Goal: Task Accomplishment & Management: Manage account settings

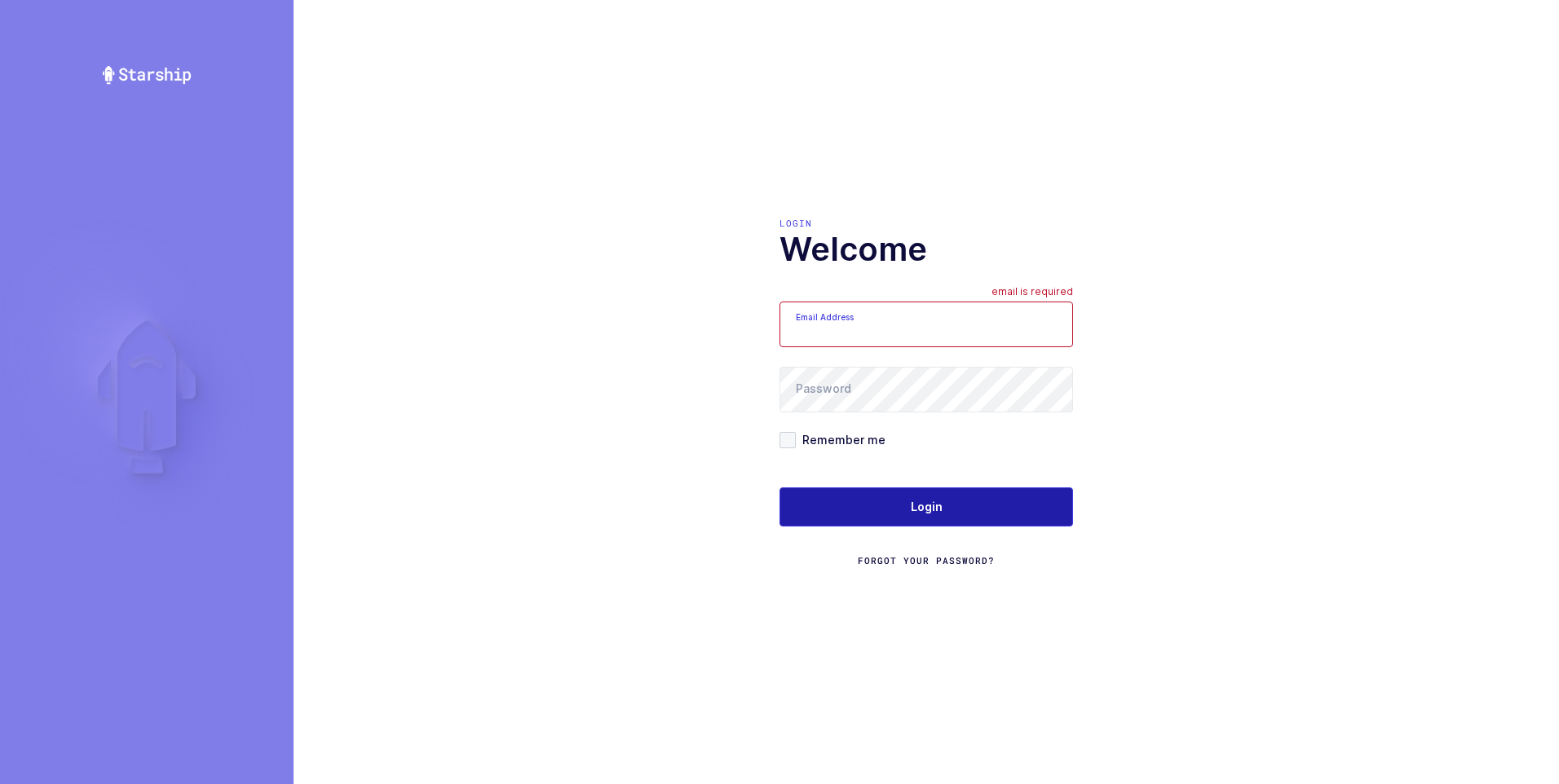
type input "[PERSON_NAME][EMAIL_ADDRESS][DOMAIN_NAME]"
click at [925, 508] on span "Login" at bounding box center [926, 507] width 32 height 16
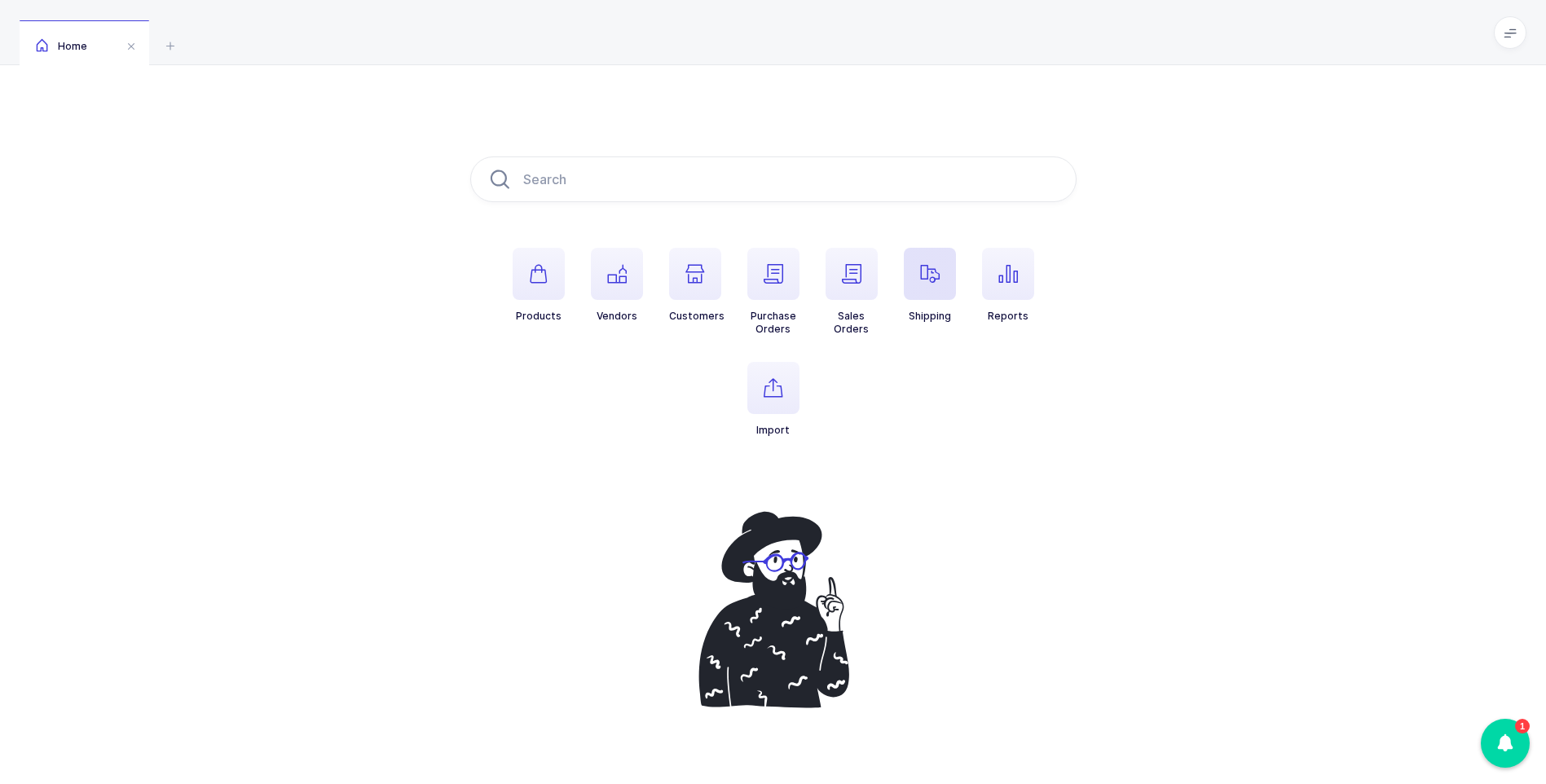
click at [935, 273] on icon "button" at bounding box center [930, 274] width 20 height 20
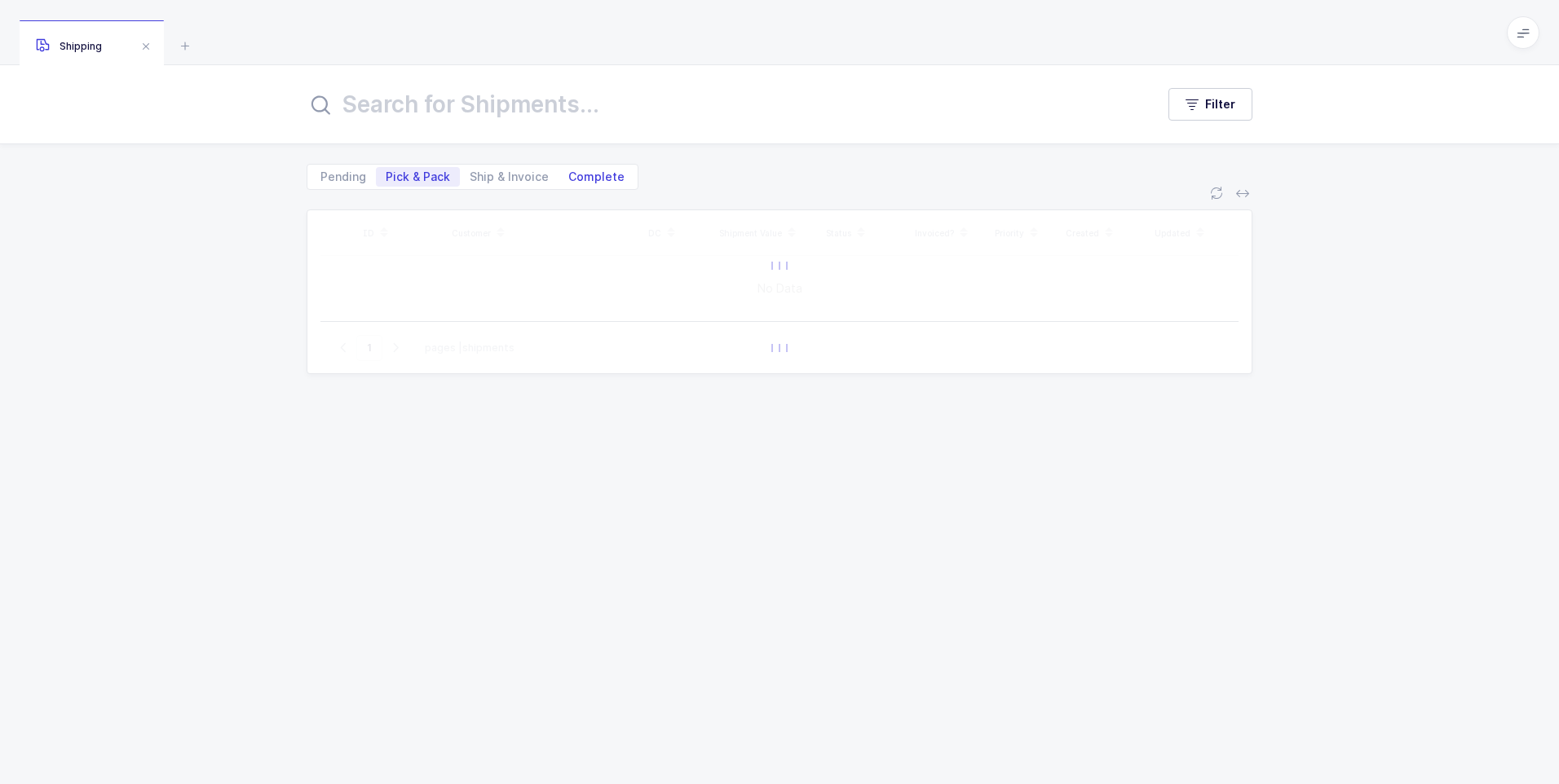
click at [602, 177] on span "Complete" at bounding box center [596, 177] width 57 height 11
click at [569, 177] on input "Complete" at bounding box center [564, 172] width 11 height 11
radio input "true"
radio input "false"
click at [534, 111] on input "text" at bounding box center [721, 104] width 829 height 39
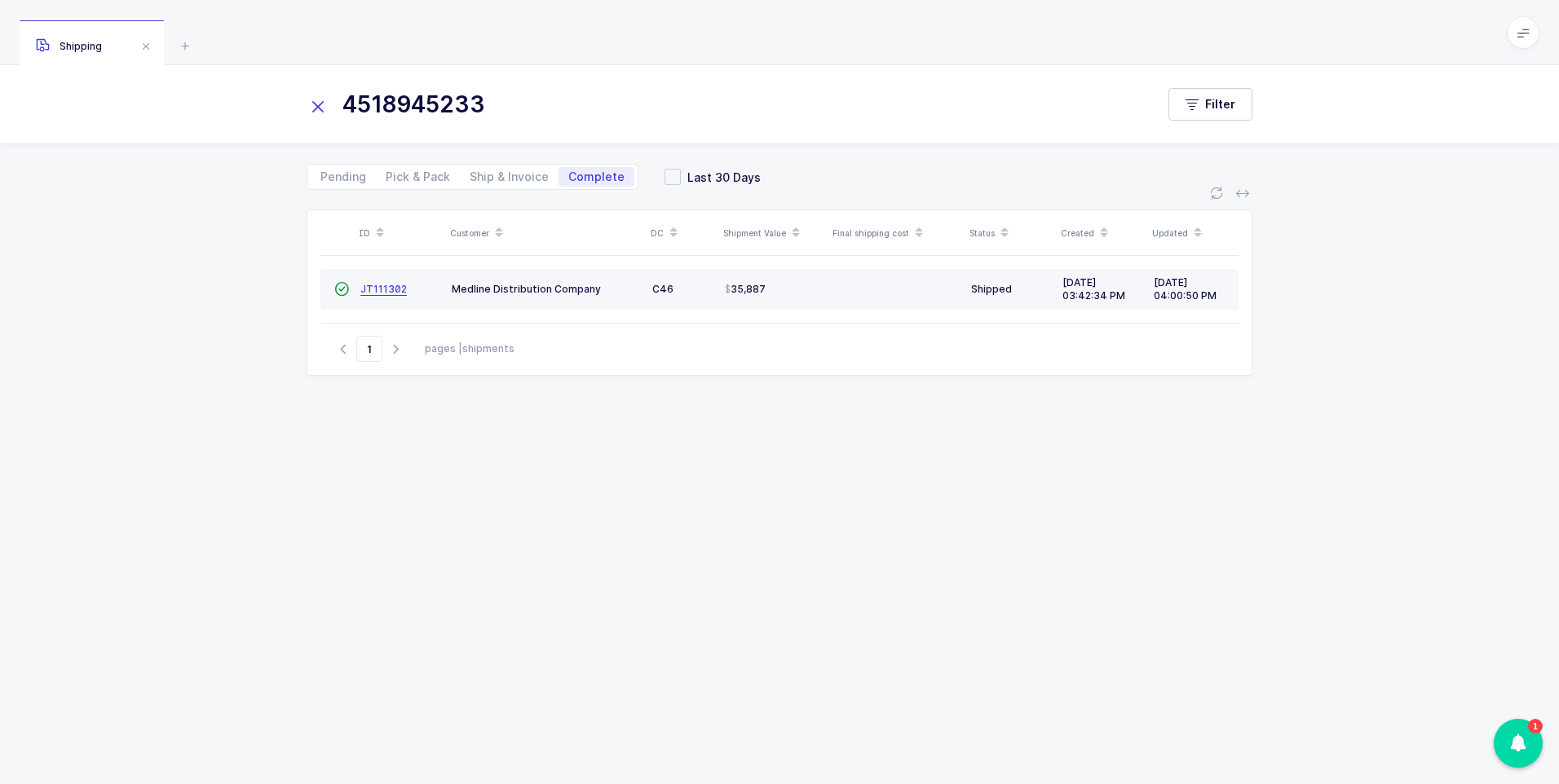
type input "4518945233"
click at [375, 294] on span "JT111302" at bounding box center [384, 288] width 47 height 12
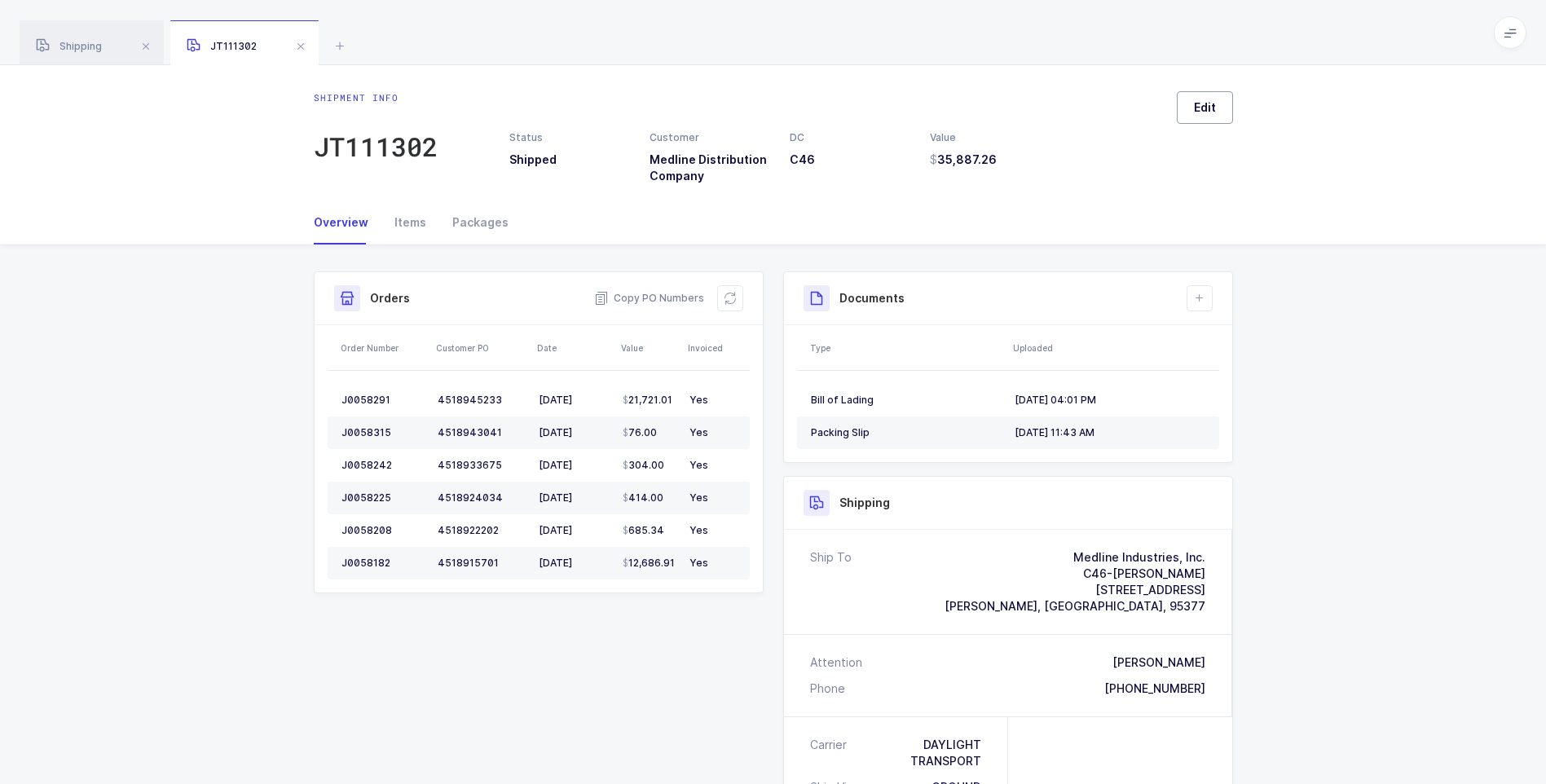
click at [1205, 106] on span "Edit" at bounding box center [1205, 107] width 22 height 16
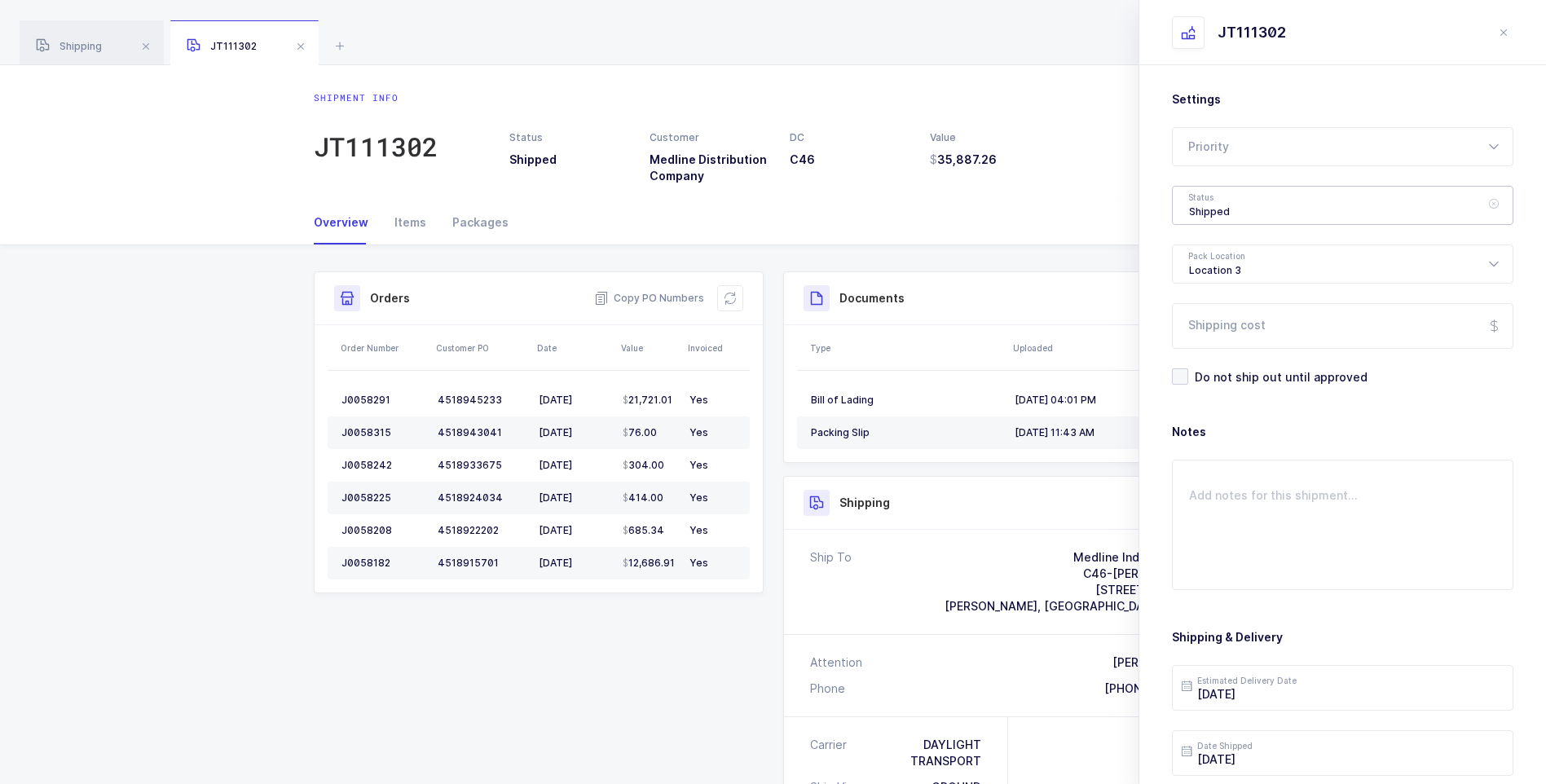
click at [1222, 206] on div "Shipped" at bounding box center [1343, 206] width 342 height 39
click at [1240, 348] on li "Delivered" at bounding box center [1349, 356] width 339 height 26
type input "Delivered"
click at [1238, 323] on input "Shipping cost" at bounding box center [1343, 326] width 342 height 46
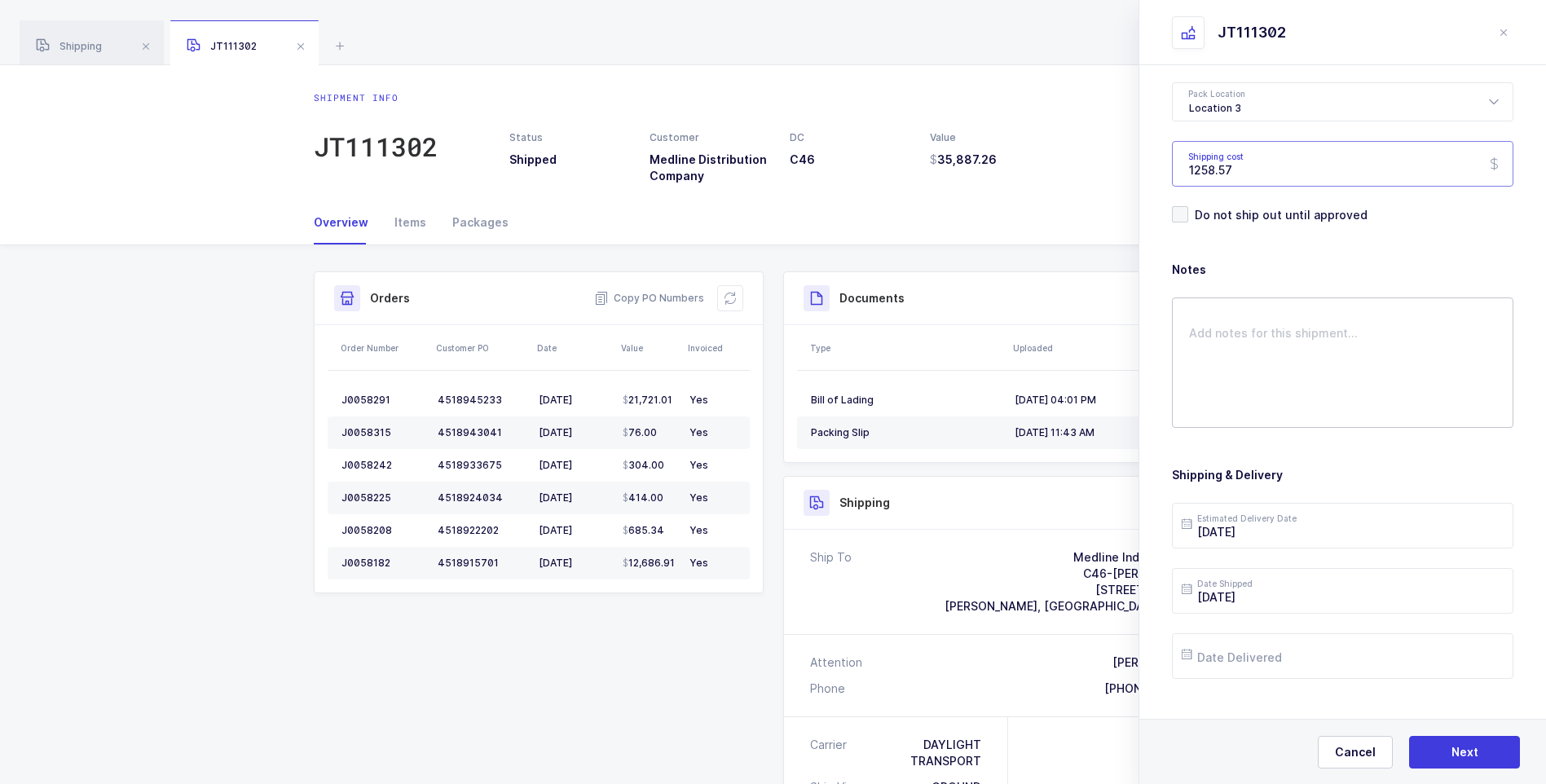
scroll to position [188, 0]
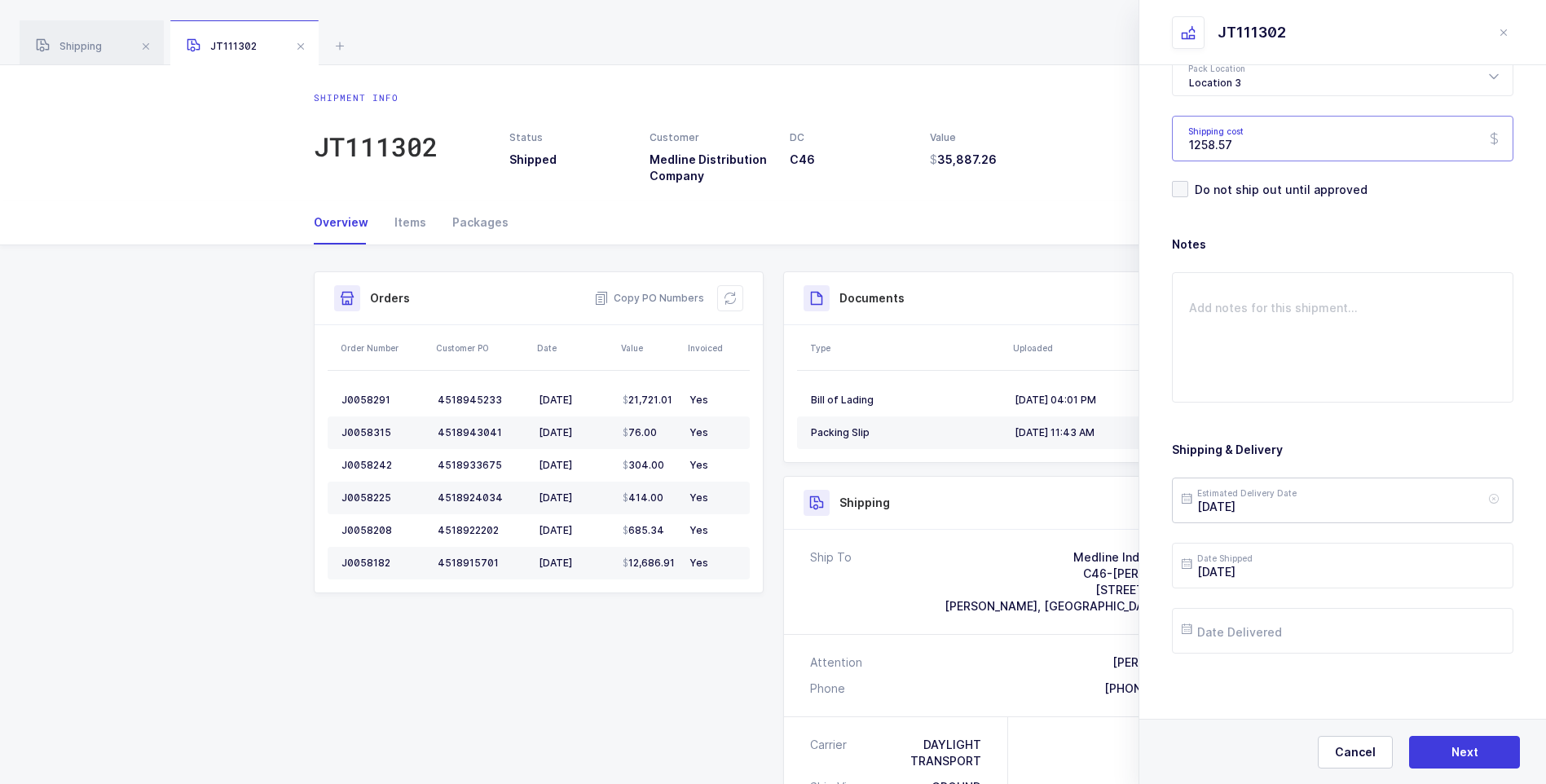
type input "1258.57"
click at [1291, 504] on input "[DATE]" at bounding box center [1343, 501] width 342 height 46
click at [1270, 402] on span "26" at bounding box center [1270, 409] width 20 height 20
type input "[DATE]"
click at [1286, 635] on input "text" at bounding box center [1343, 631] width 342 height 46
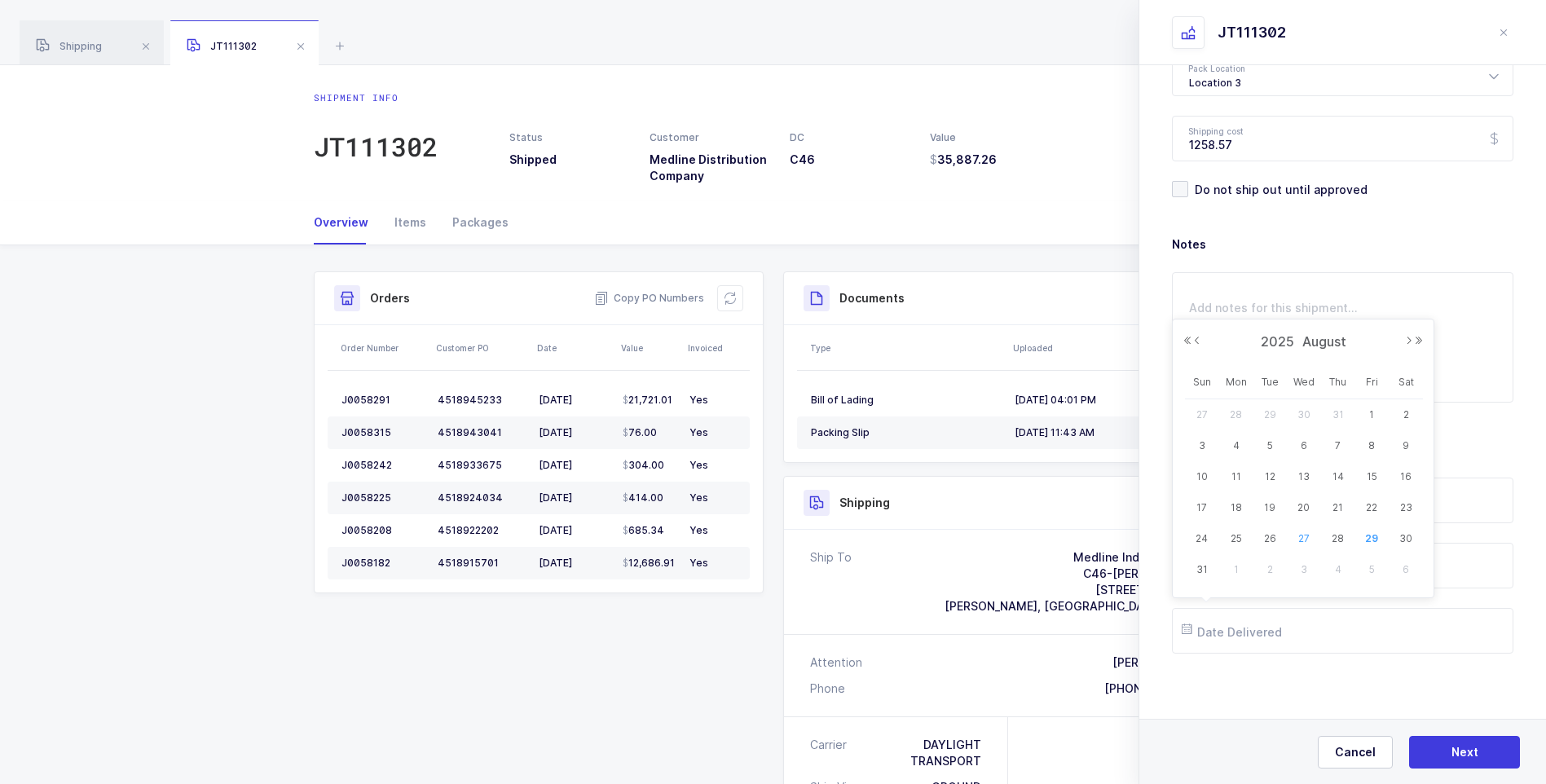
click at [1302, 539] on span "27" at bounding box center [1304, 539] width 20 height 20
type input "[DATE]"
click at [1446, 752] on button "Next" at bounding box center [1464, 752] width 111 height 33
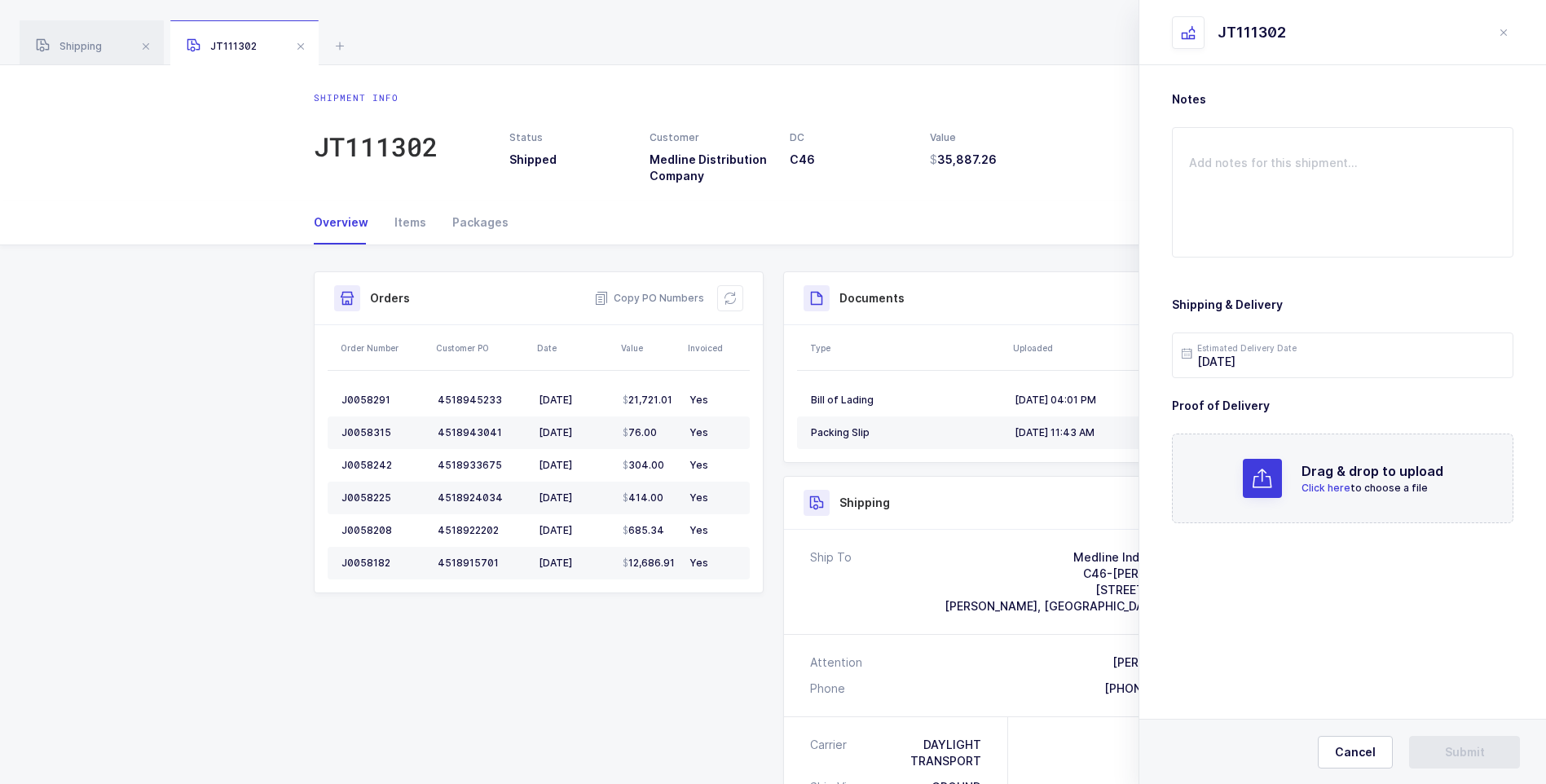
scroll to position [0, 0]
click at [1323, 487] on span "Click here" at bounding box center [1326, 487] width 49 height 12
click at [1461, 750] on span "Submit" at bounding box center [1465, 752] width 40 height 16
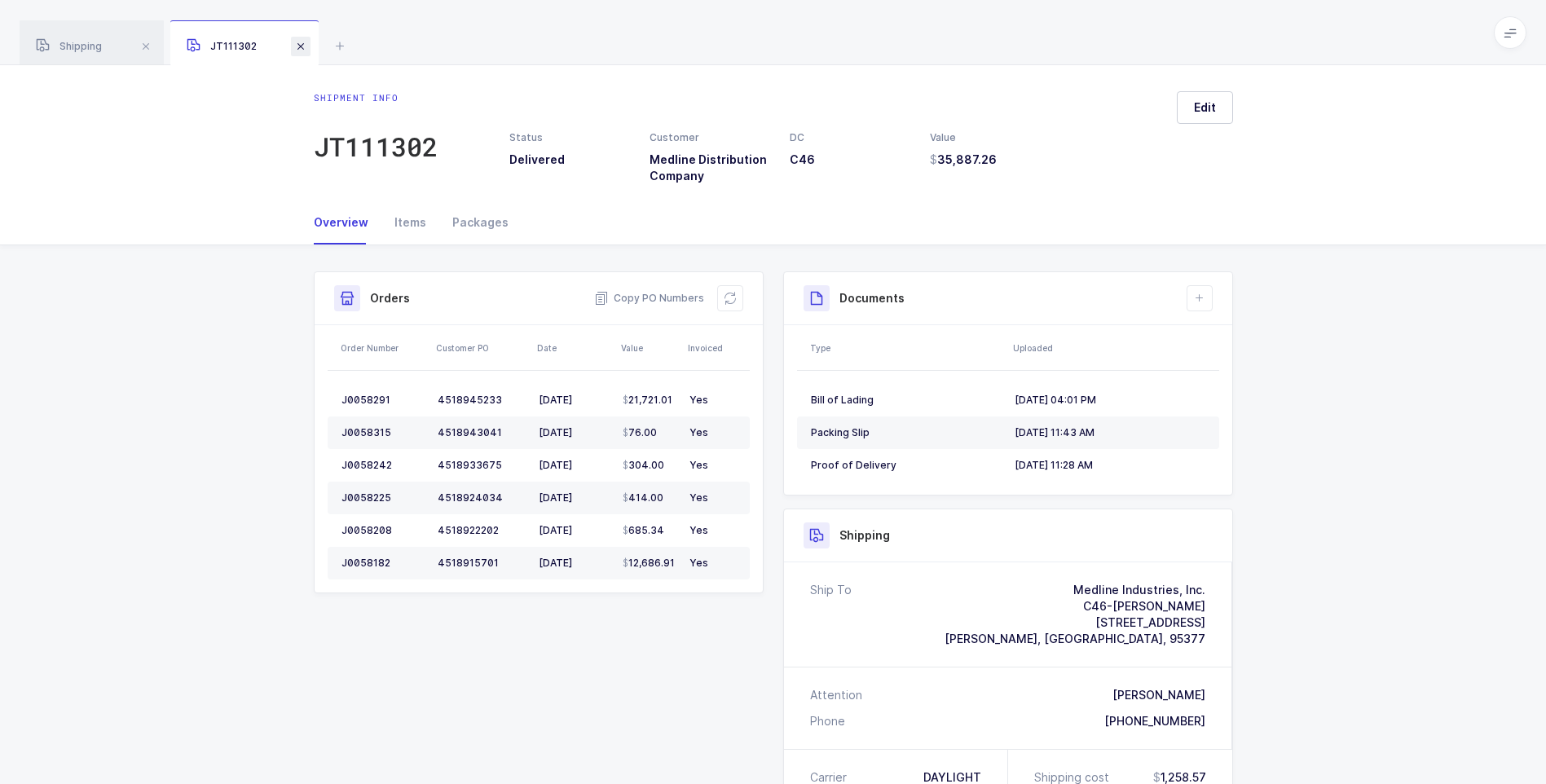
click at [298, 52] on span at bounding box center [301, 47] width 20 height 20
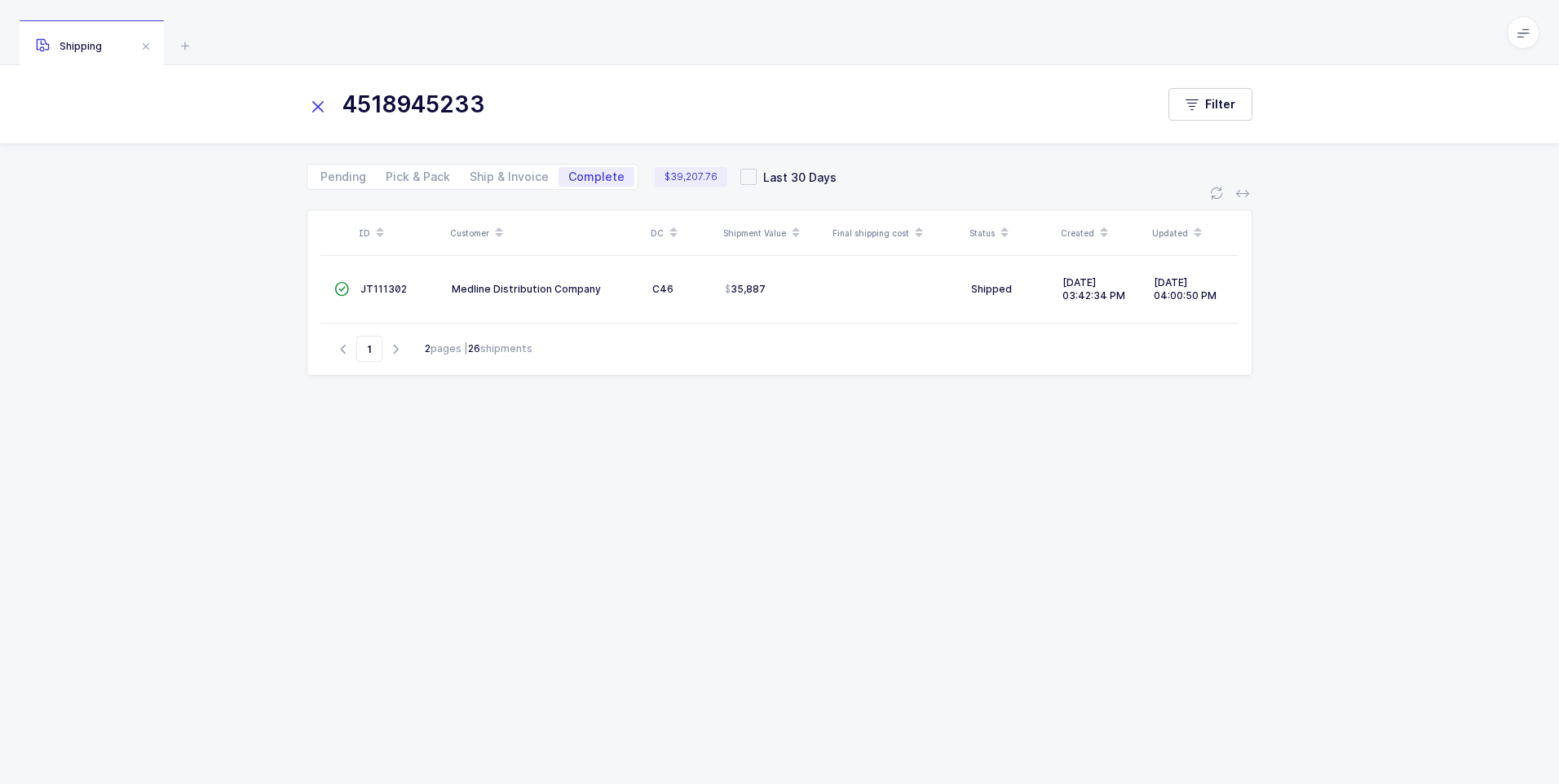
click at [320, 106] on icon at bounding box center [318, 106] width 23 height 23
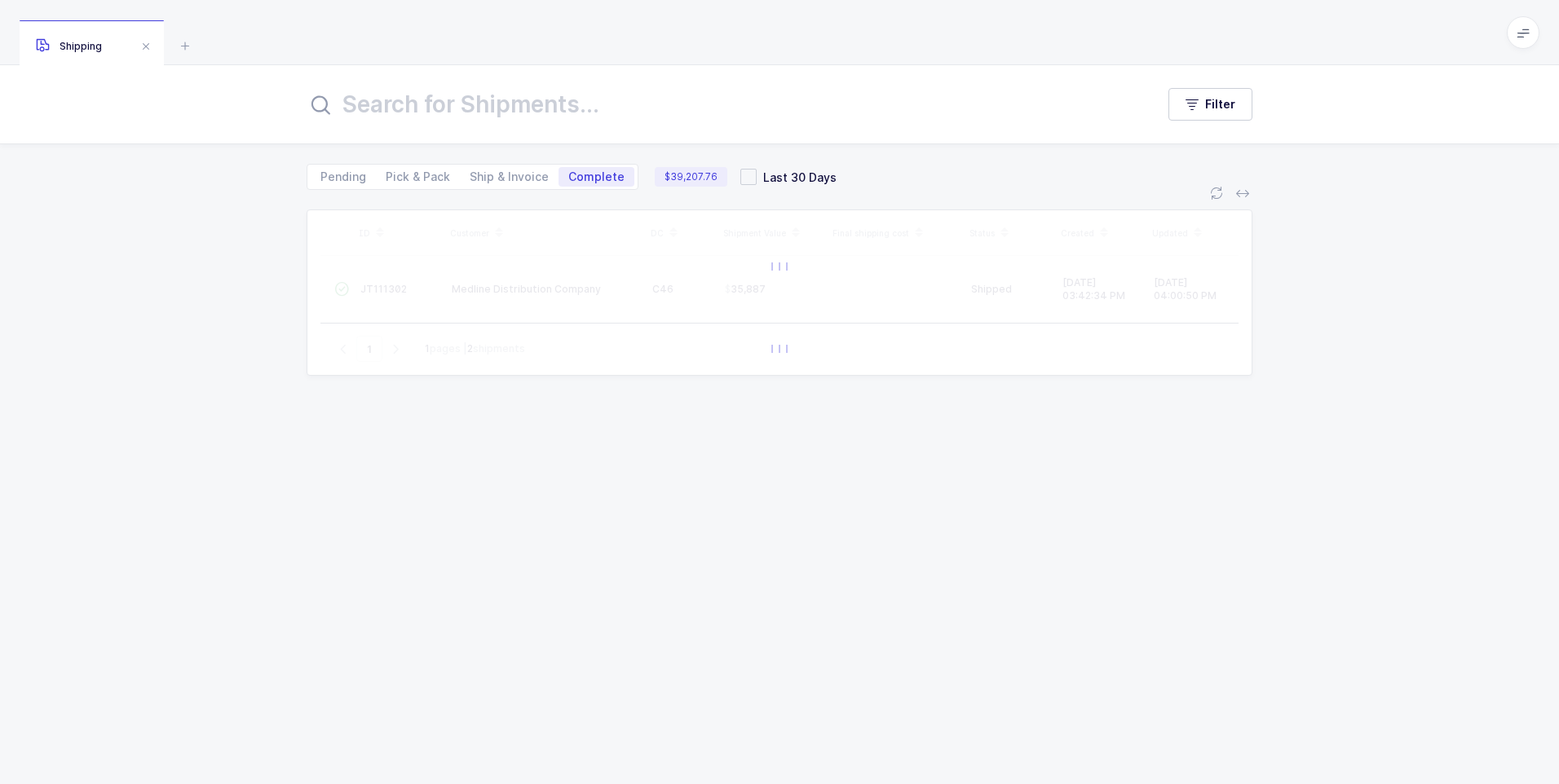
click at [357, 106] on input "text" at bounding box center [721, 104] width 829 height 39
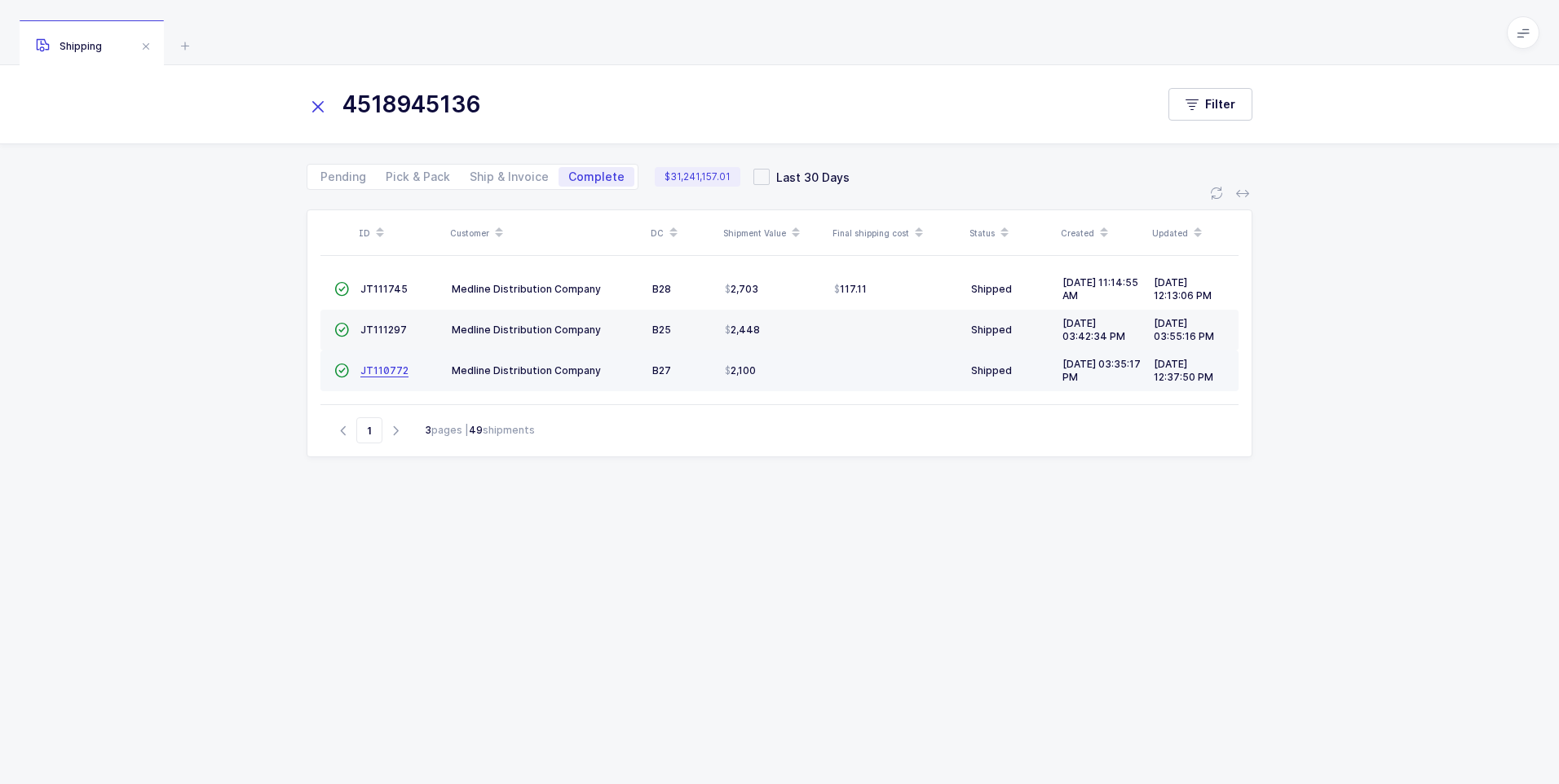
type input "4518945136"
click at [396, 373] on span "JT110772" at bounding box center [384, 370] width 48 height 12
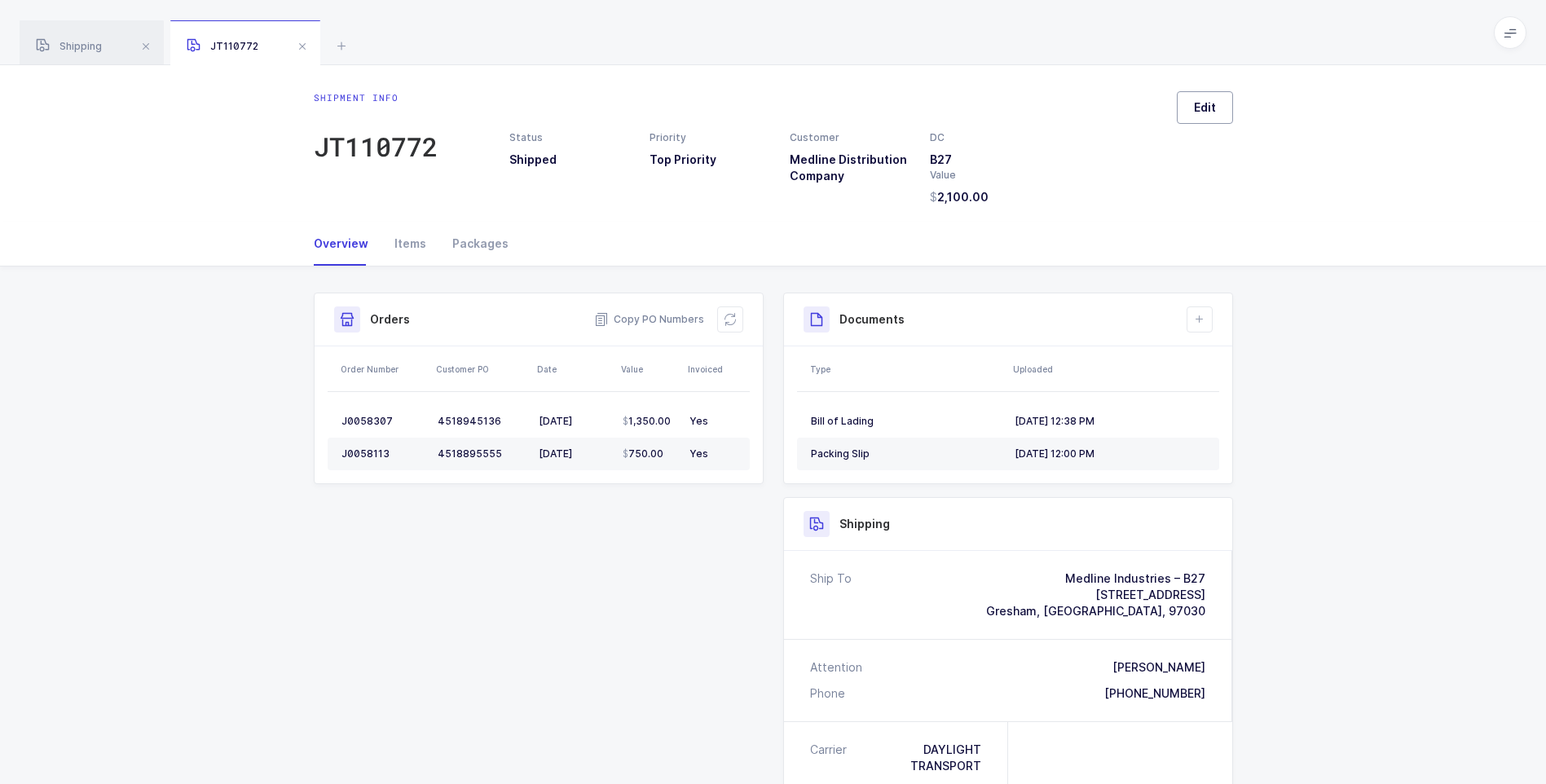
click at [1186, 106] on button "Edit" at bounding box center [1205, 107] width 57 height 33
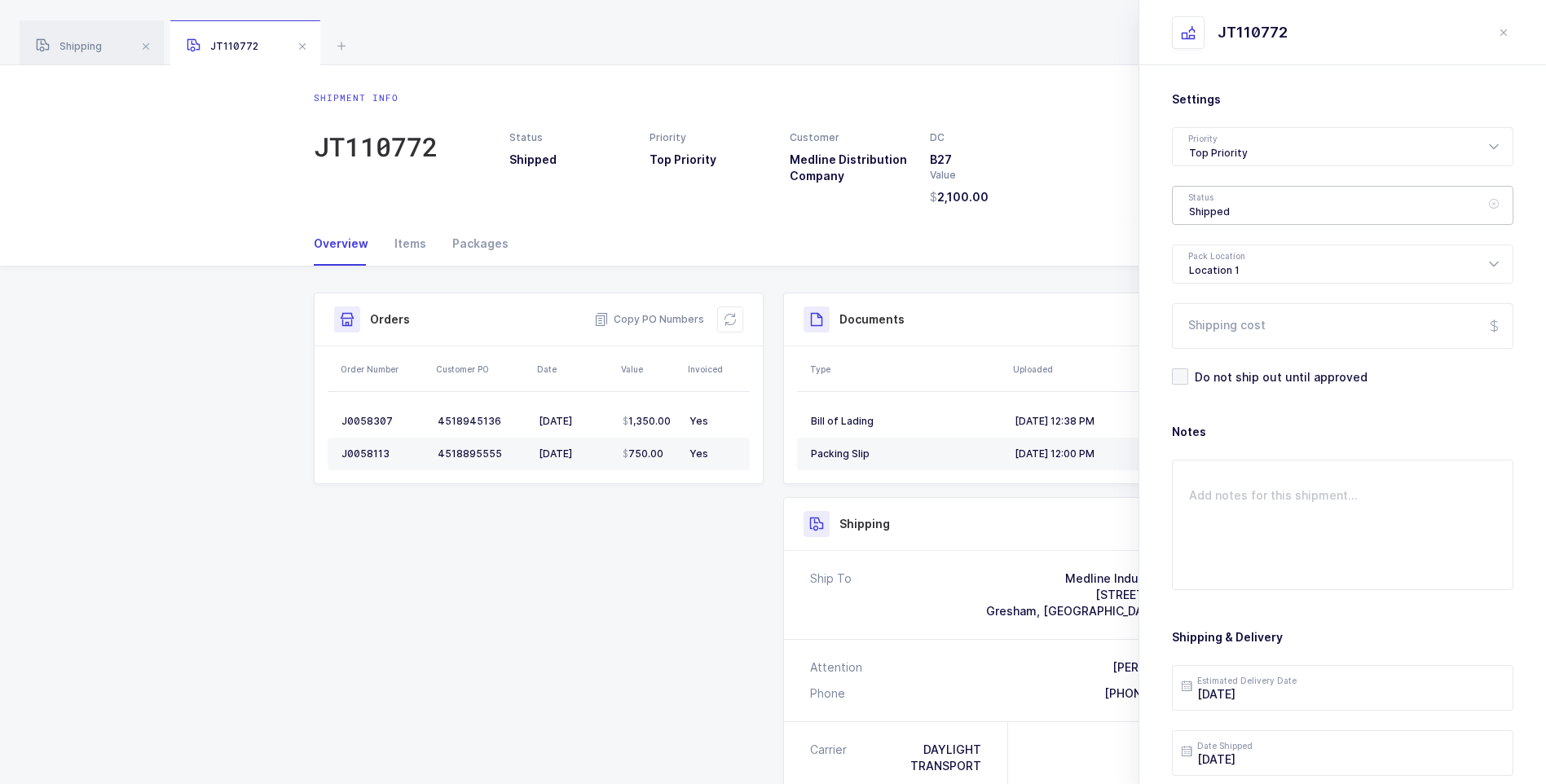
click at [1226, 212] on div "Shipped" at bounding box center [1343, 206] width 342 height 39
click at [1204, 356] on span "Delivered" at bounding box center [1217, 356] width 55 height 14
type input "Delivered"
click at [1213, 329] on input "Shipping cost" at bounding box center [1343, 326] width 342 height 46
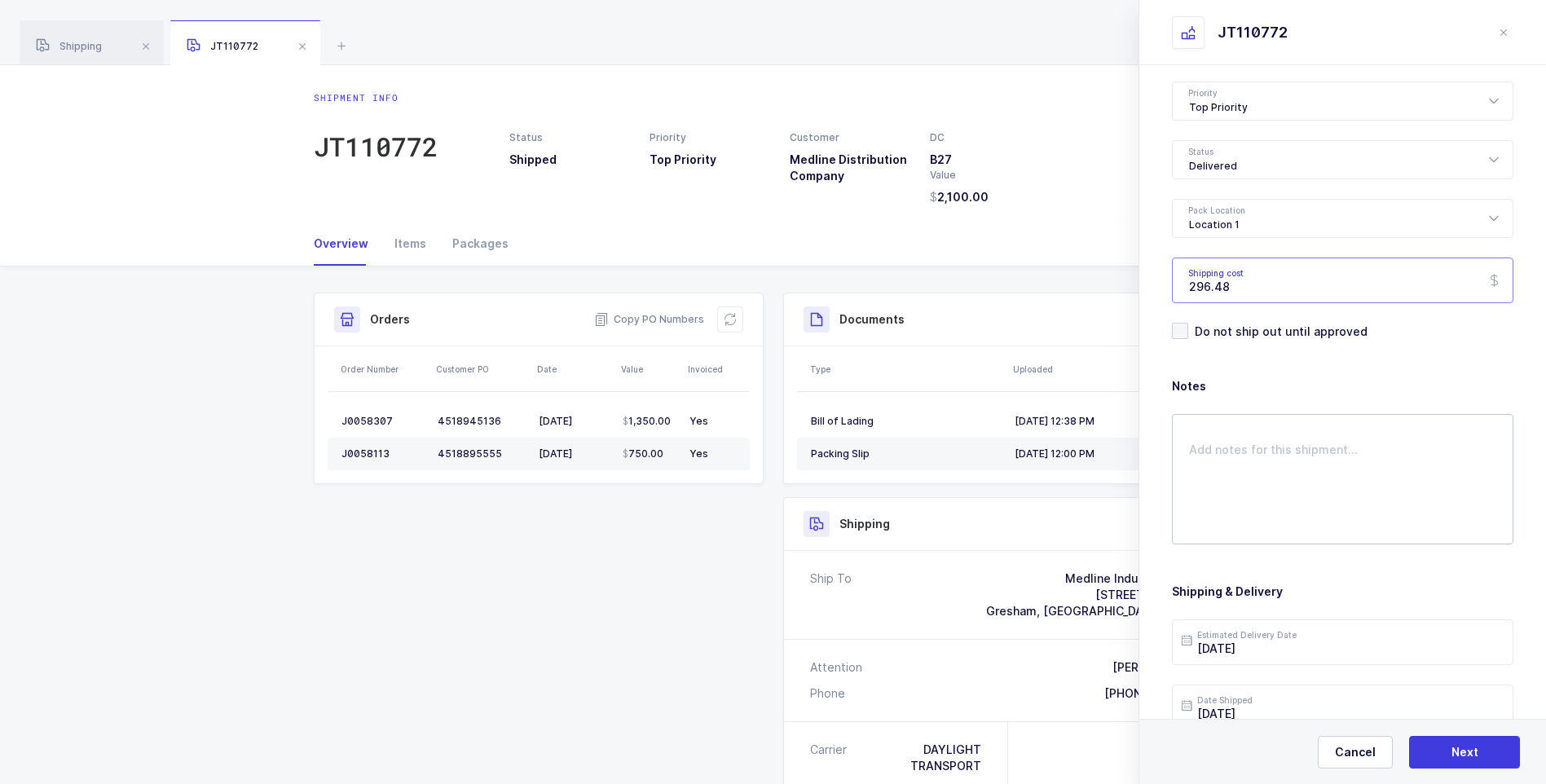
scroll to position [188, 0]
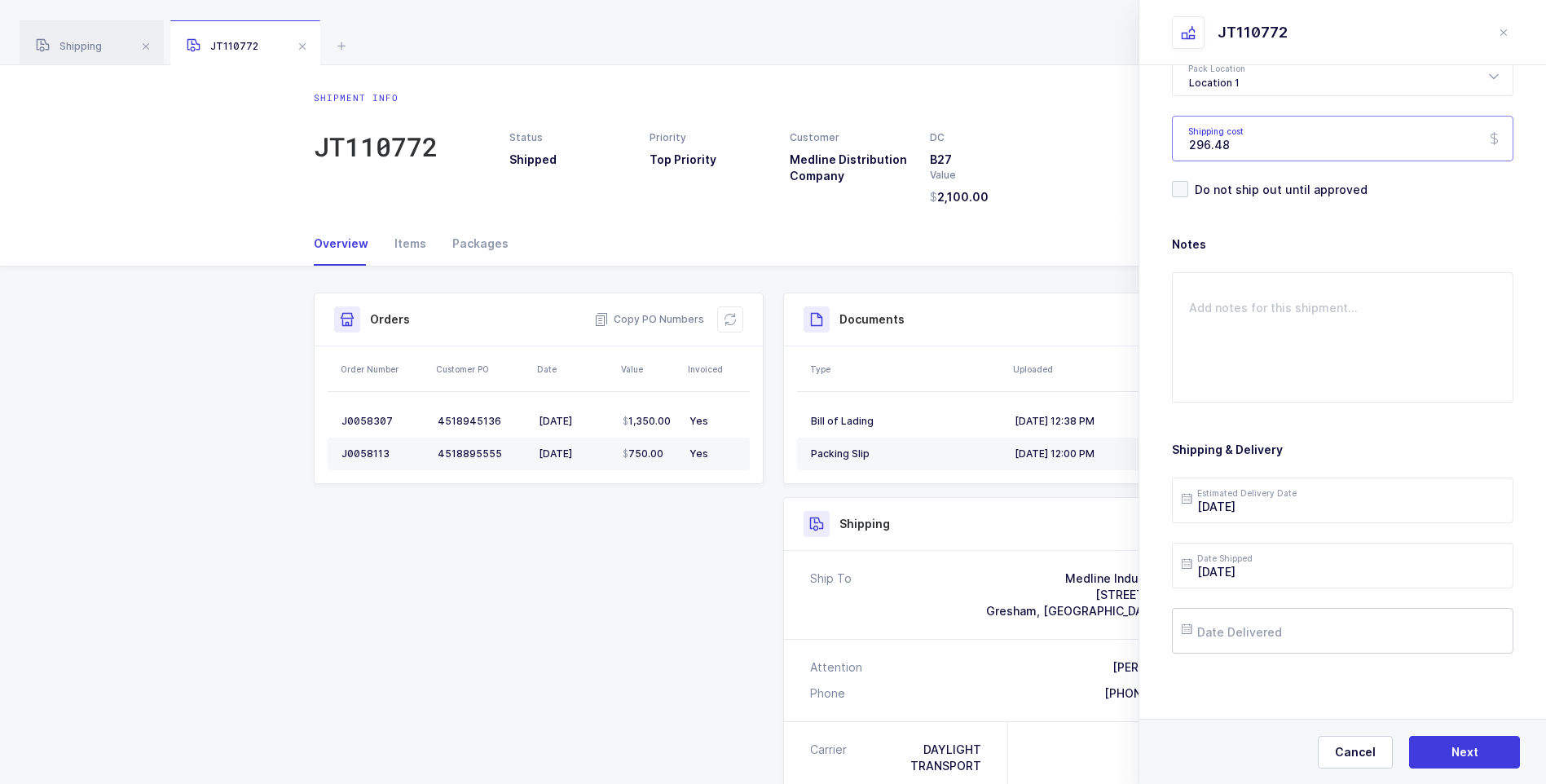
type input "296.48"
click at [1283, 631] on input "text" at bounding box center [1343, 631] width 342 height 46
click at [1363, 510] on span "22" at bounding box center [1371, 508] width 20 height 20
type input "[DATE]"
drag, startPoint x: 1458, startPoint y: 748, endPoint x: 1432, endPoint y: 682, distance: 70.9
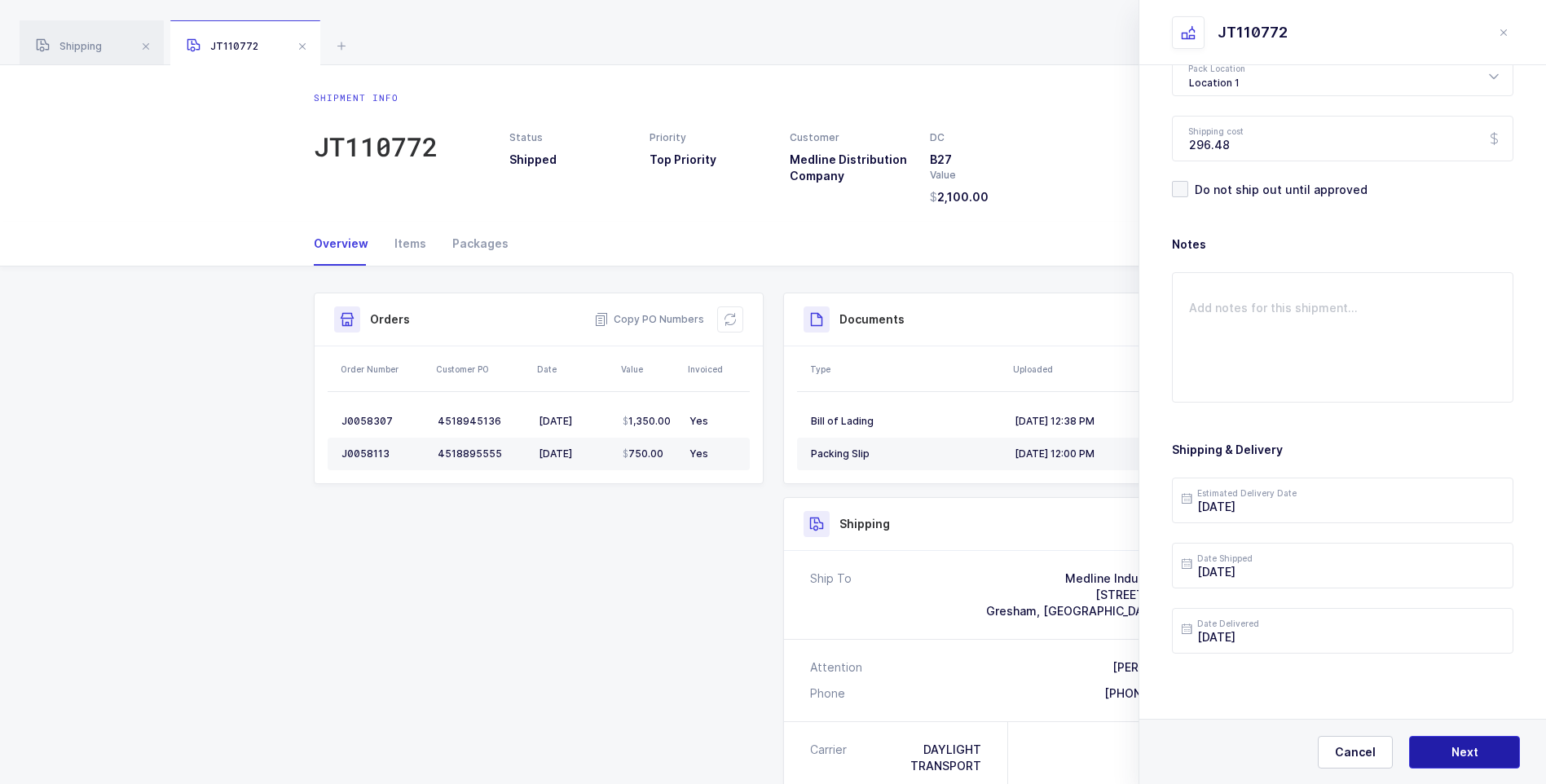
click at [1457, 747] on span "Next" at bounding box center [1465, 752] width 27 height 16
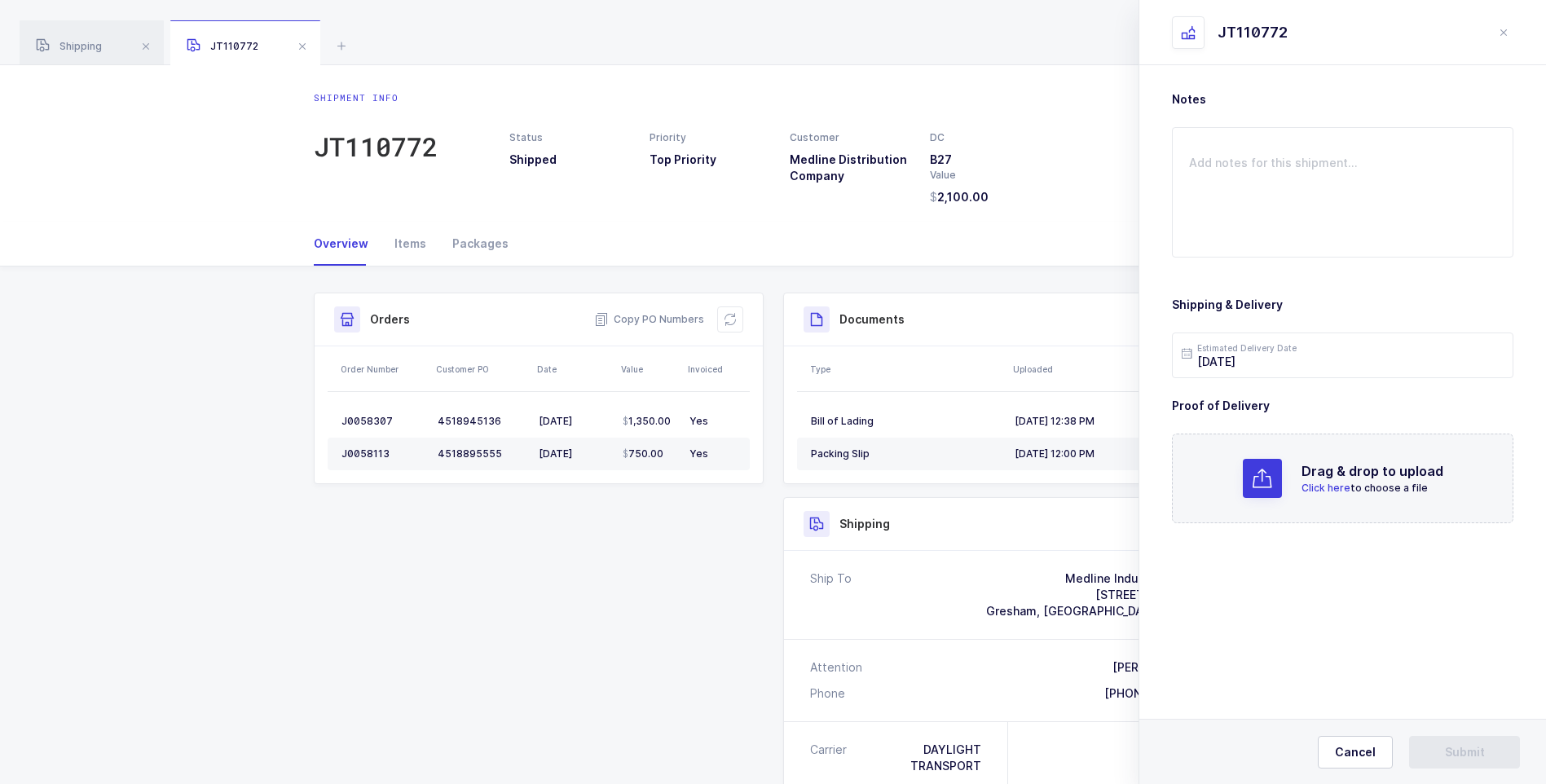
scroll to position [0, 0]
click at [1317, 482] on span "Click here" at bounding box center [1326, 487] width 49 height 12
click at [1422, 749] on button "Submit" at bounding box center [1464, 752] width 111 height 33
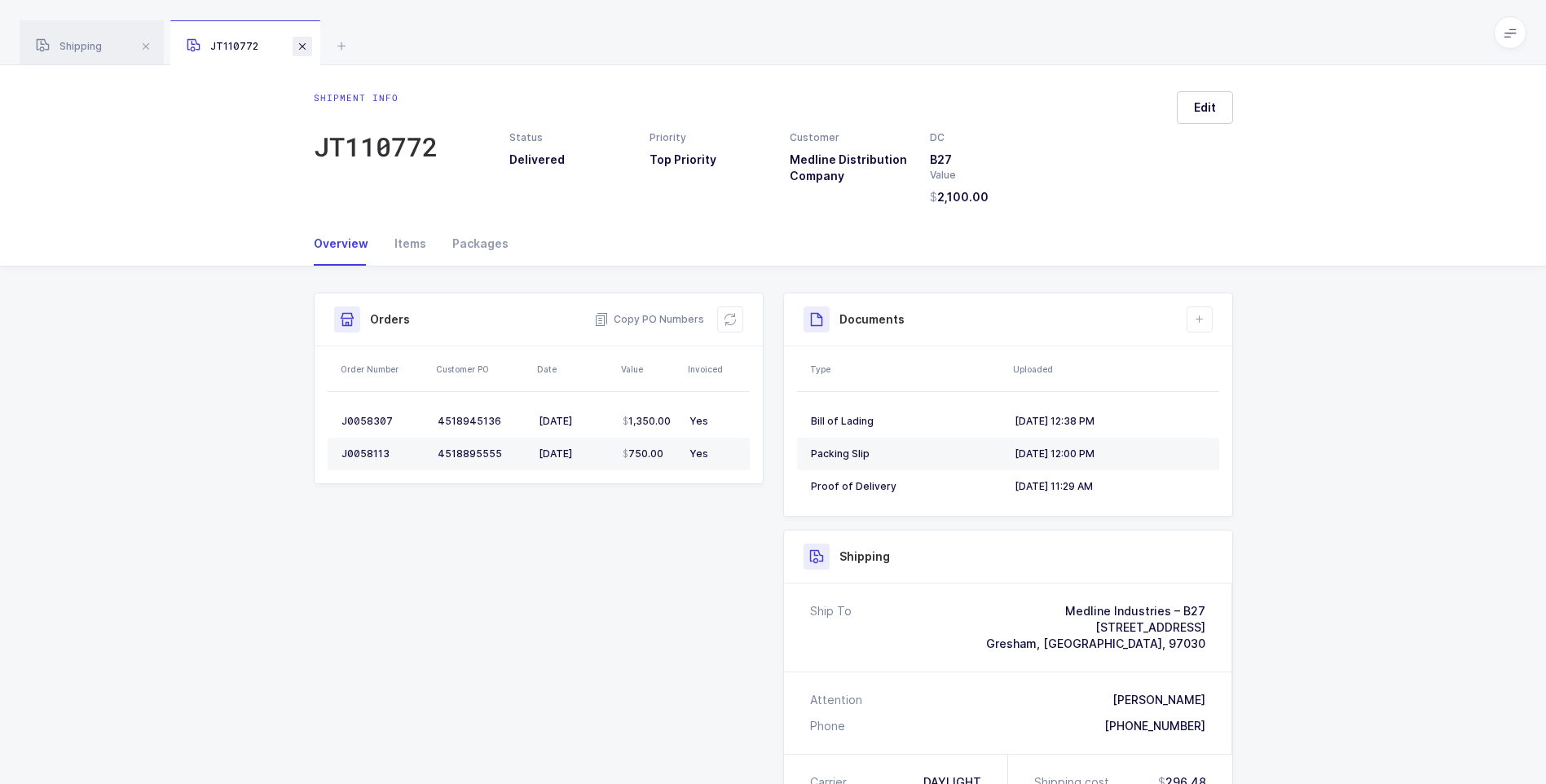
click at [303, 46] on span at bounding box center [302, 47] width 20 height 20
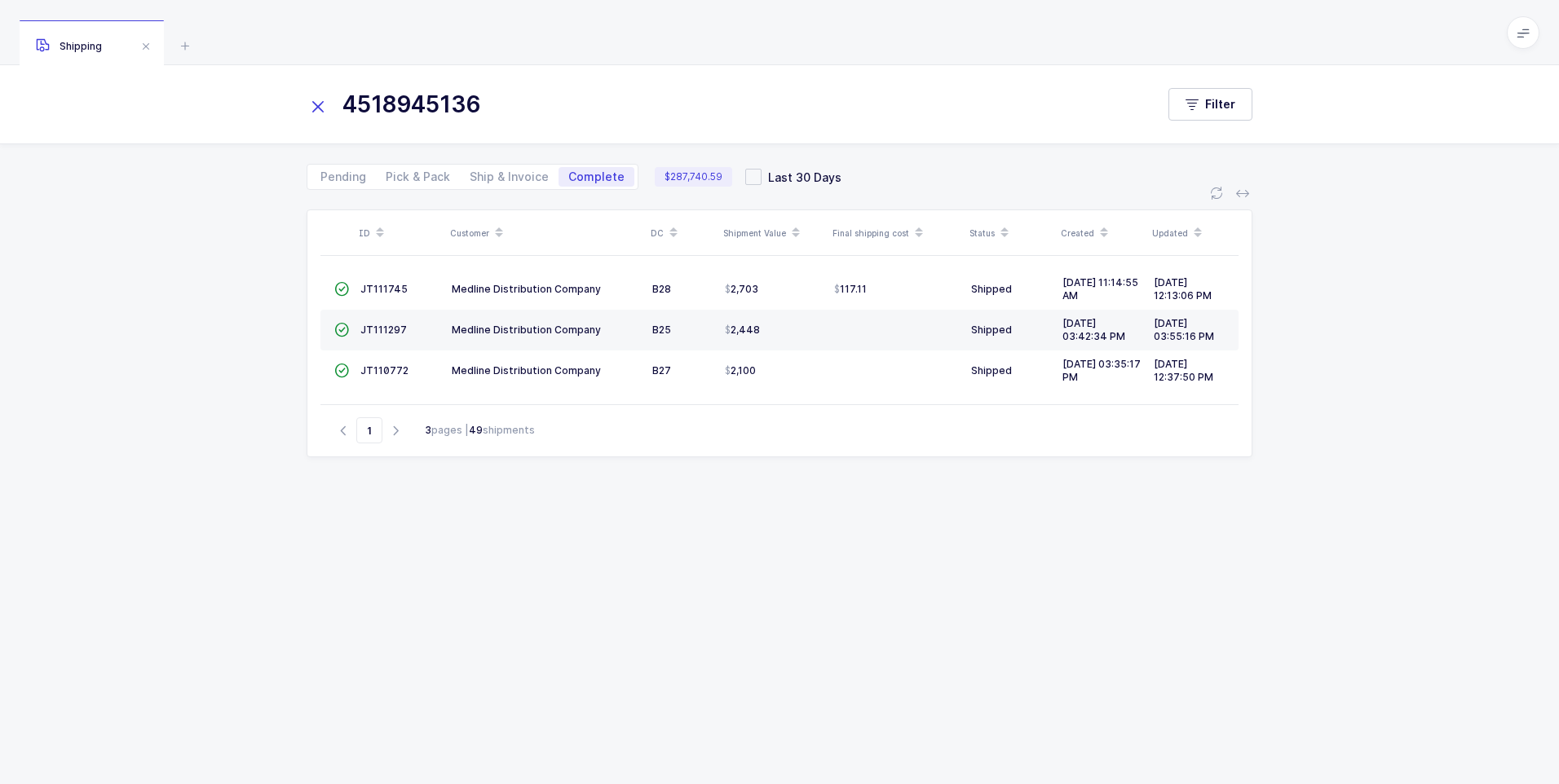
click at [316, 105] on icon at bounding box center [318, 106] width 23 height 23
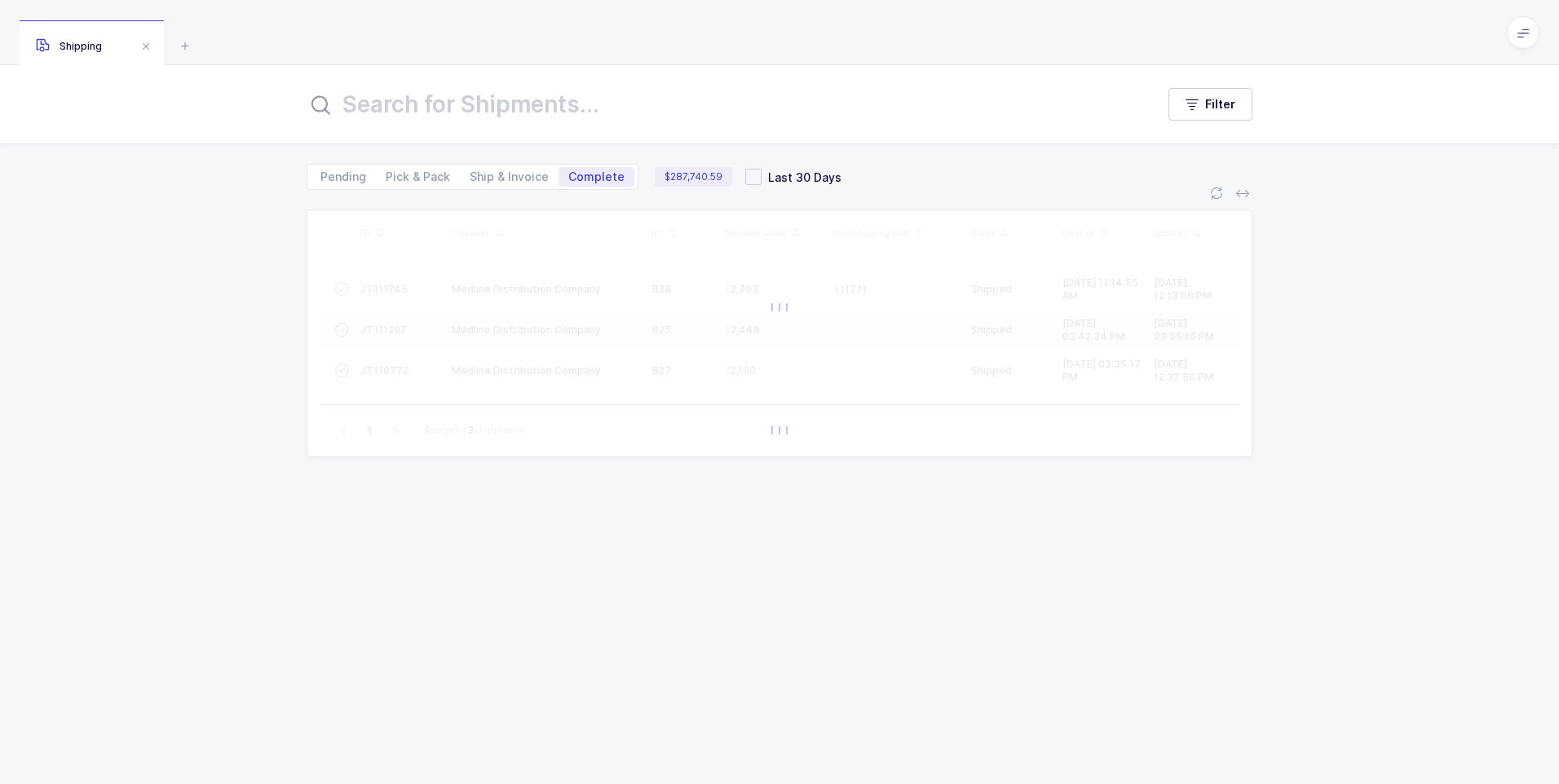
click at [339, 107] on input "text" at bounding box center [721, 104] width 829 height 39
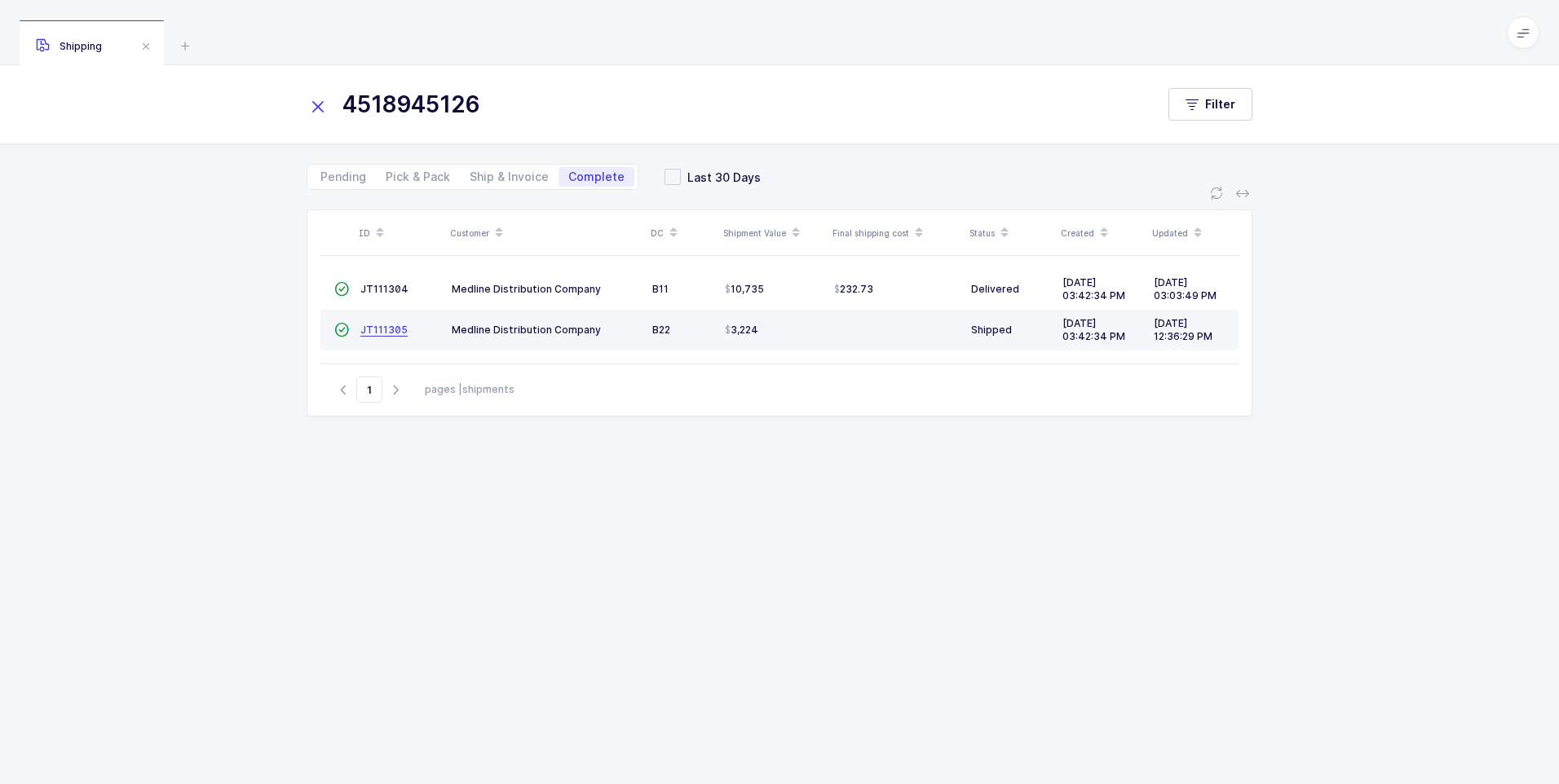
type input "4518945126"
click at [384, 335] on span "JT111305" at bounding box center [384, 329] width 48 height 12
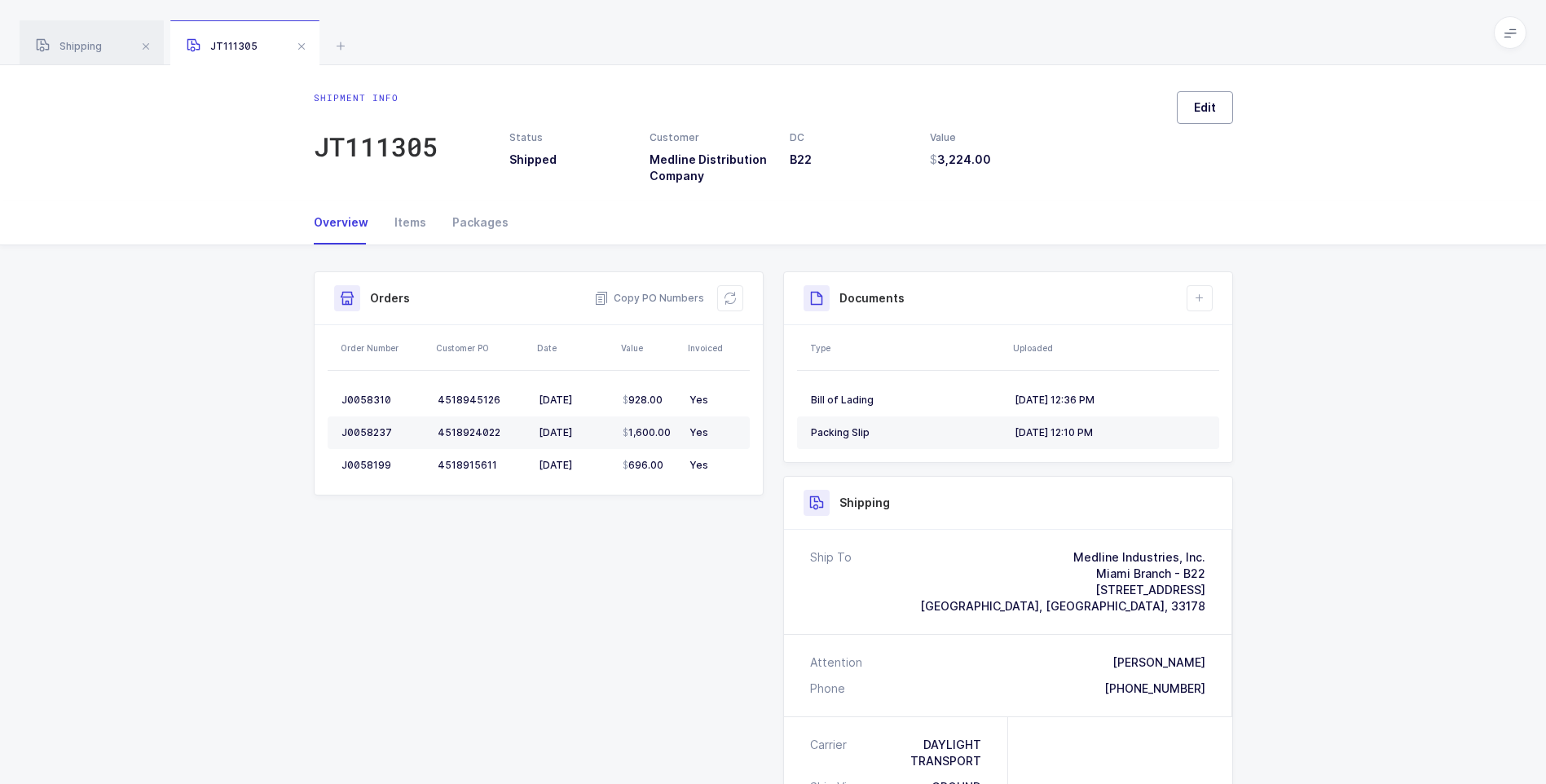
click at [1198, 102] on span "Edit" at bounding box center [1205, 107] width 22 height 16
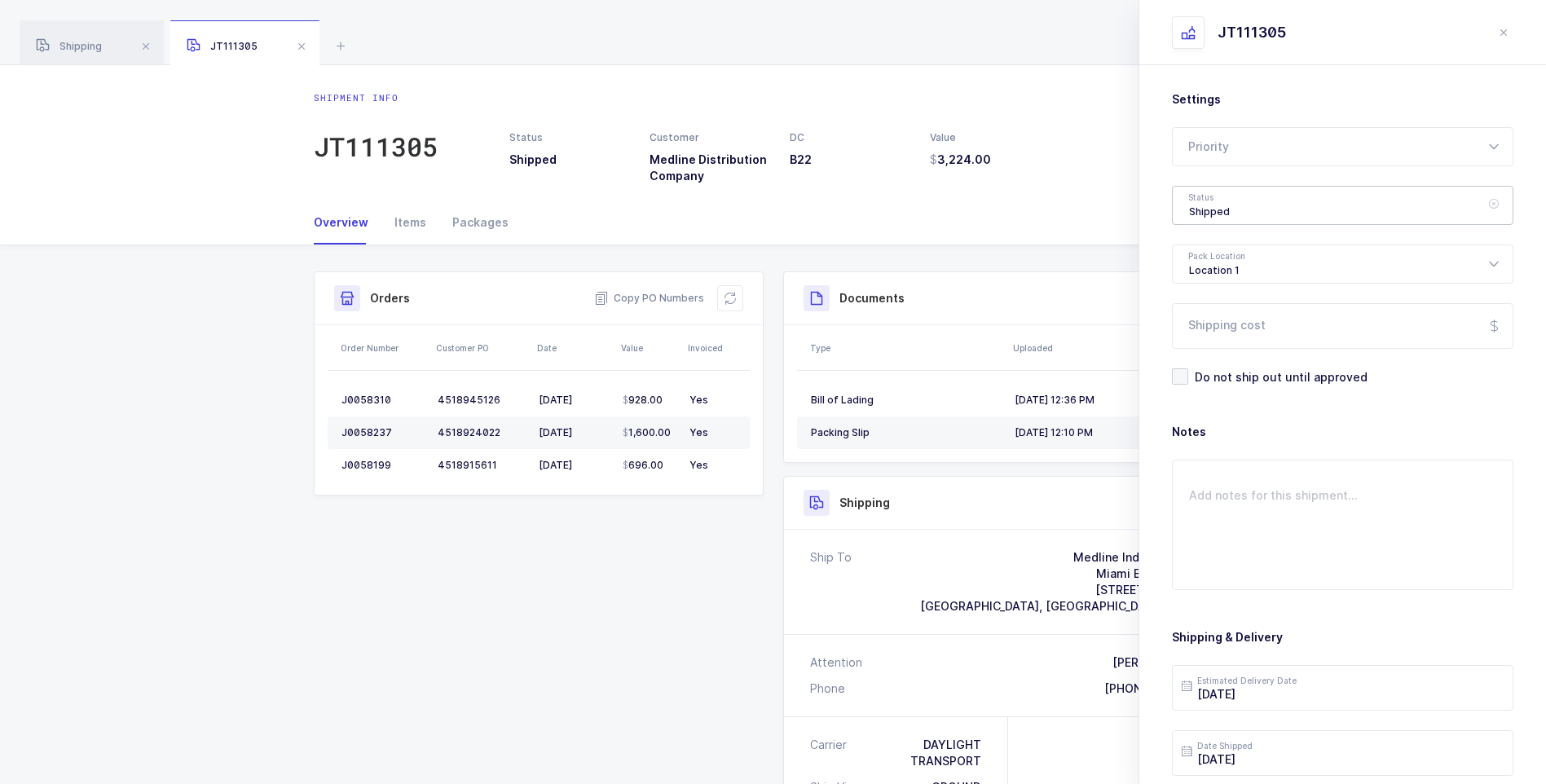
click at [1234, 215] on div "Shipped" at bounding box center [1343, 206] width 342 height 39
click at [1229, 355] on span "Delivered" at bounding box center [1217, 356] width 55 height 14
type input "Delivered"
click at [1232, 333] on input "Shipping cost" at bounding box center [1343, 326] width 342 height 46
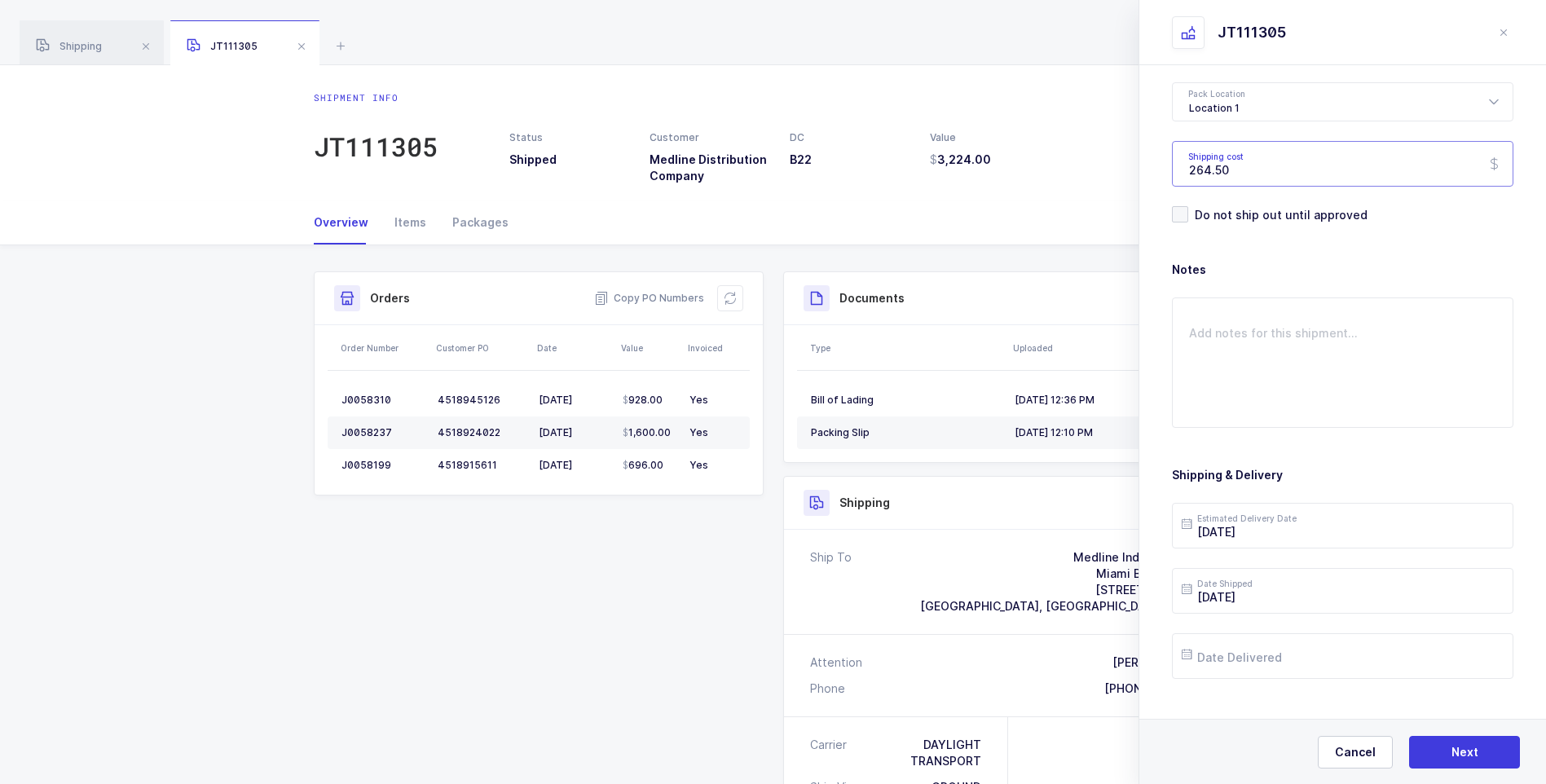
scroll to position [188, 0]
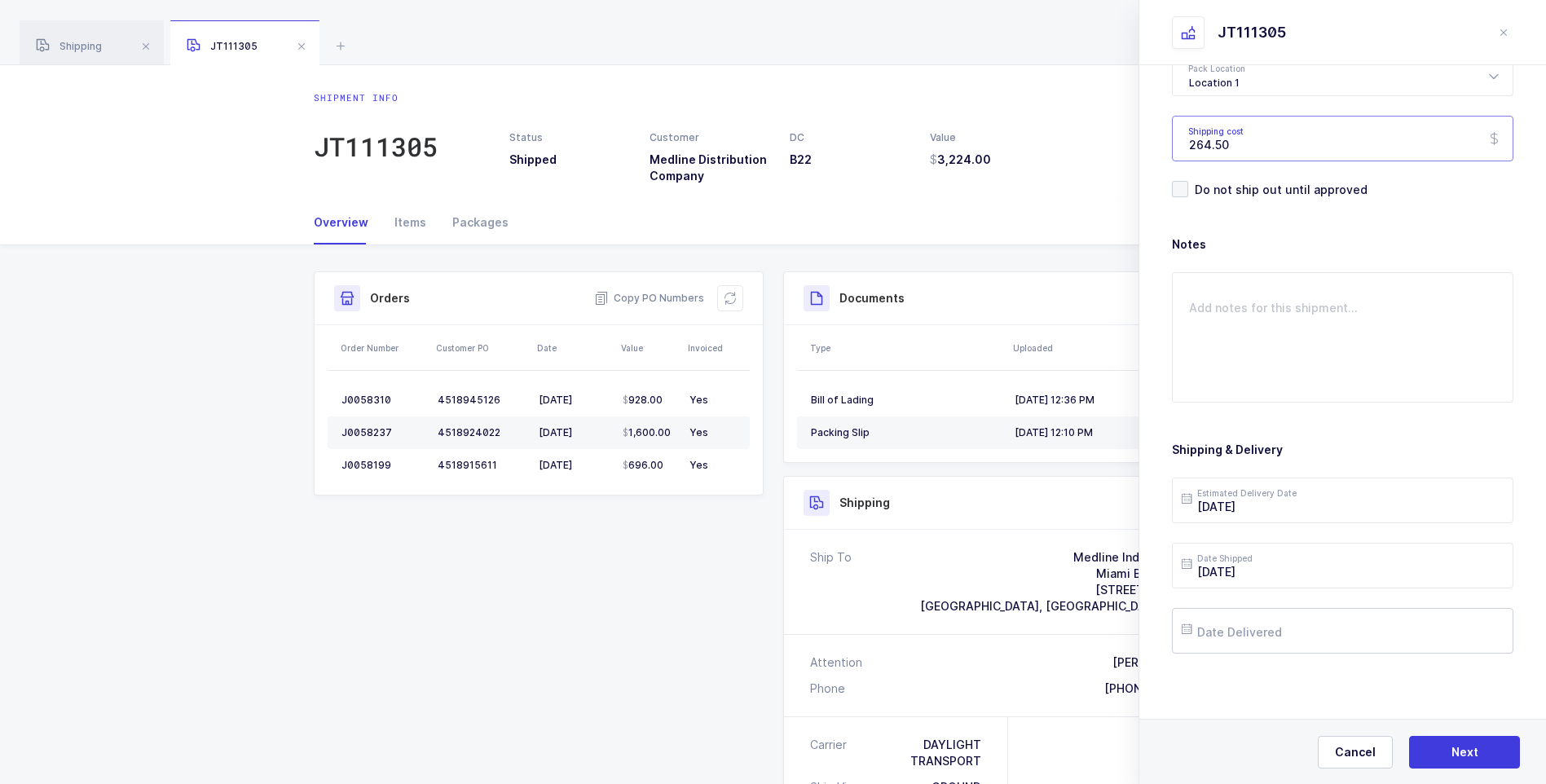
type input "264.50"
click at [1225, 629] on input "text" at bounding box center [1343, 631] width 342 height 46
click at [1303, 507] on span "20" at bounding box center [1304, 508] width 20 height 20
type input "[DATE]"
click at [1453, 750] on span "Next" at bounding box center [1465, 752] width 27 height 16
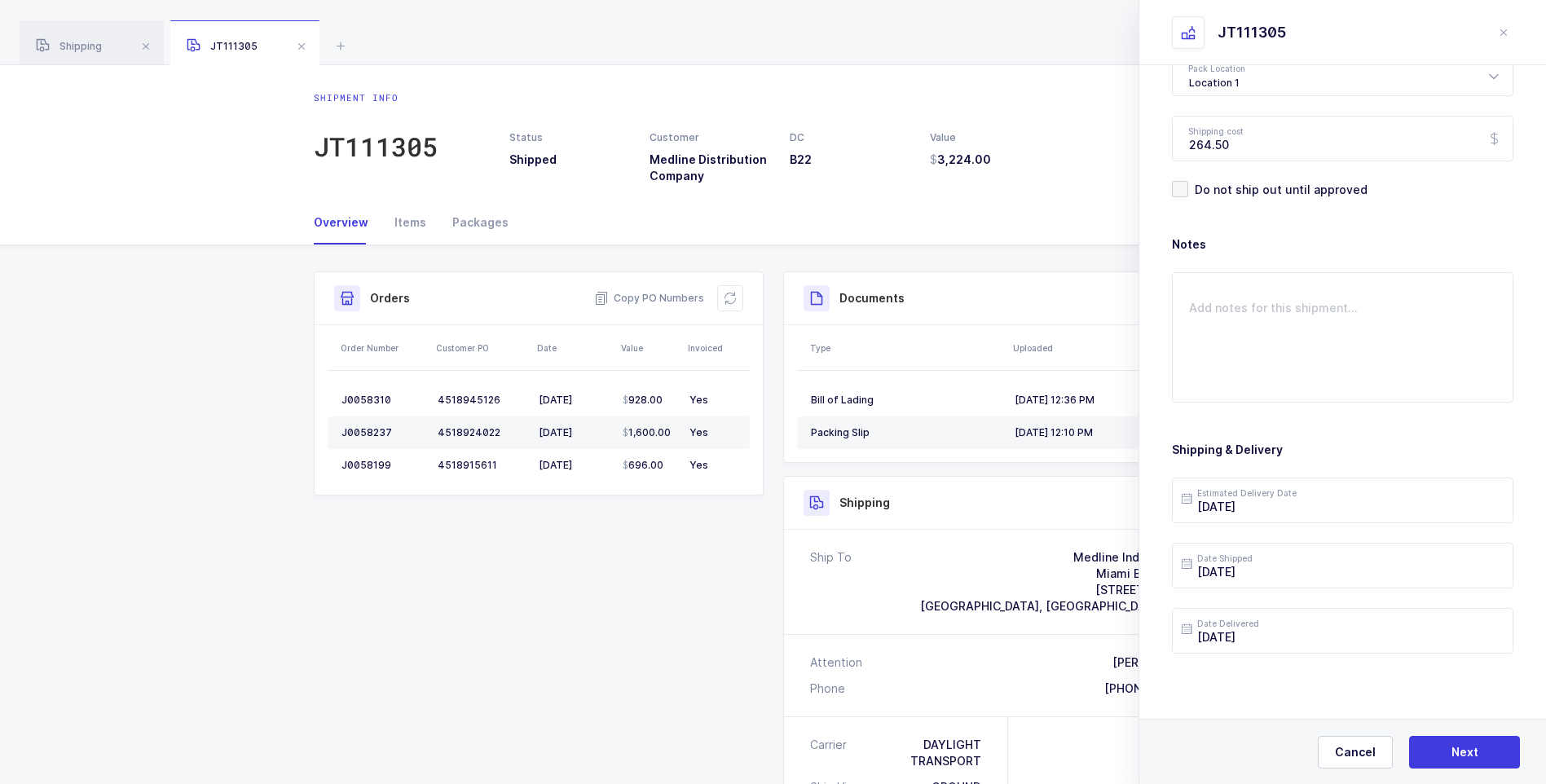
scroll to position [0, 0]
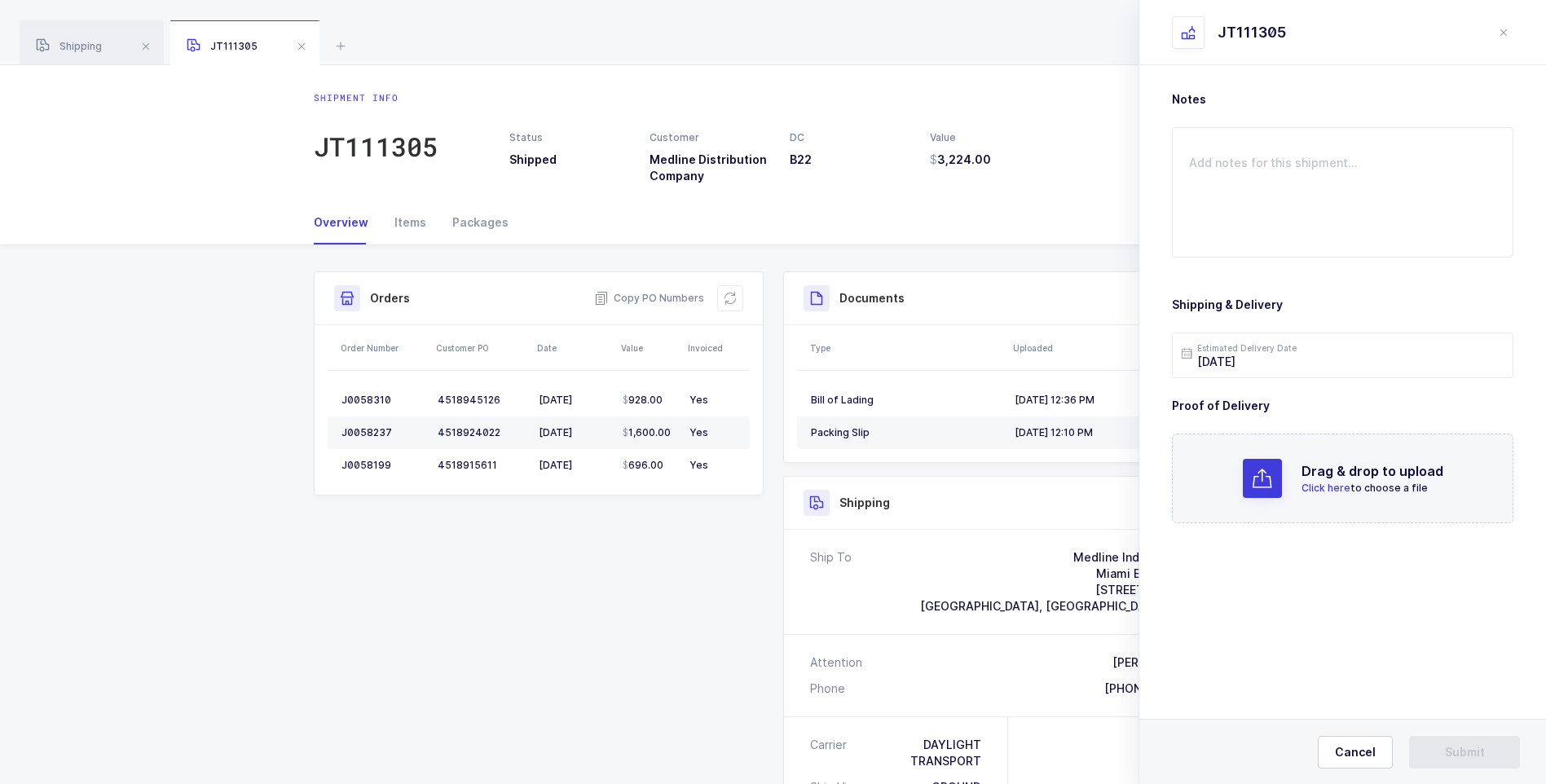
click at [1317, 478] on h2 "Drag & drop to upload" at bounding box center [1372, 471] width 142 height 20
click at [1444, 750] on button "Submit" at bounding box center [1464, 752] width 111 height 33
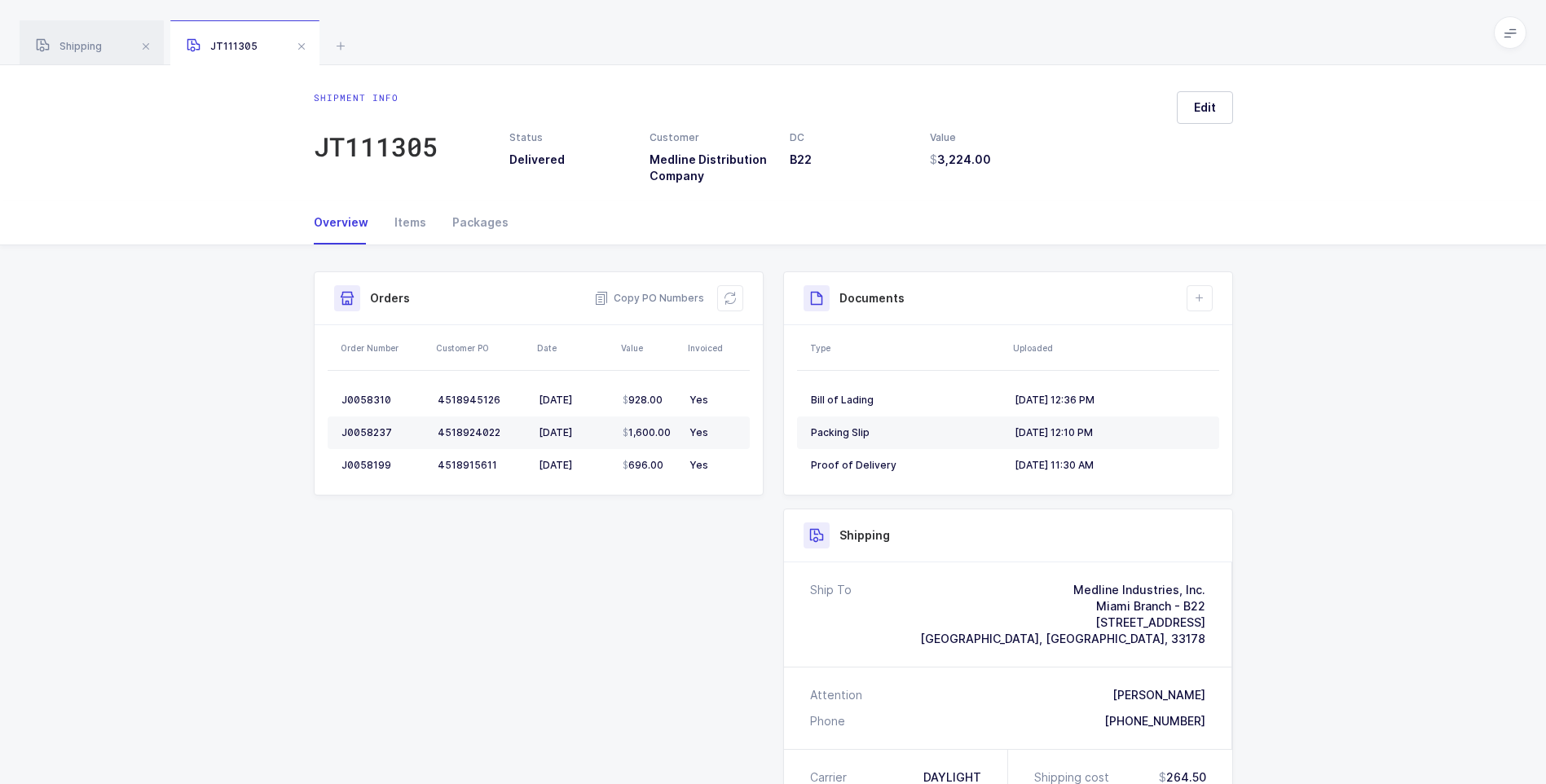
click at [301, 48] on span at bounding box center [301, 47] width 20 height 20
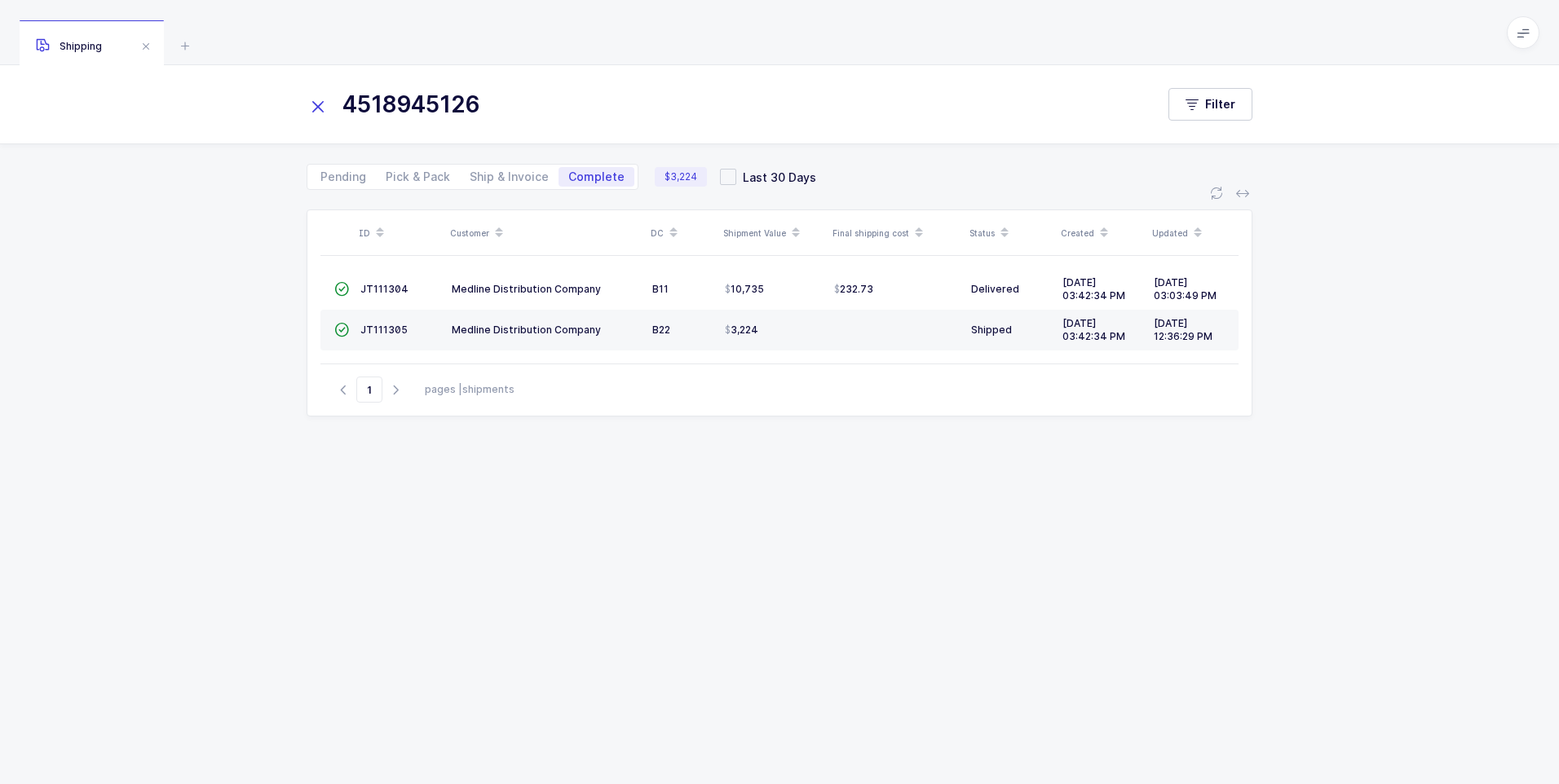
click at [321, 114] on icon at bounding box center [318, 106] width 23 height 23
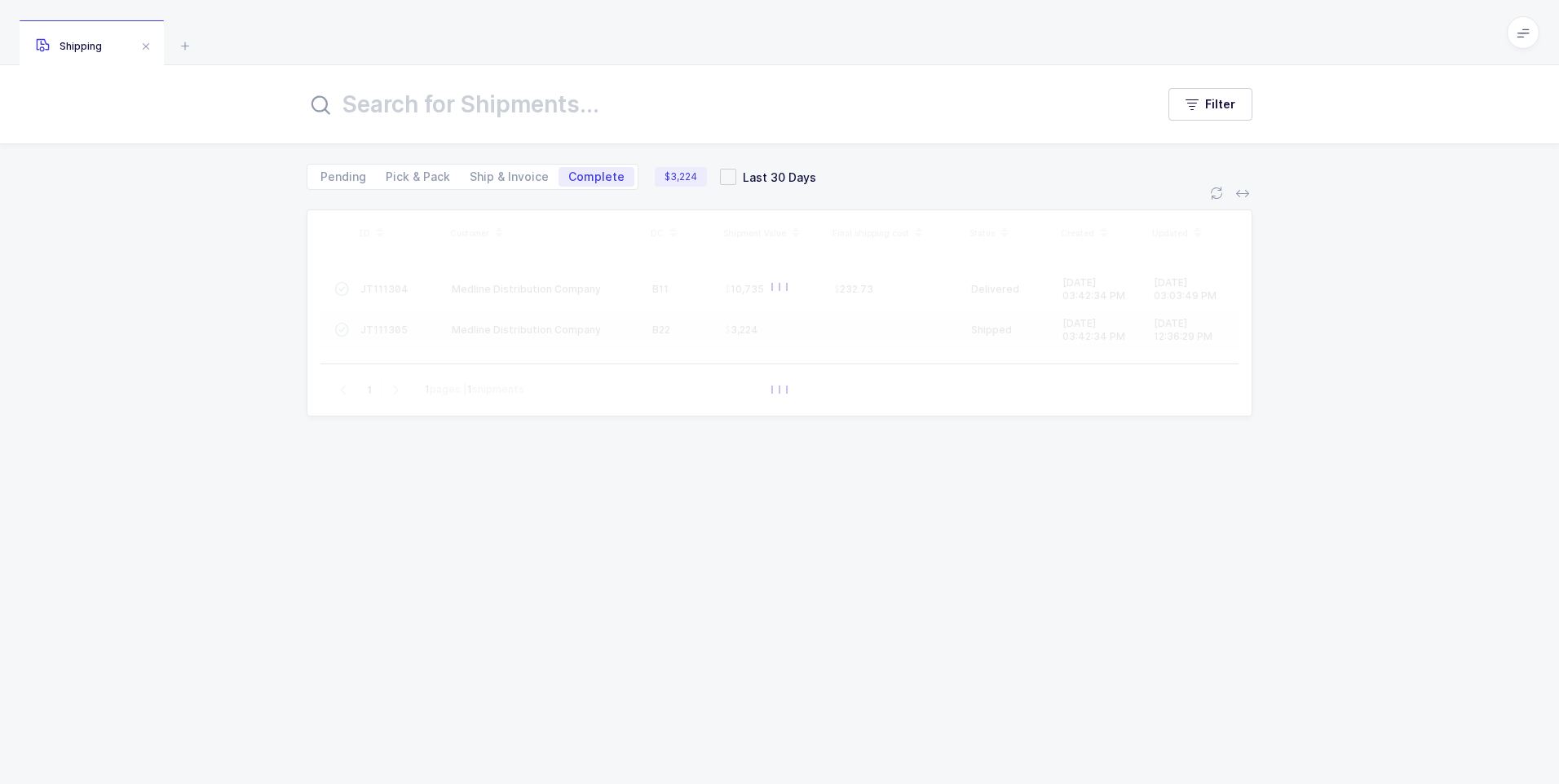
click at [374, 107] on input "text" at bounding box center [721, 104] width 829 height 39
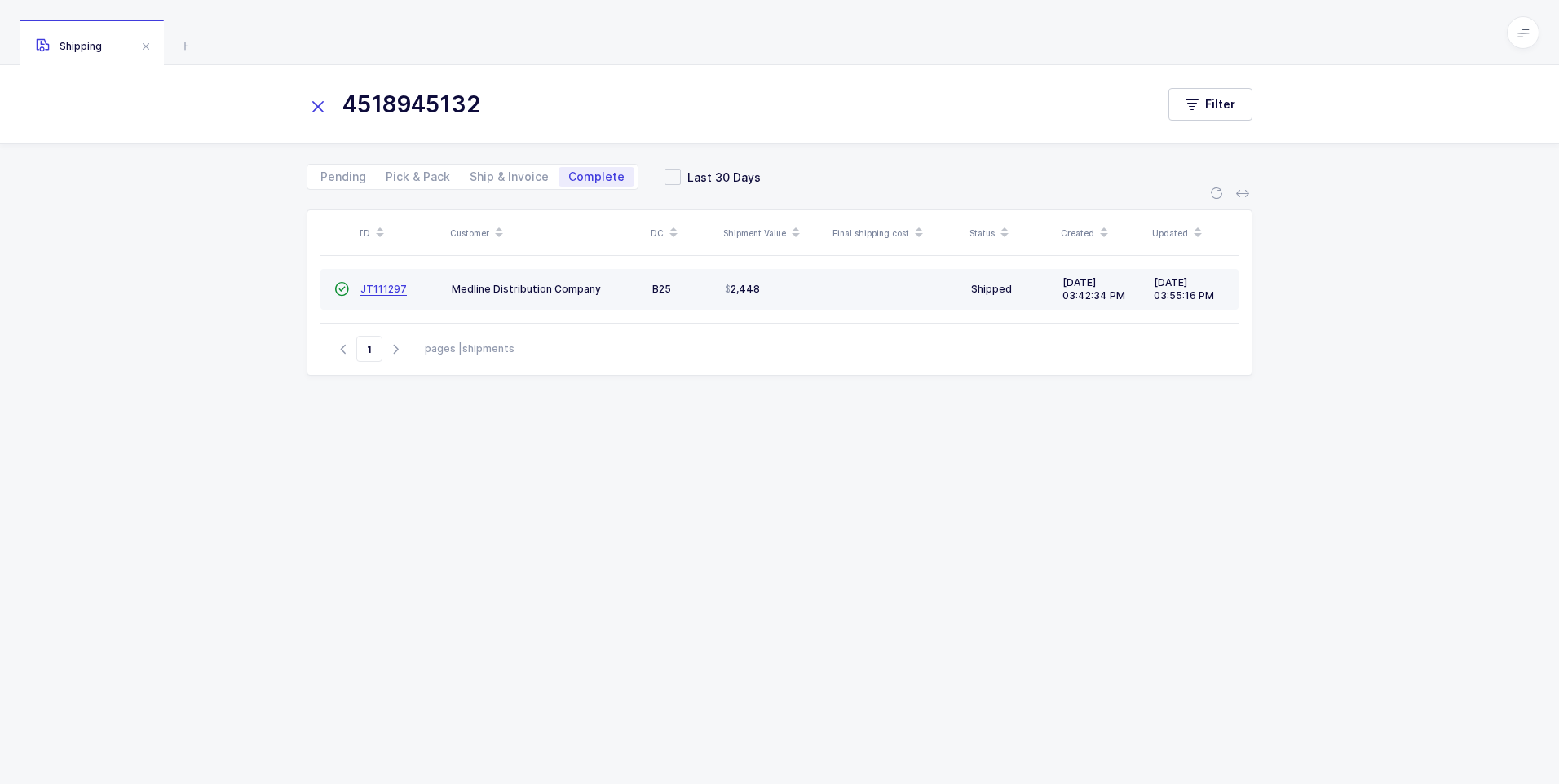
type input "4518945132"
click at [362, 294] on span "JT111297" at bounding box center [384, 288] width 47 height 12
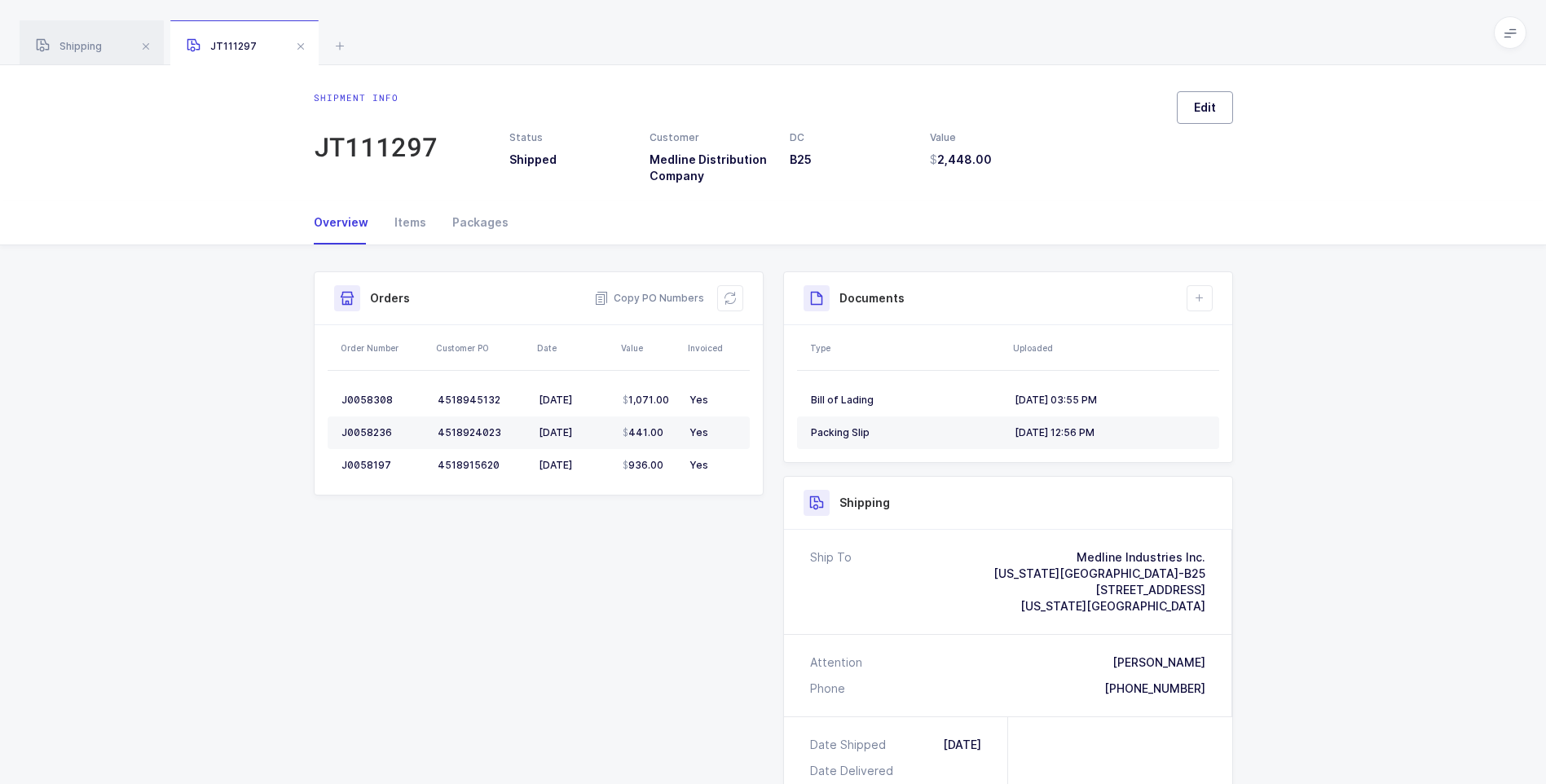
click at [1208, 112] on span "Edit" at bounding box center [1205, 107] width 22 height 16
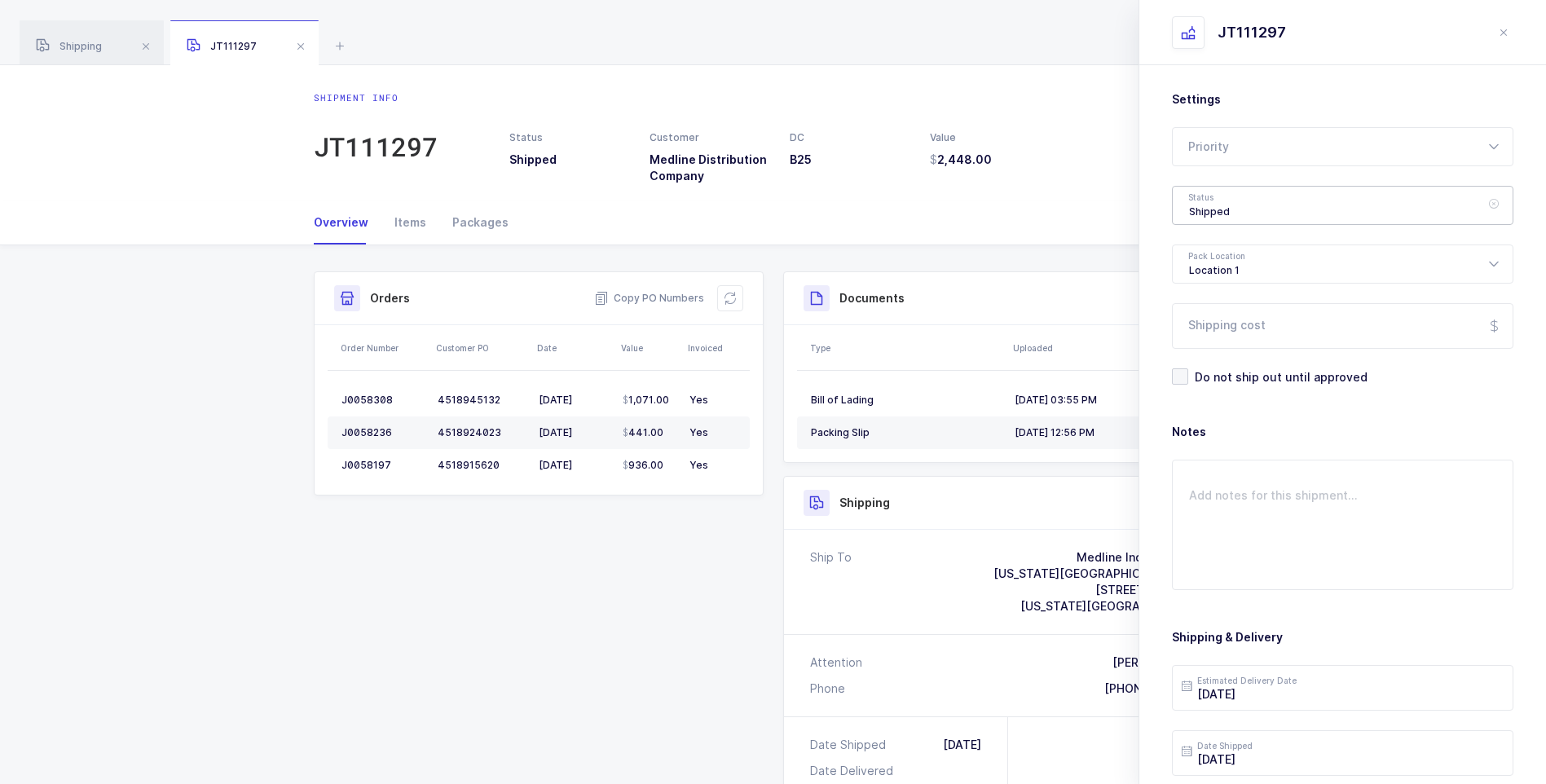
click at [1213, 202] on div "Shipped" at bounding box center [1343, 206] width 342 height 39
click at [1210, 353] on span "Delivered" at bounding box center [1217, 356] width 55 height 14
type input "Delivered"
click at [1229, 319] on input "Shipping cost" at bounding box center [1343, 326] width 342 height 46
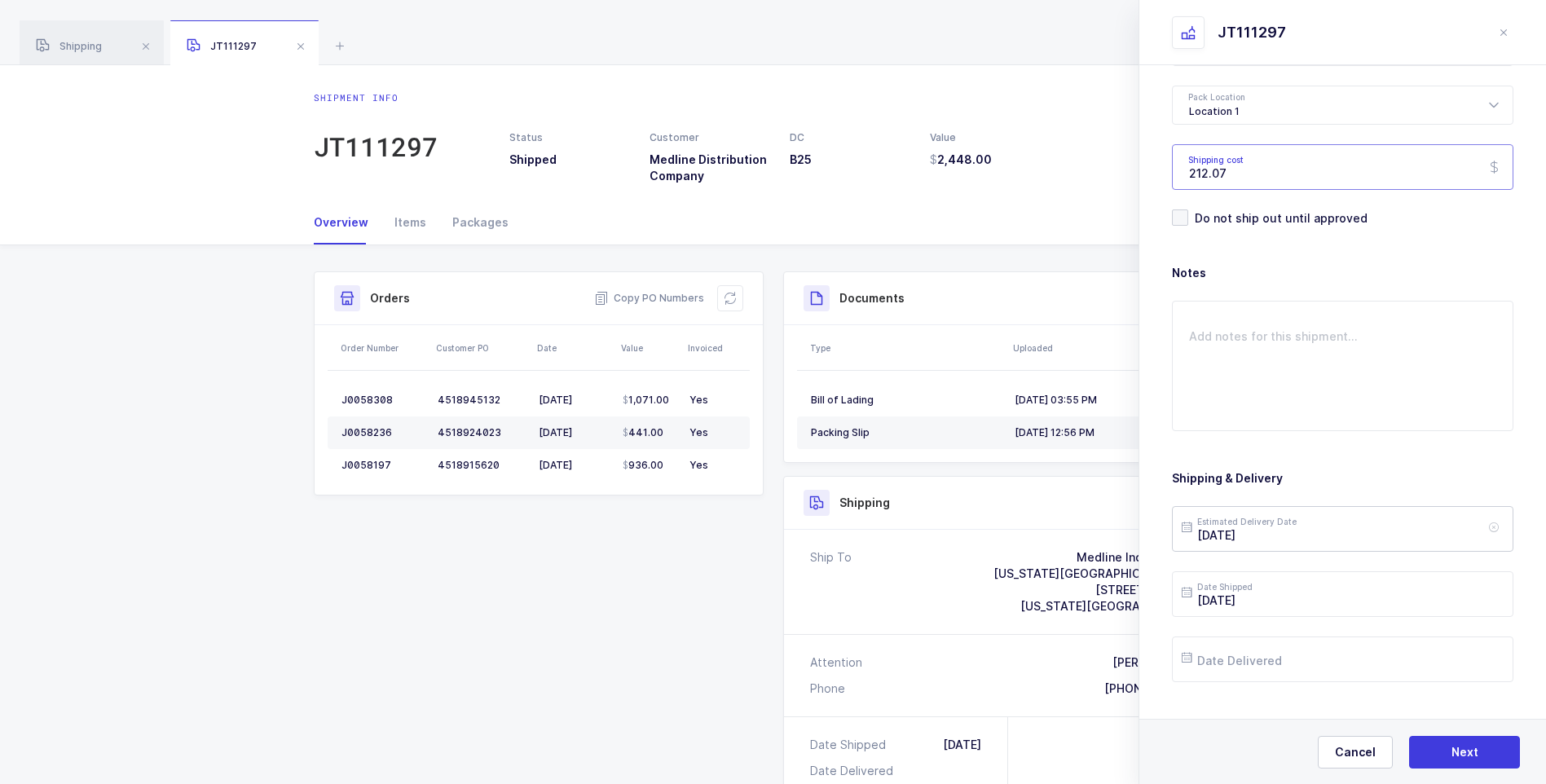
scroll to position [188, 0]
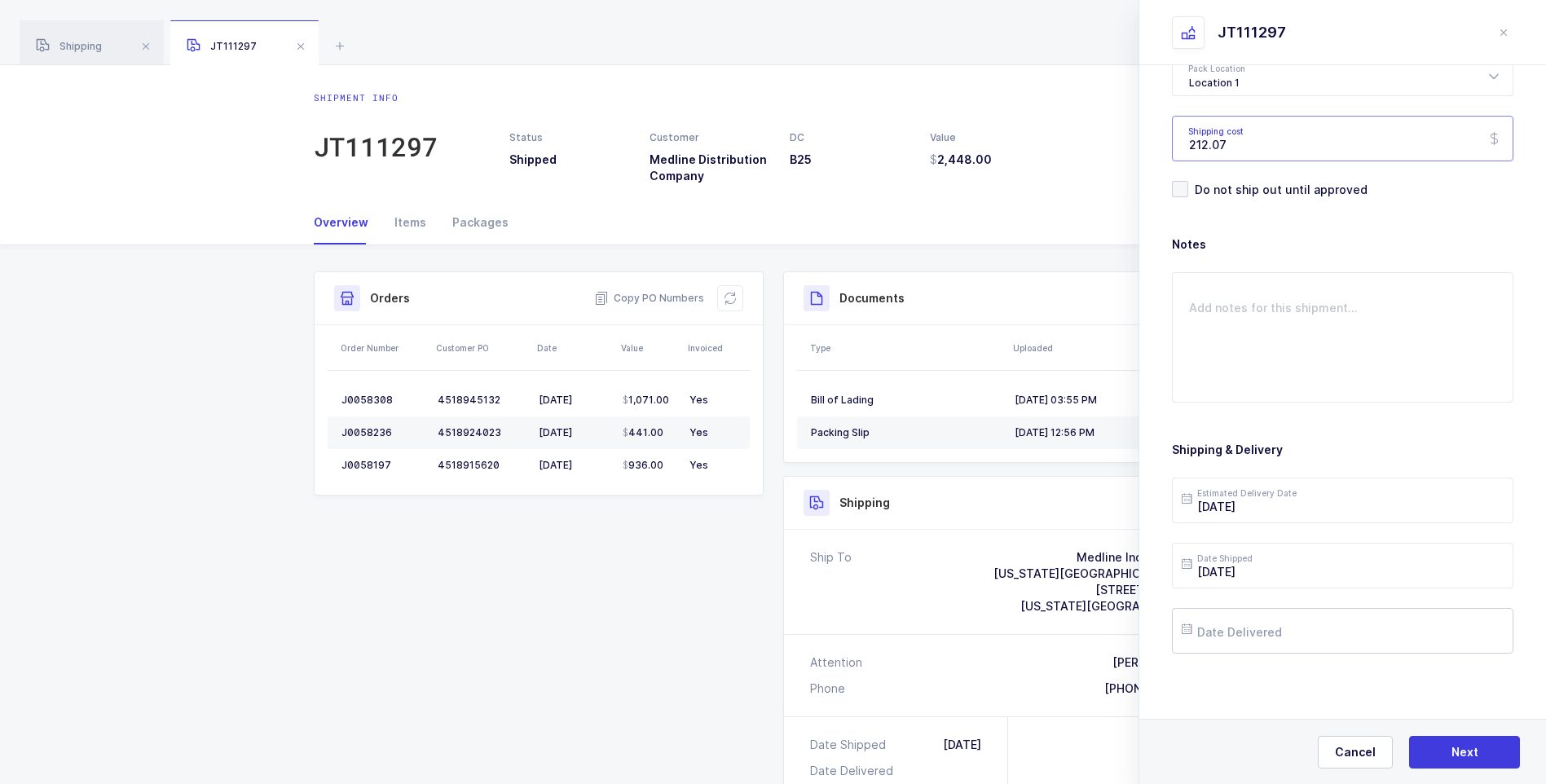
type input "212.07"
click at [1249, 626] on input "text" at bounding box center [1343, 631] width 342 height 46
click at [1276, 535] on span "26" at bounding box center [1270, 539] width 20 height 20
type input "[DATE]"
click at [1294, 507] on input "[DATE]" at bounding box center [1343, 501] width 342 height 46
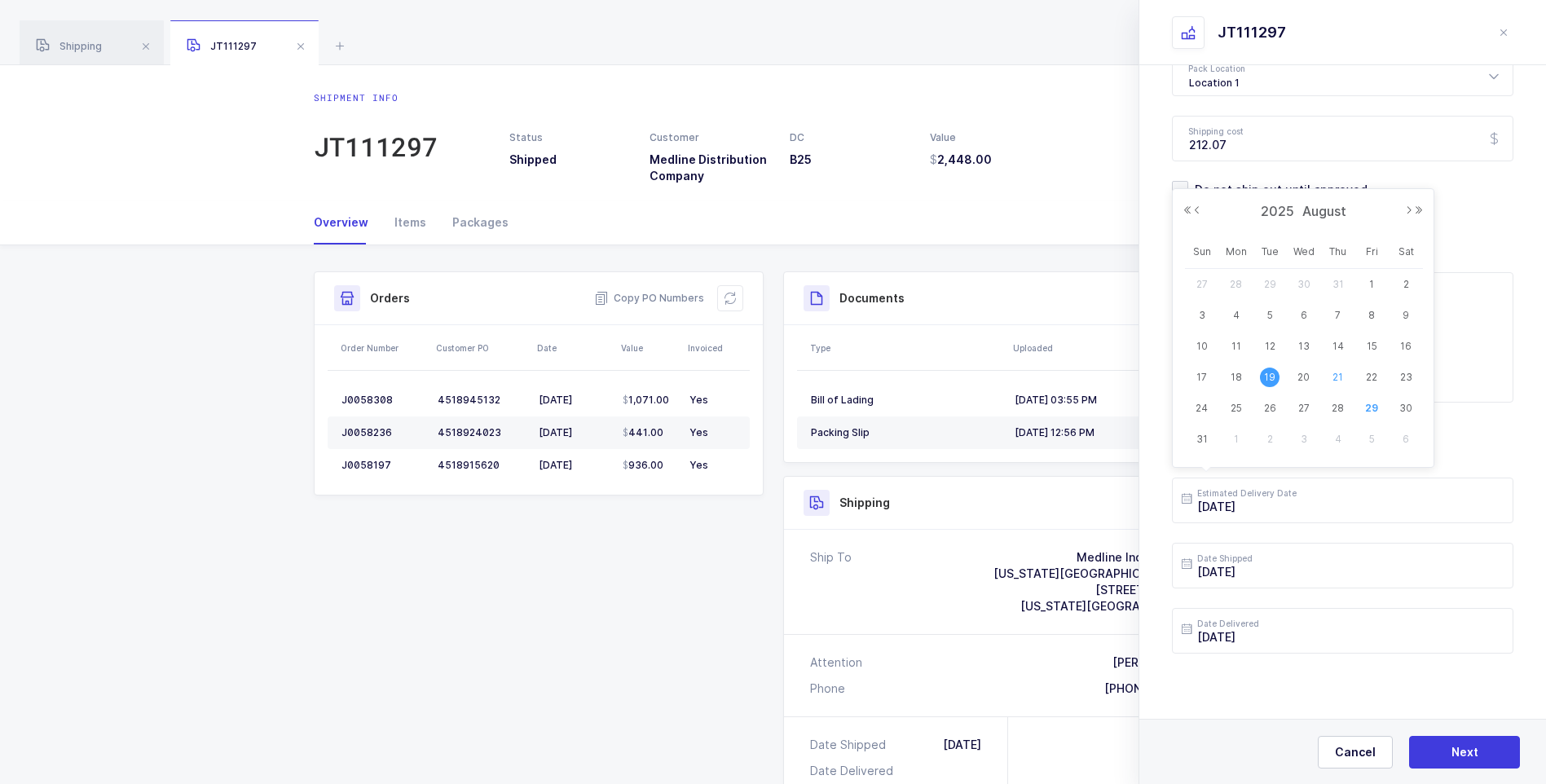
click at [1338, 378] on span "21" at bounding box center [1339, 378] width 20 height 20
type input "[DATE]"
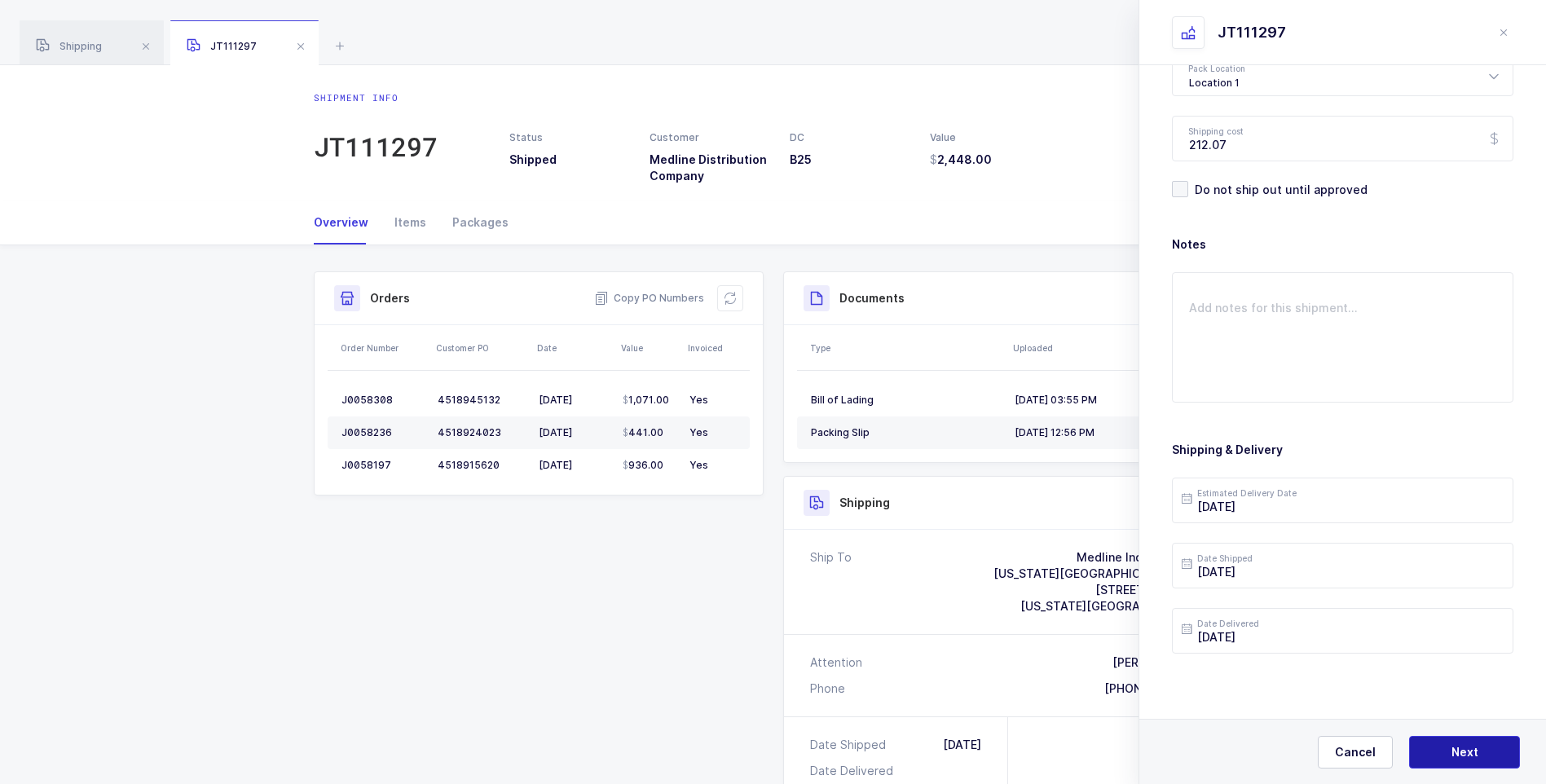
click at [1458, 749] on span "Next" at bounding box center [1465, 752] width 27 height 16
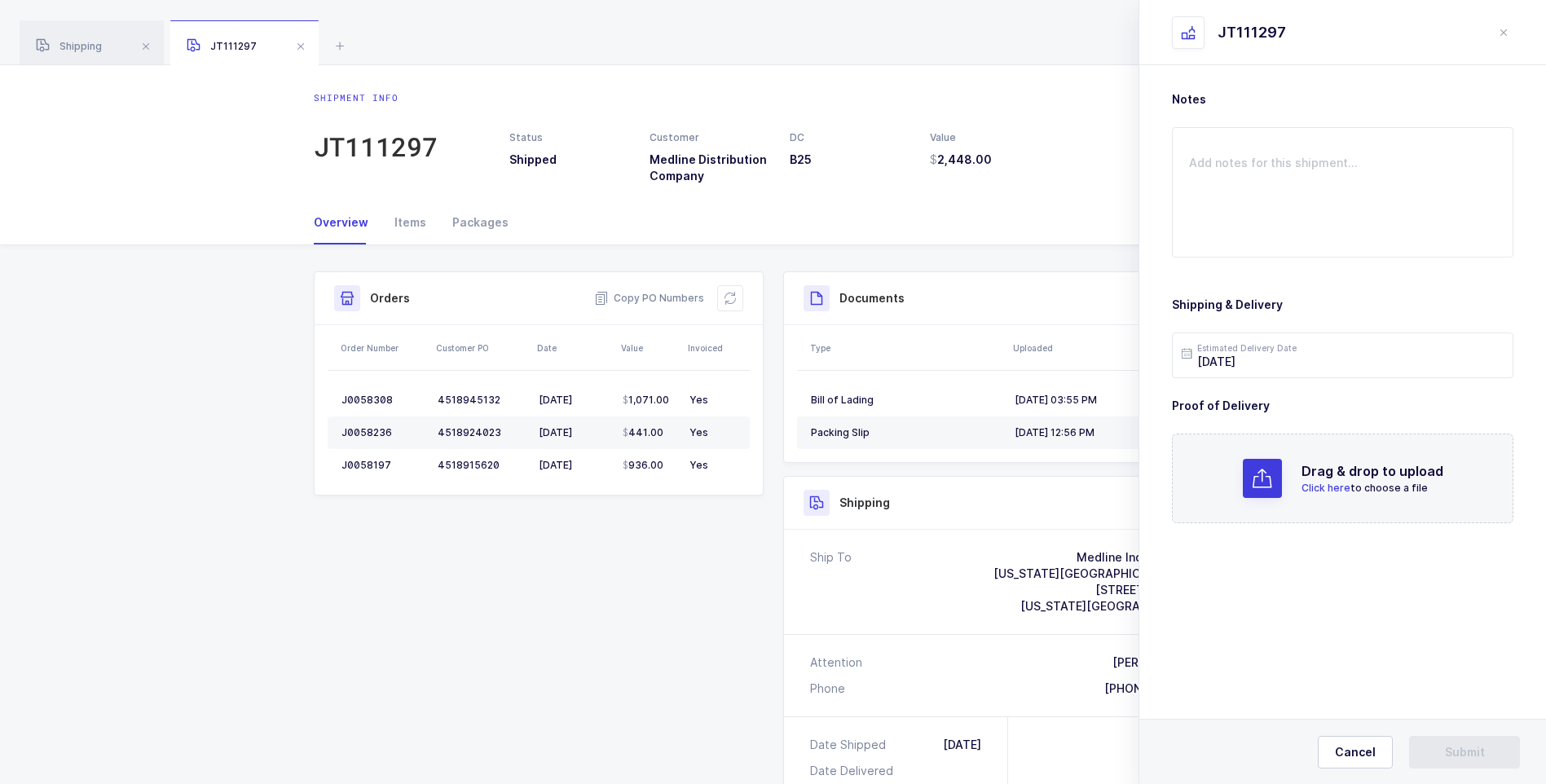
scroll to position [0, 0]
click at [1347, 485] on span "Click here" at bounding box center [1326, 487] width 49 height 12
click at [1495, 750] on button "Submit" at bounding box center [1464, 752] width 111 height 33
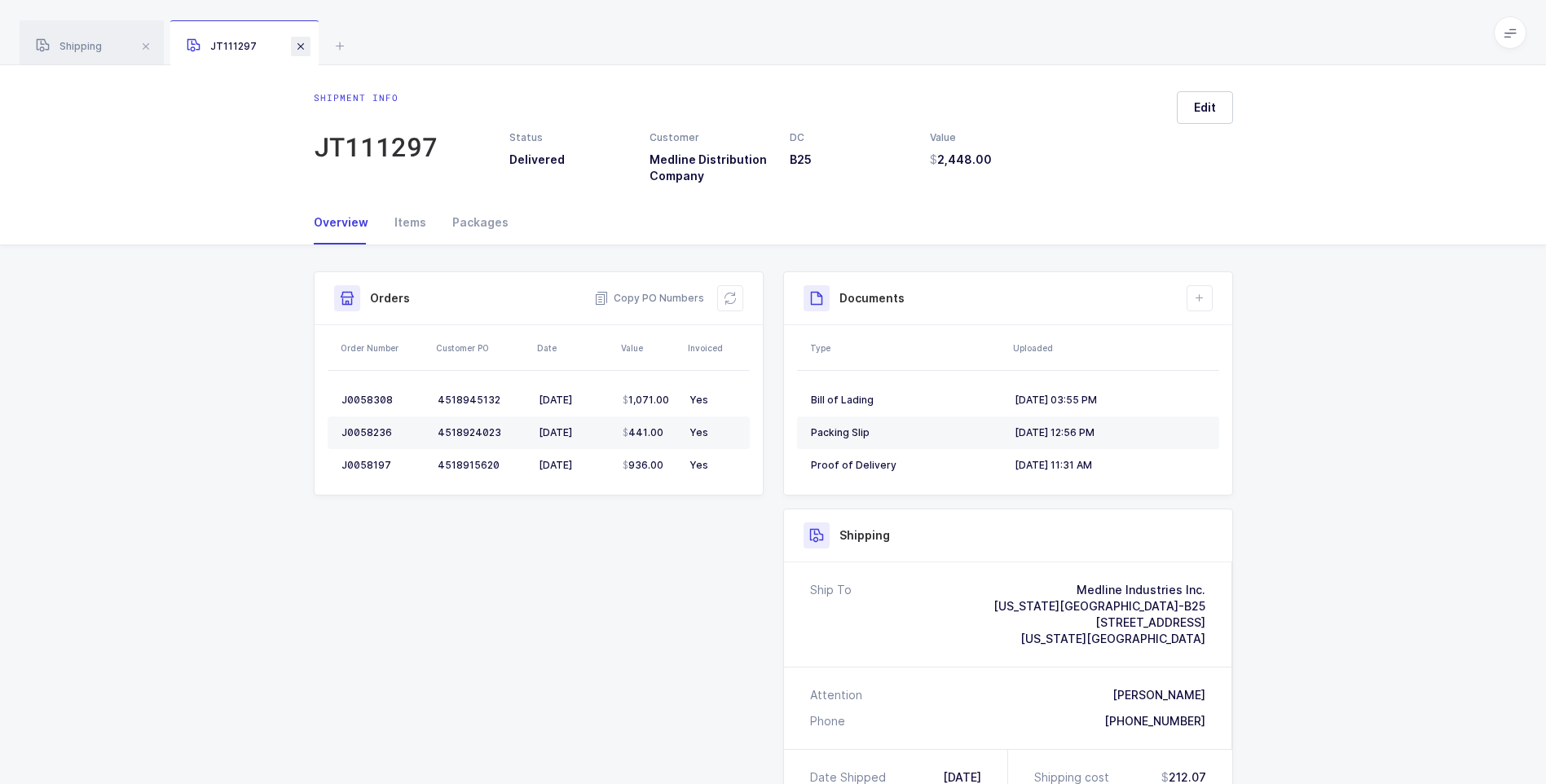
click at [303, 51] on span at bounding box center [301, 47] width 20 height 20
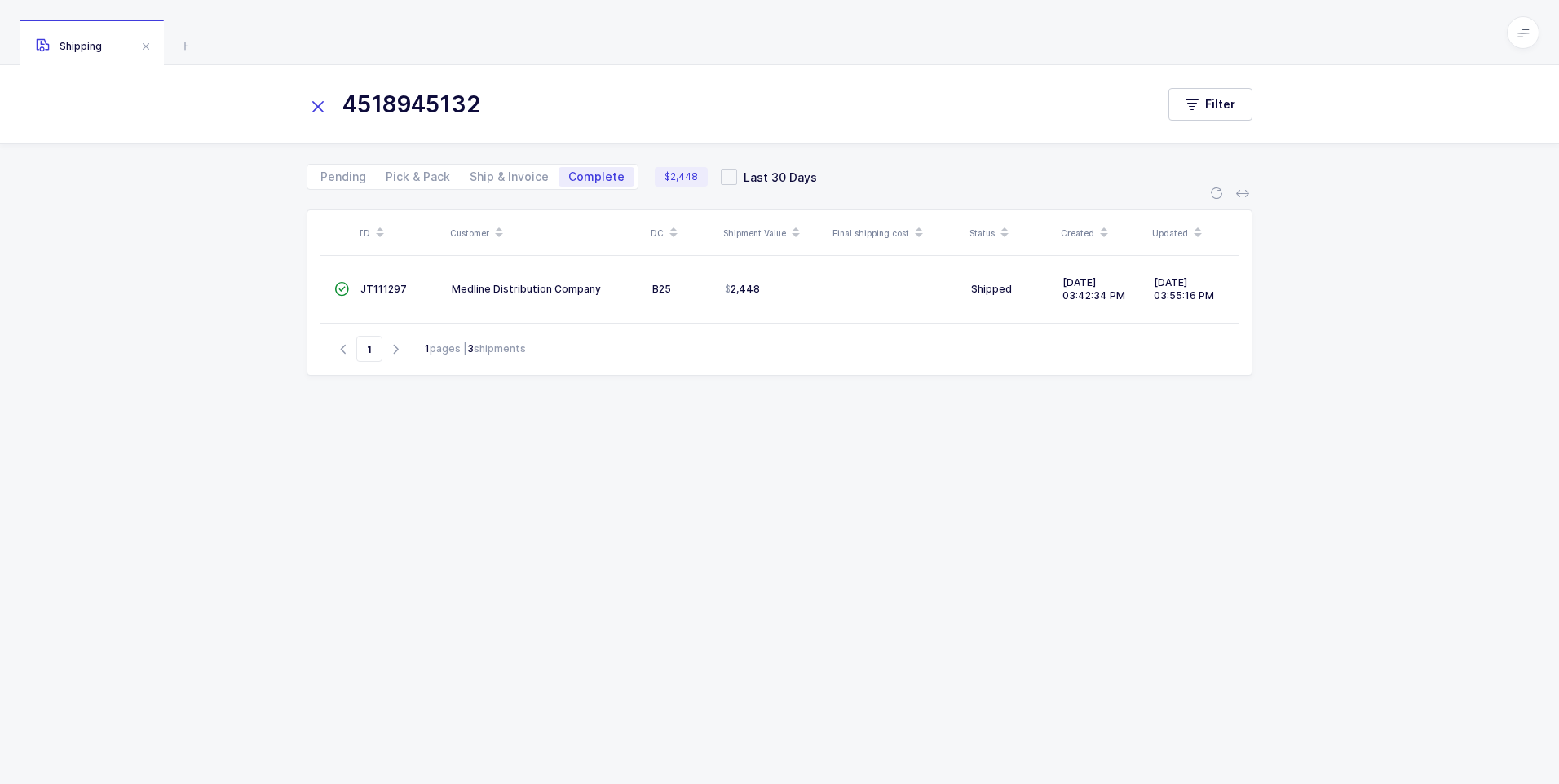
click at [320, 109] on icon at bounding box center [318, 106] width 23 height 23
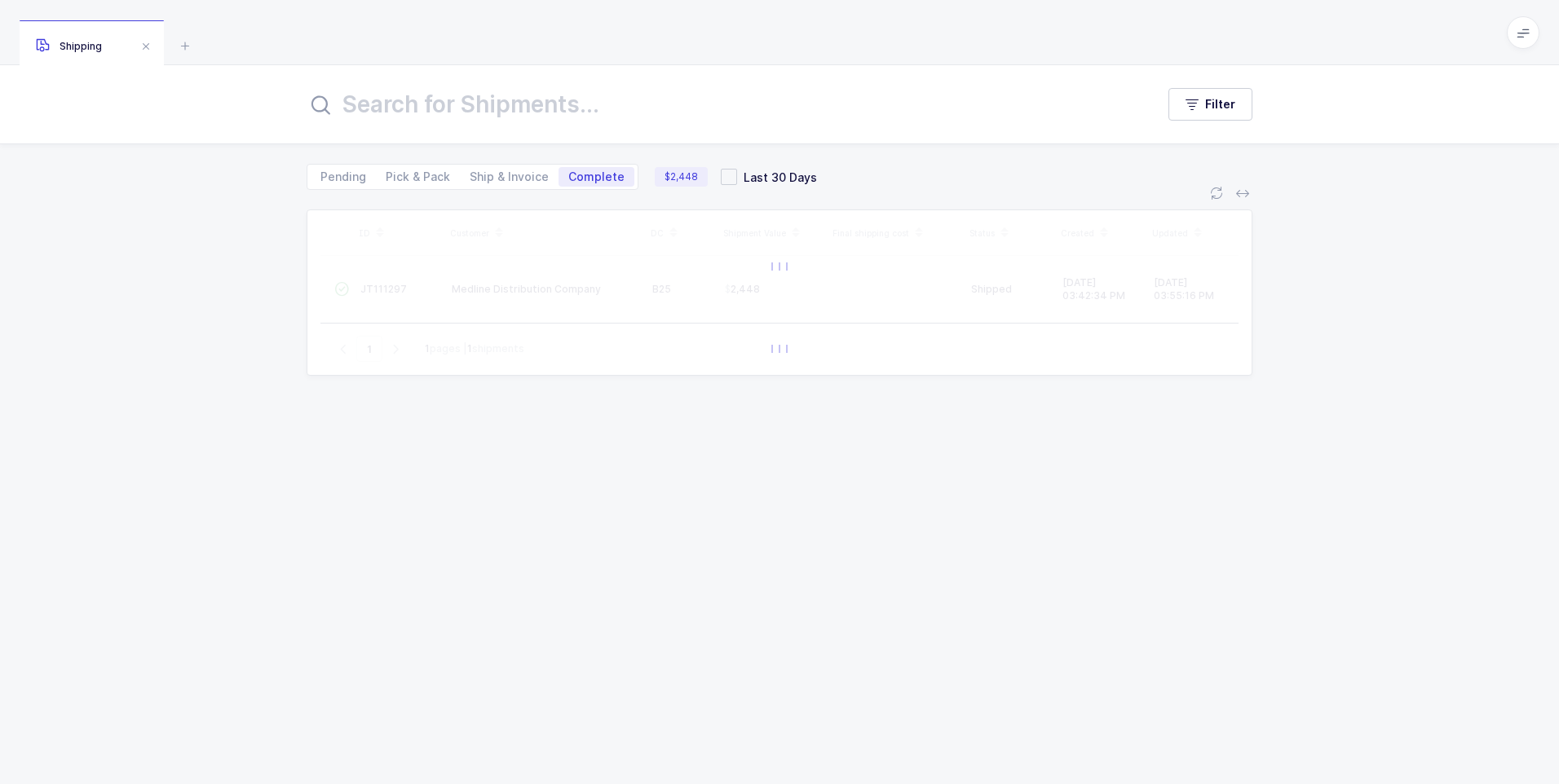
click at [339, 110] on input "text" at bounding box center [721, 104] width 829 height 39
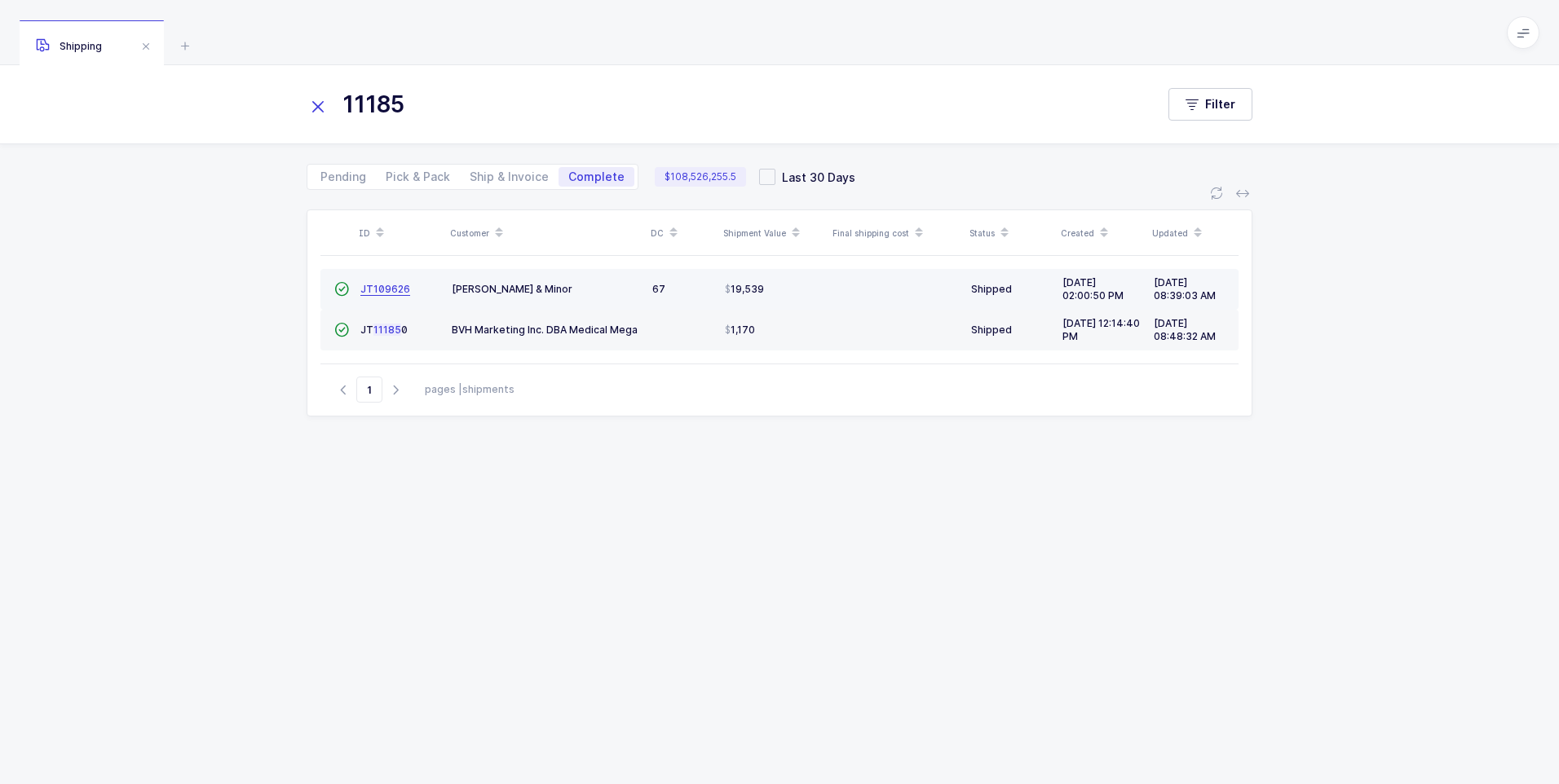
type input "11185"
click at [376, 294] on span "JT109626" at bounding box center [385, 288] width 50 height 12
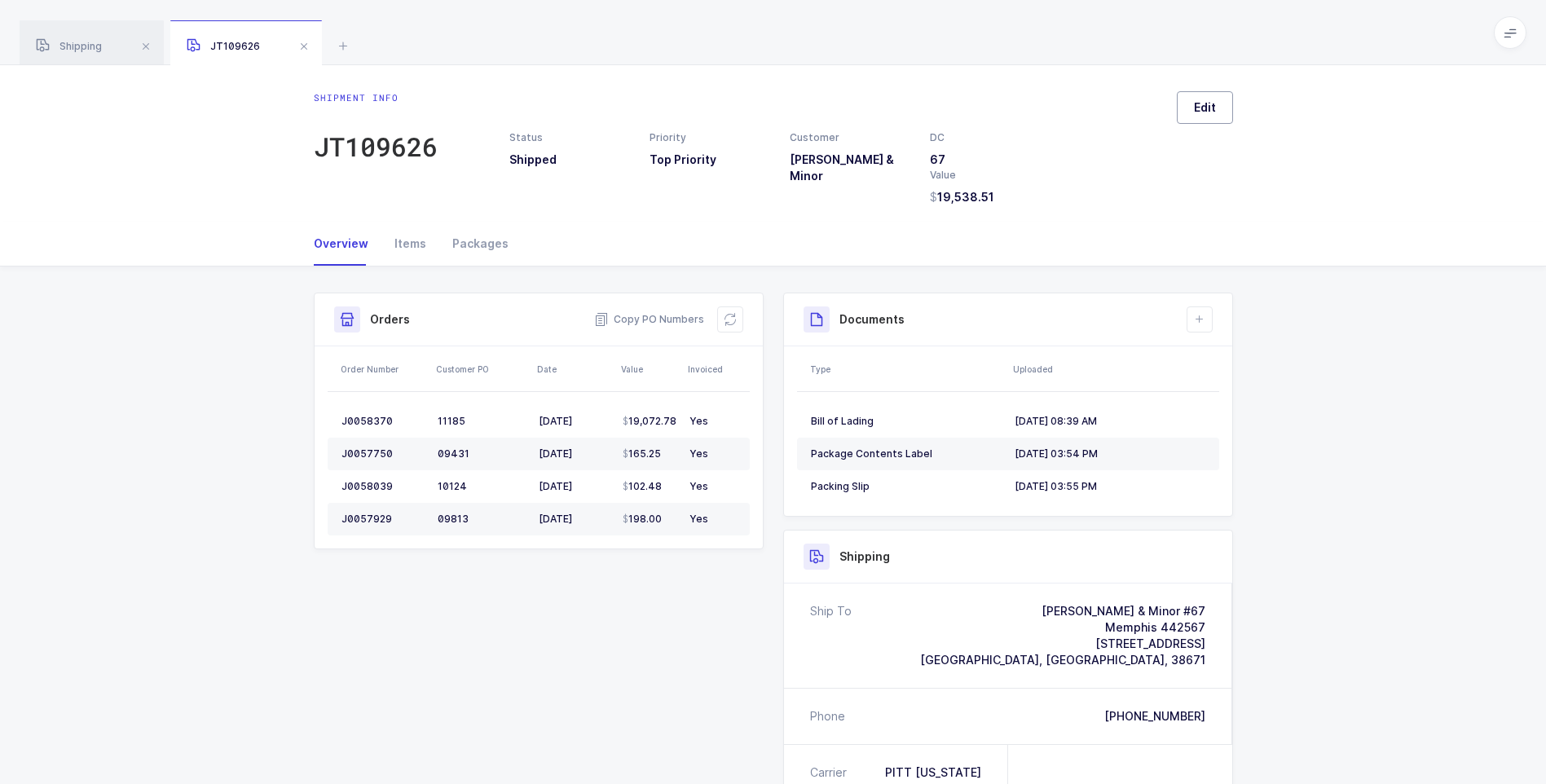
click at [1203, 111] on span "Edit" at bounding box center [1205, 107] width 22 height 16
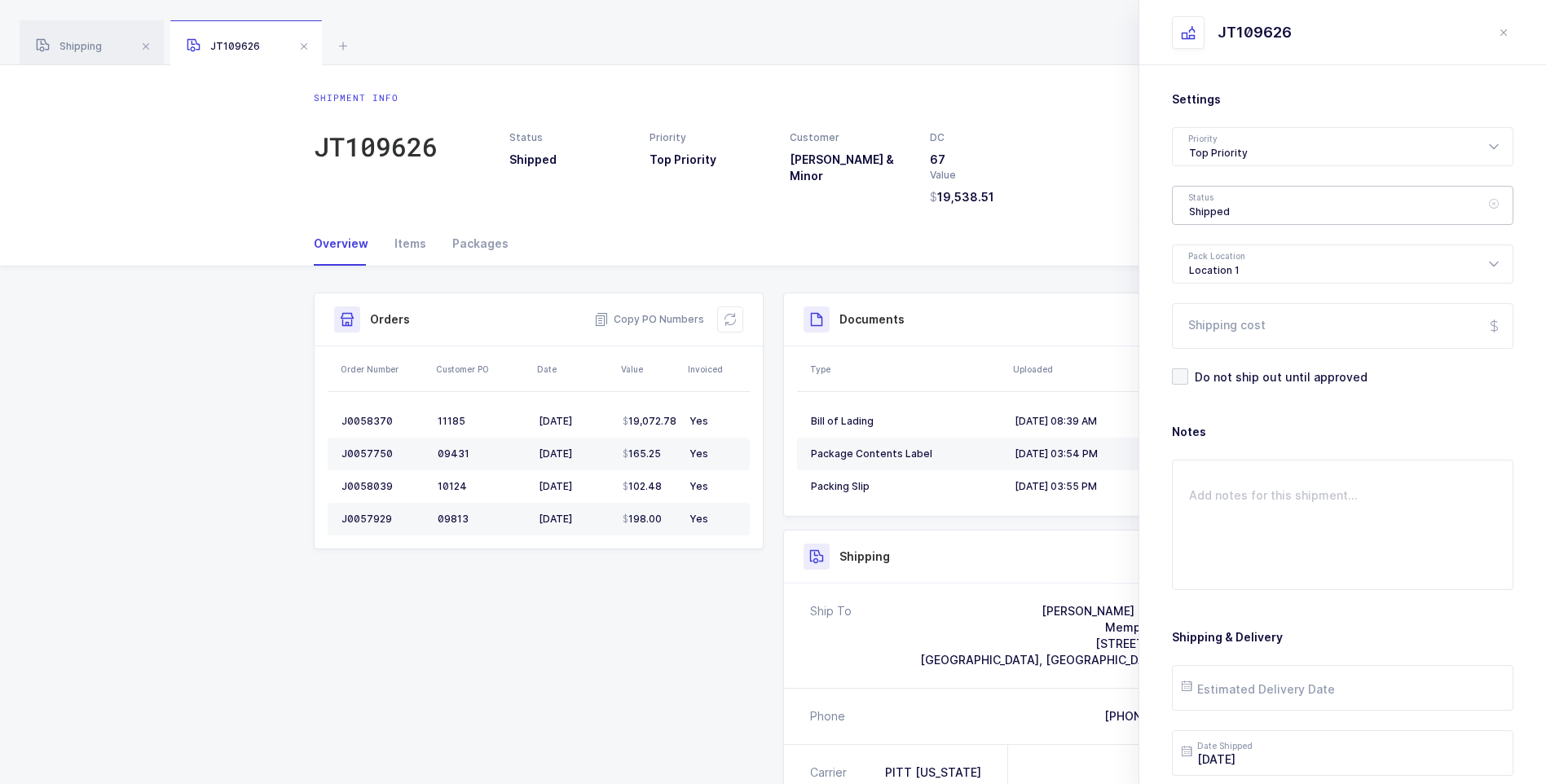
click at [1237, 206] on div "Shipped" at bounding box center [1343, 206] width 342 height 39
click at [1228, 348] on li "Delivered" at bounding box center [1349, 356] width 339 height 26
type input "Delivered"
click at [1222, 333] on input "Shipping cost" at bounding box center [1343, 326] width 342 height 46
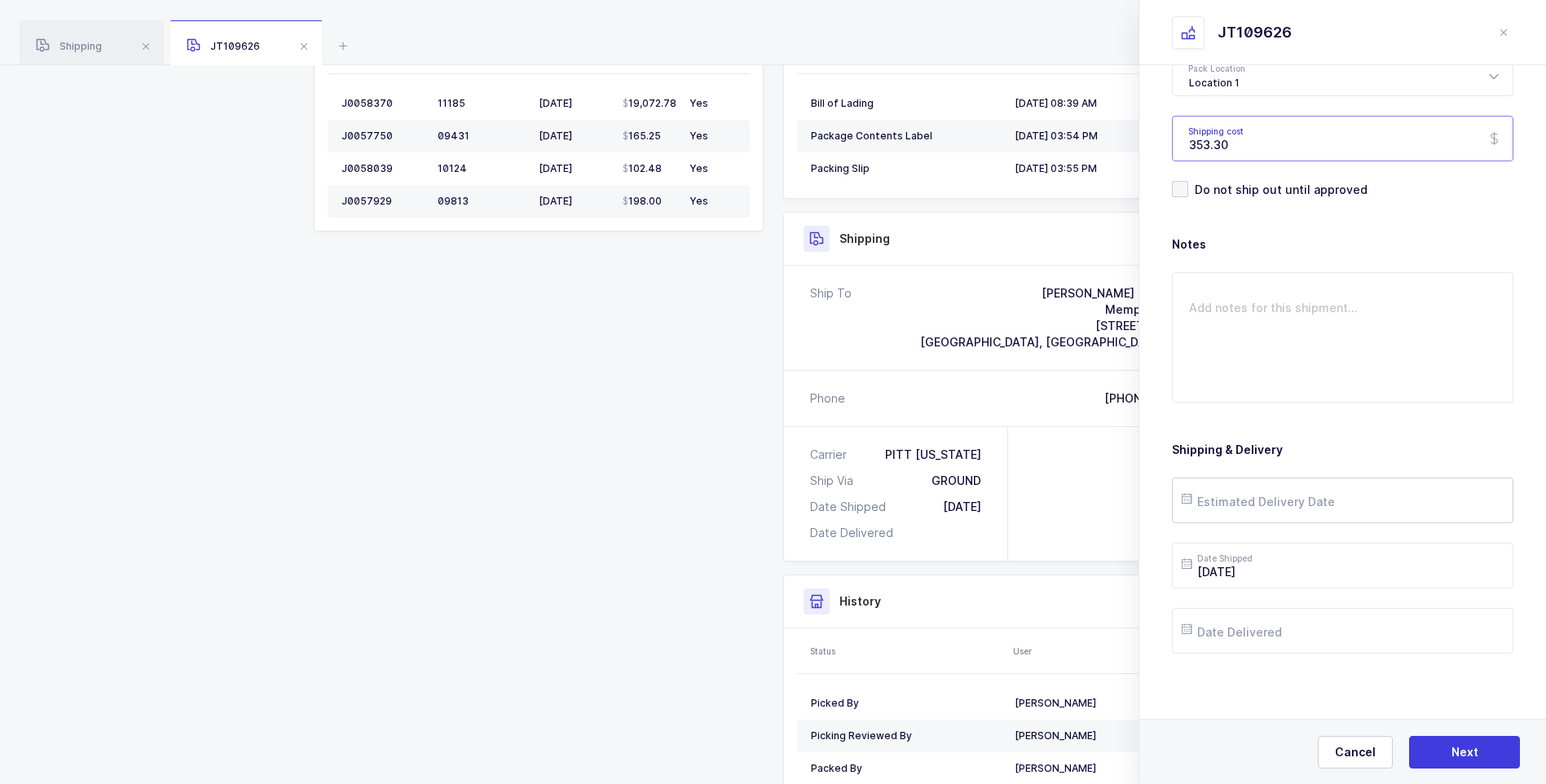
scroll to position [385, 0]
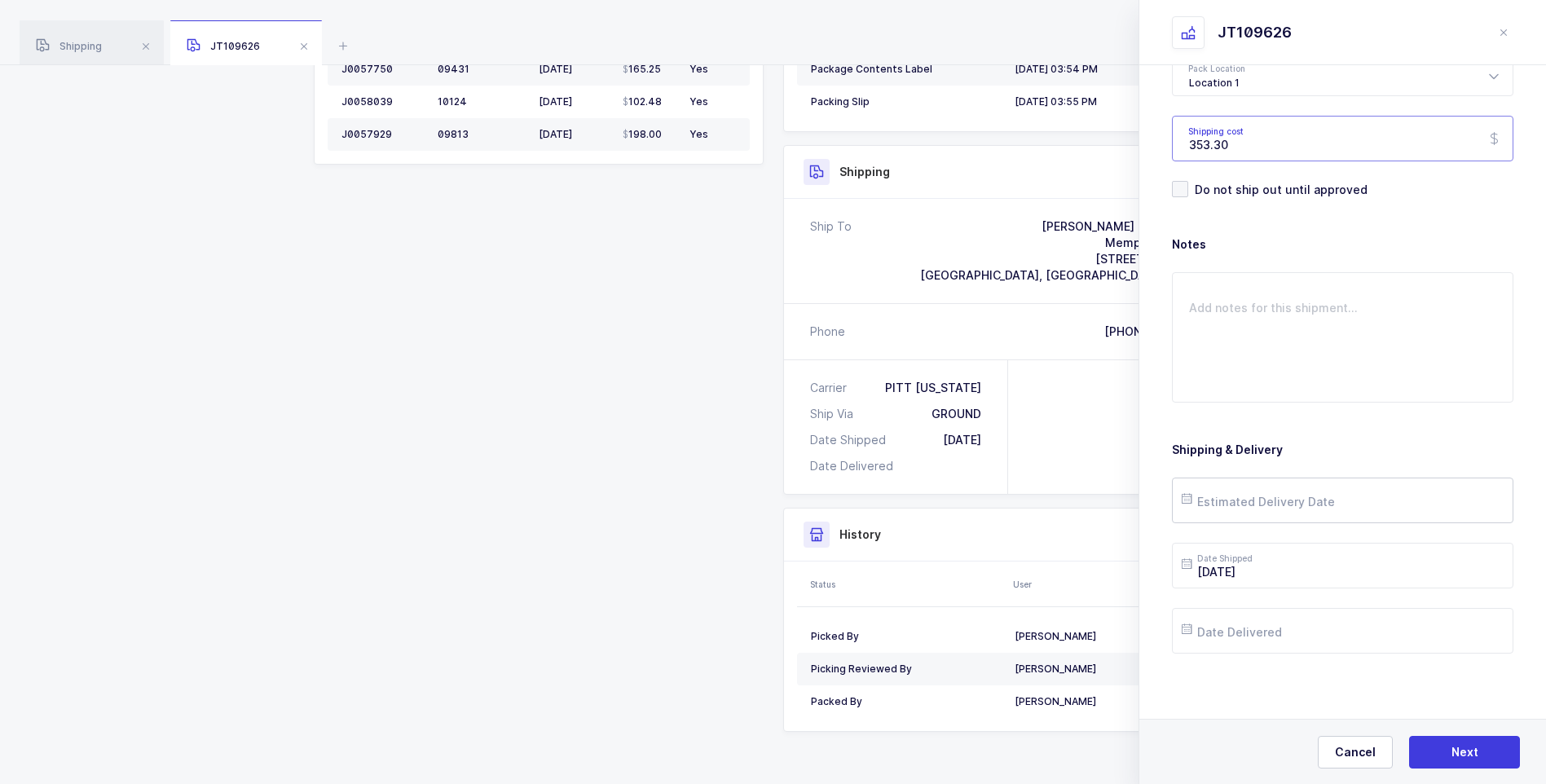
type input "353.30"
click at [1250, 499] on input "text" at bounding box center [1343, 501] width 342 height 46
click at [1275, 410] on span "26" at bounding box center [1270, 409] width 20 height 20
type input "[DATE]"
click at [1267, 635] on input "text" at bounding box center [1343, 631] width 342 height 46
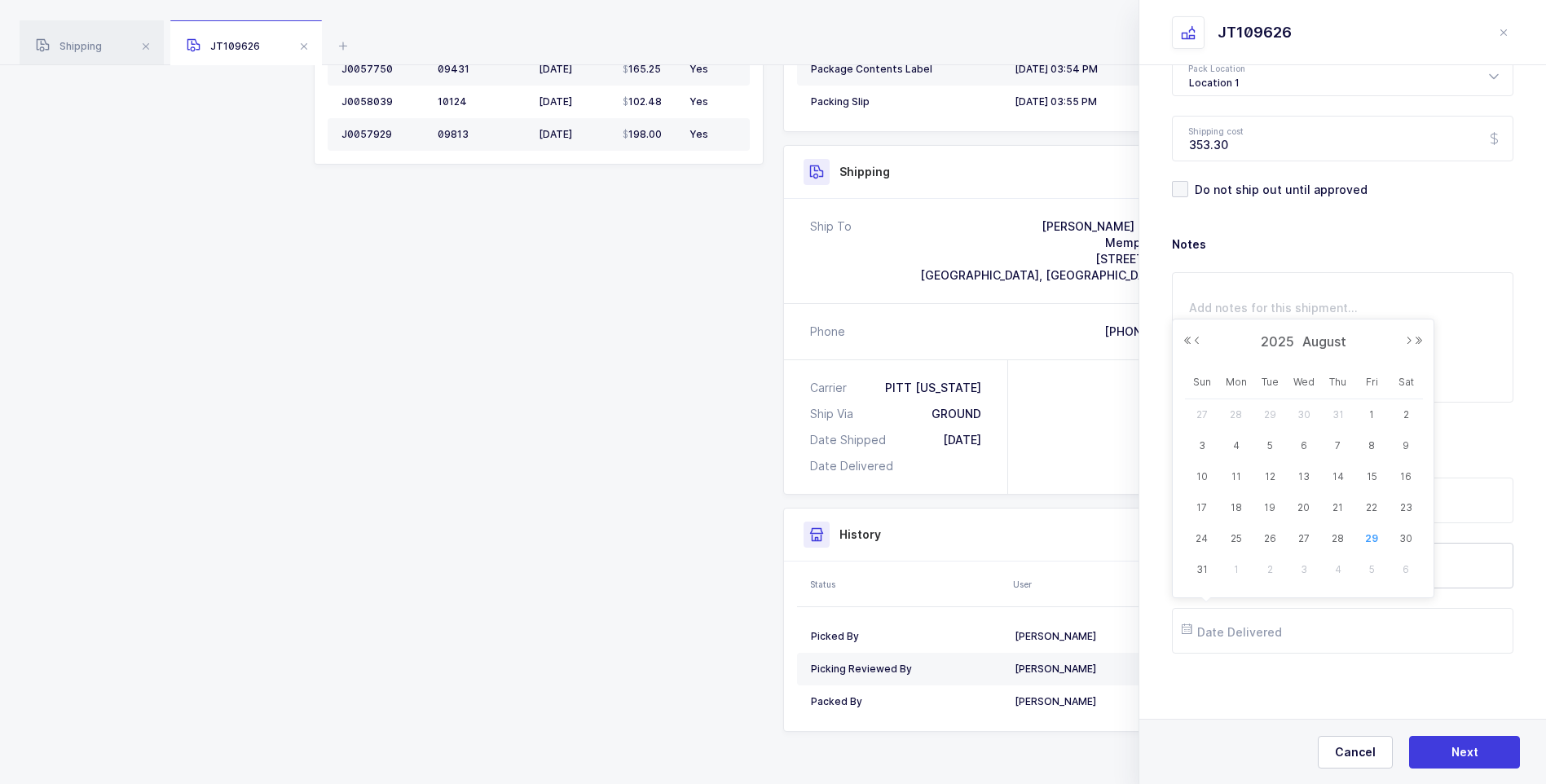
drag, startPoint x: 1233, startPoint y: 538, endPoint x: 1245, endPoint y: 549, distance: 16.3
click at [1234, 538] on span "25" at bounding box center [1236, 539] width 20 height 20
type input "[DATE]"
click at [1453, 746] on span "Next" at bounding box center [1465, 752] width 27 height 16
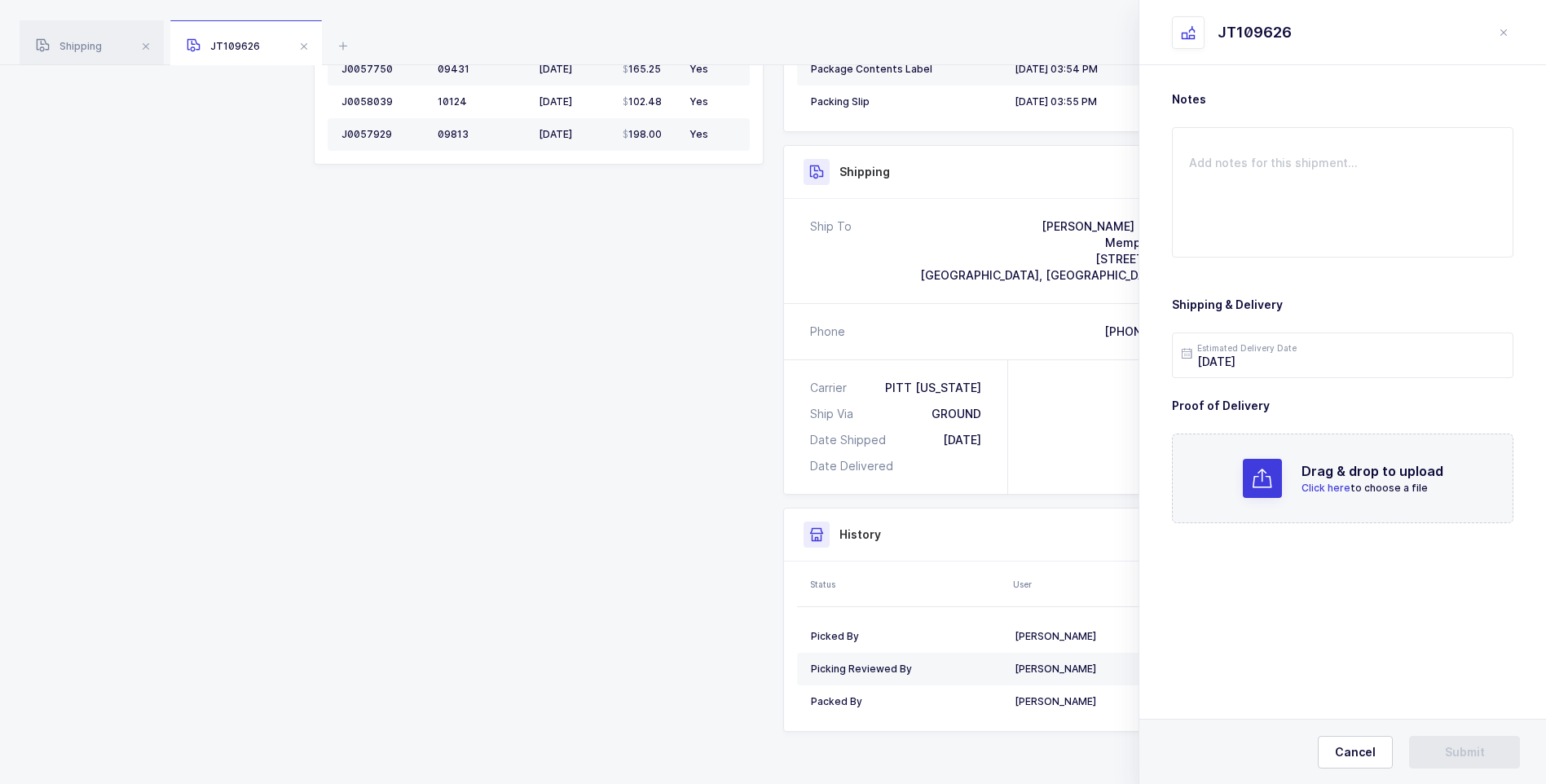
scroll to position [0, 0]
click at [1318, 487] on span "Click here" at bounding box center [1326, 487] width 49 height 12
click at [1459, 742] on button "Submit" at bounding box center [1464, 752] width 111 height 33
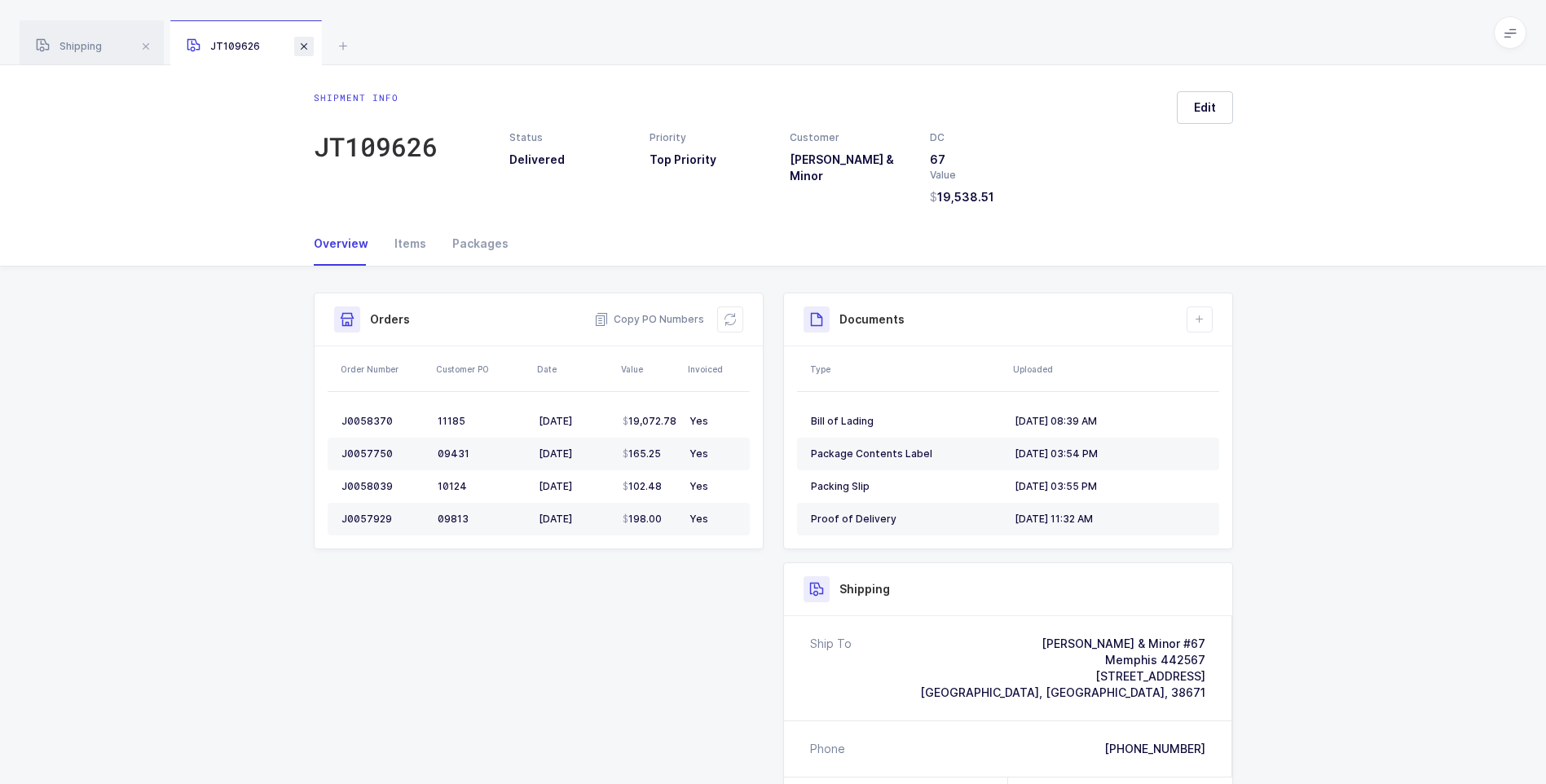
click at [305, 46] on span at bounding box center [304, 47] width 20 height 20
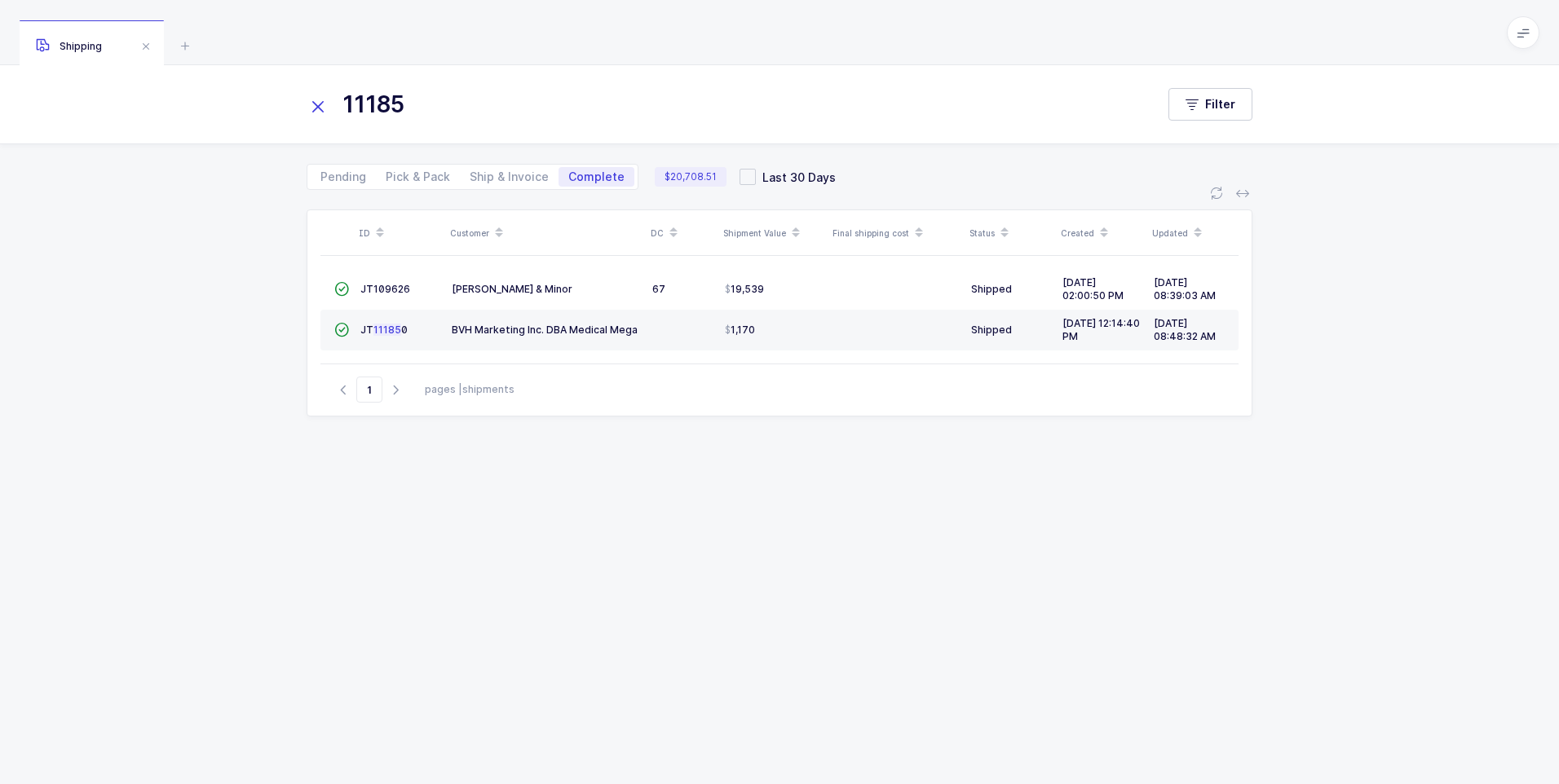
click at [321, 109] on icon at bounding box center [318, 106] width 23 height 23
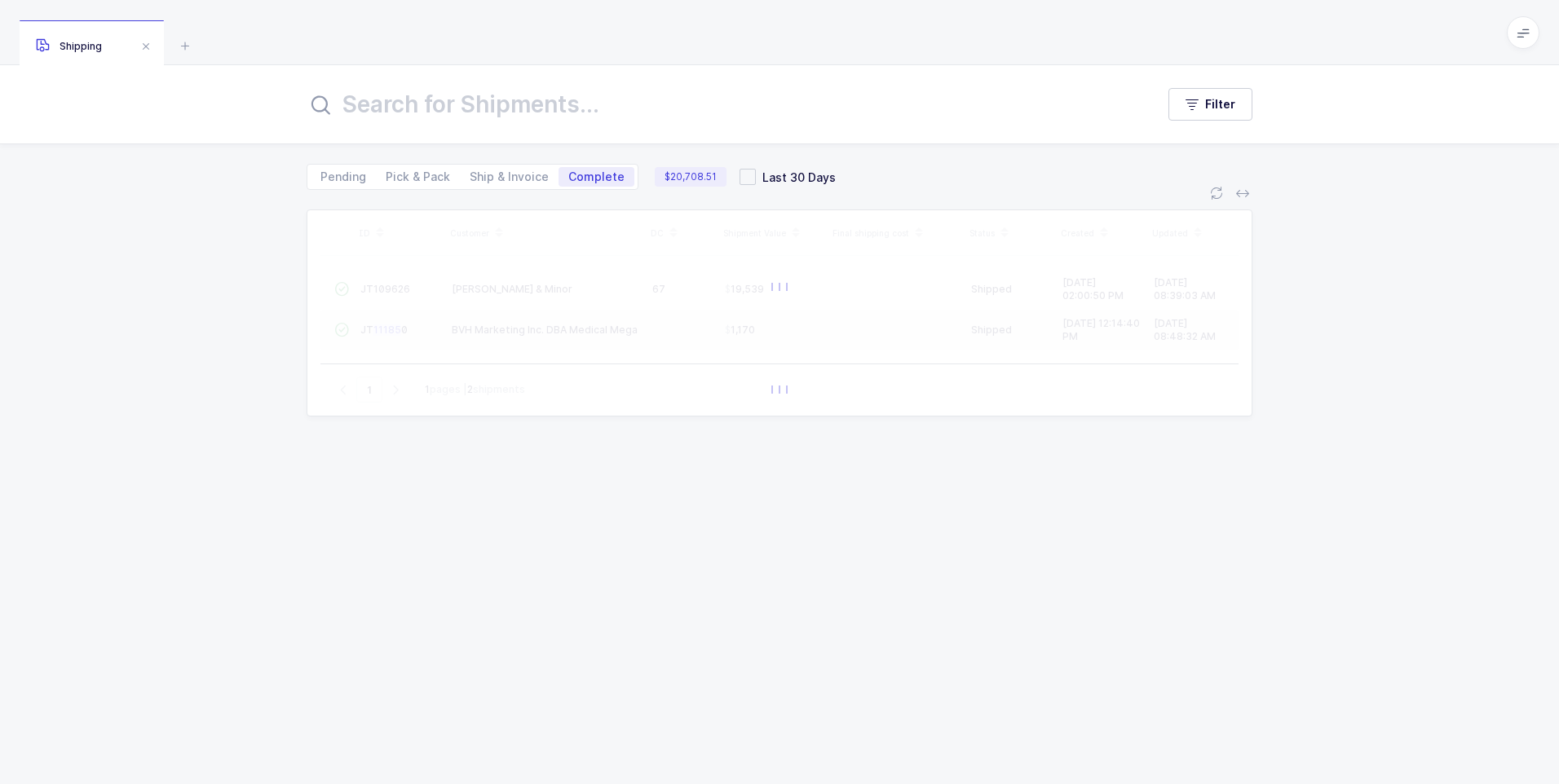
click at [366, 110] on input "text" at bounding box center [721, 104] width 829 height 39
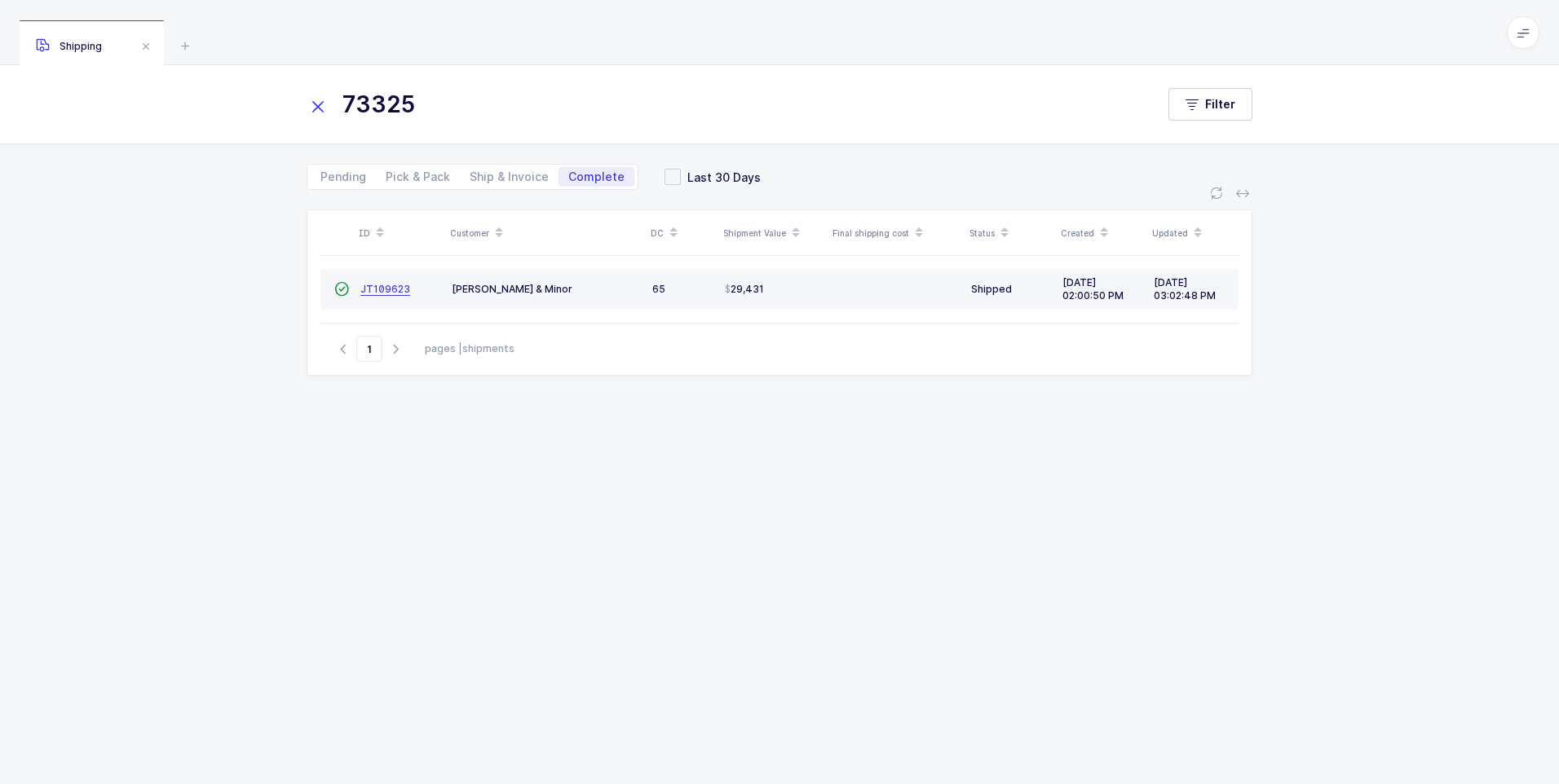
type input "73325"
click at [380, 292] on span "JT109623" at bounding box center [385, 288] width 50 height 12
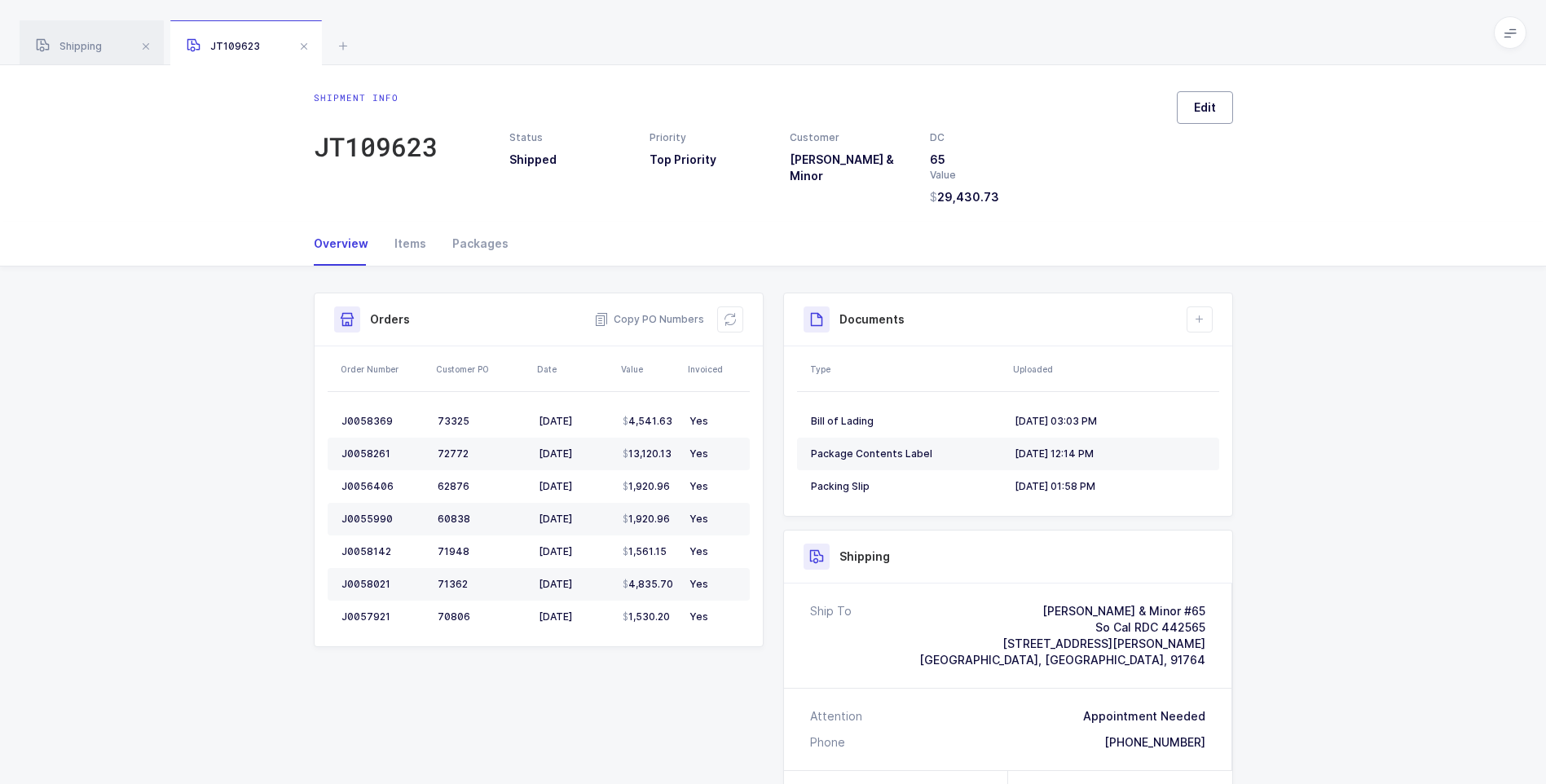
click at [1205, 105] on span "Edit" at bounding box center [1205, 107] width 22 height 16
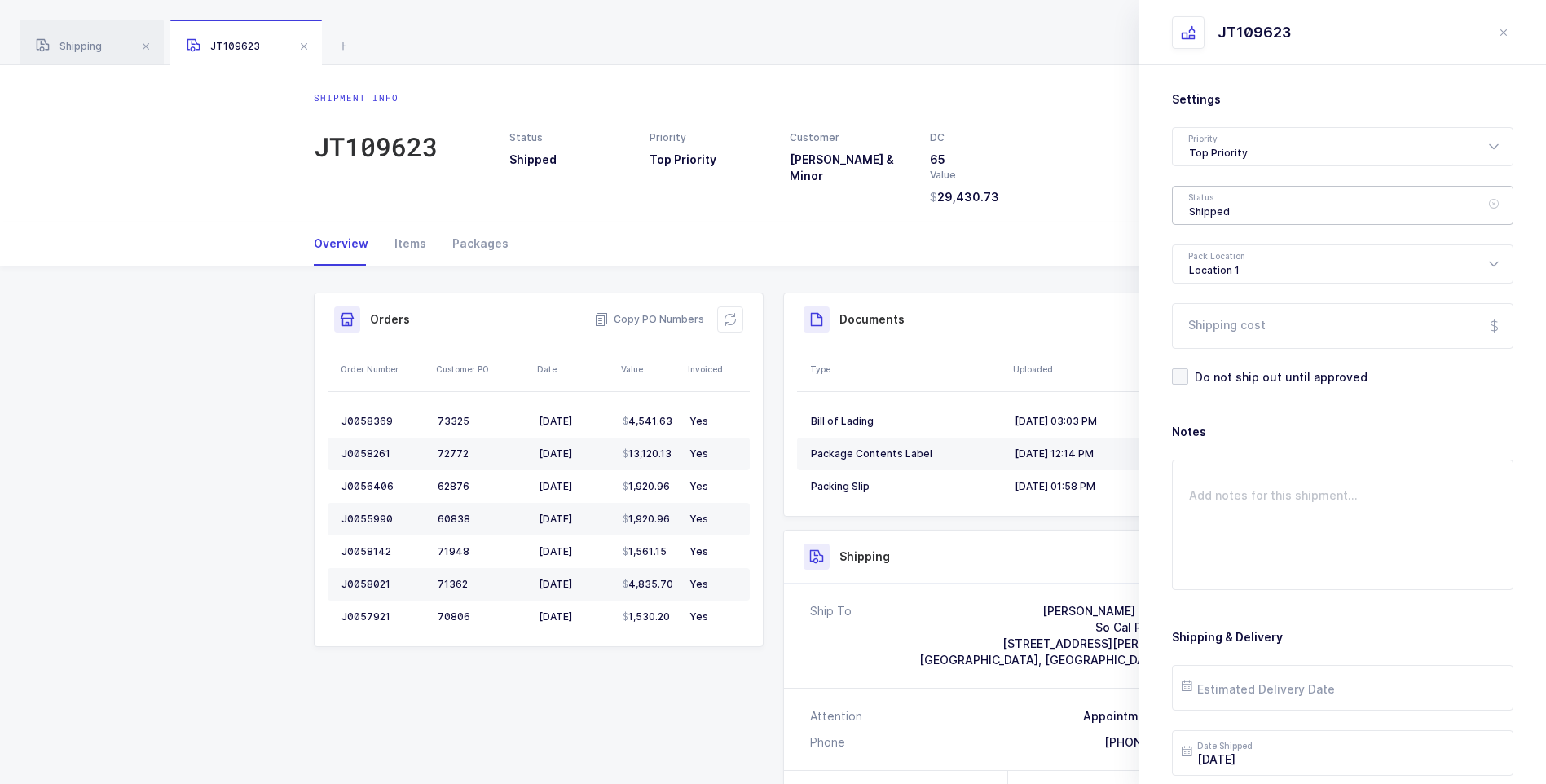
click at [1229, 216] on div "Shipped" at bounding box center [1343, 206] width 342 height 39
click at [1235, 356] on span "Delivered" at bounding box center [1217, 356] width 55 height 14
type input "Delivered"
click at [1233, 327] on input "Shipping cost" at bounding box center [1343, 326] width 342 height 46
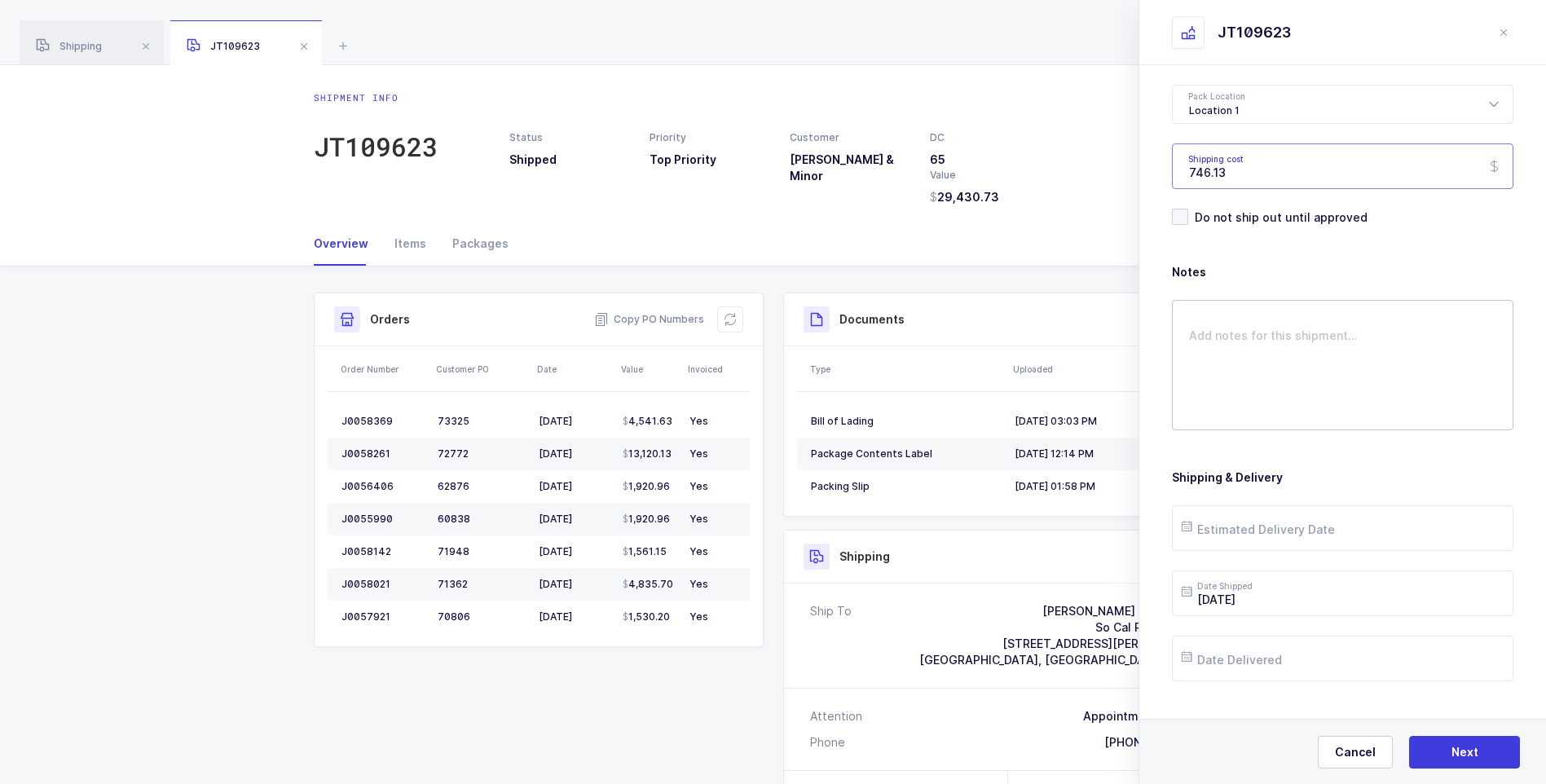
scroll to position [188, 0]
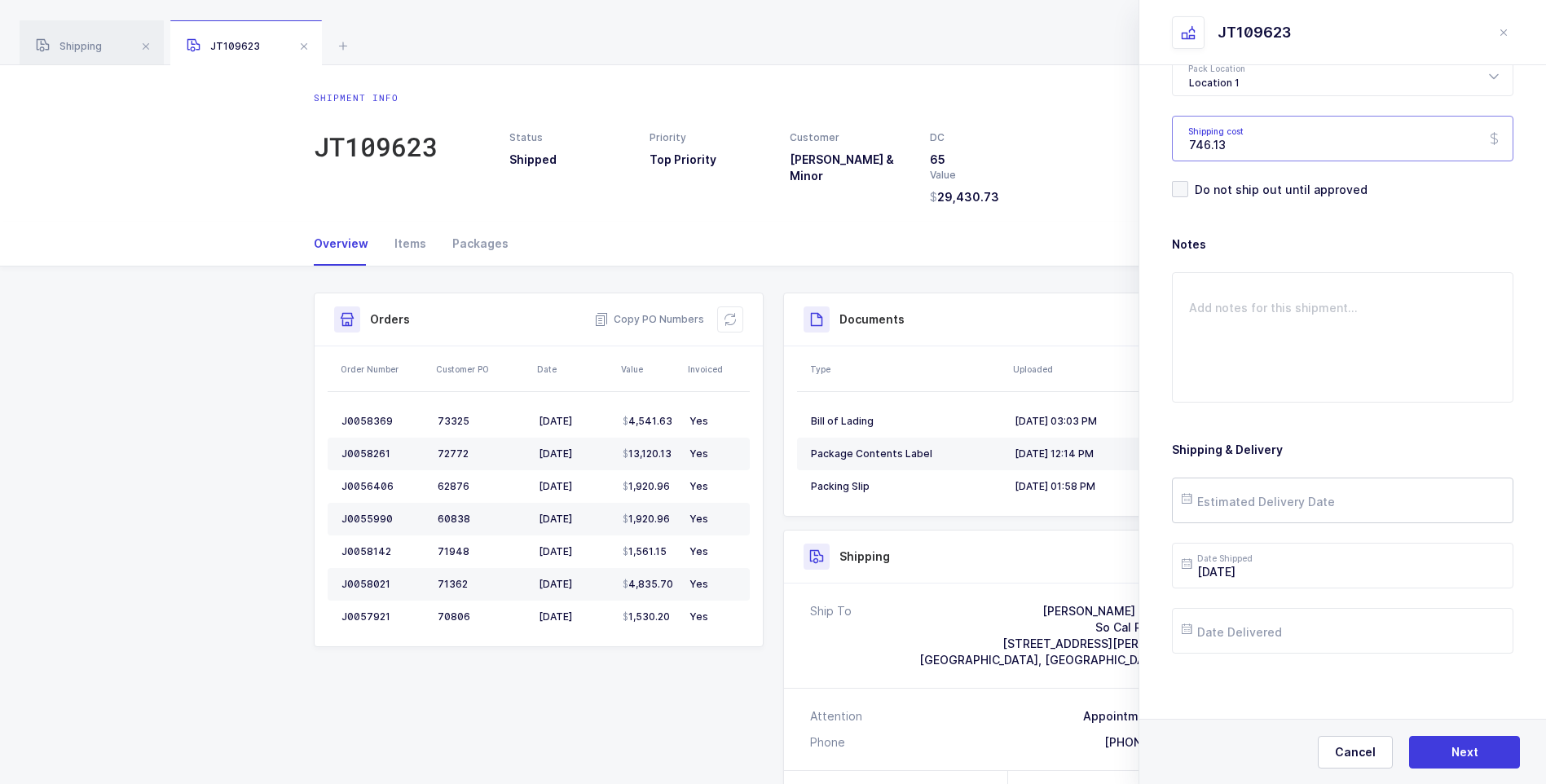
type input "746.13"
click at [1238, 501] on input "text" at bounding box center [1343, 501] width 342 height 46
click at [1299, 410] on span "27" at bounding box center [1304, 409] width 20 height 20
type input "[DATE]"
click at [1265, 627] on input "text" at bounding box center [1343, 631] width 342 height 46
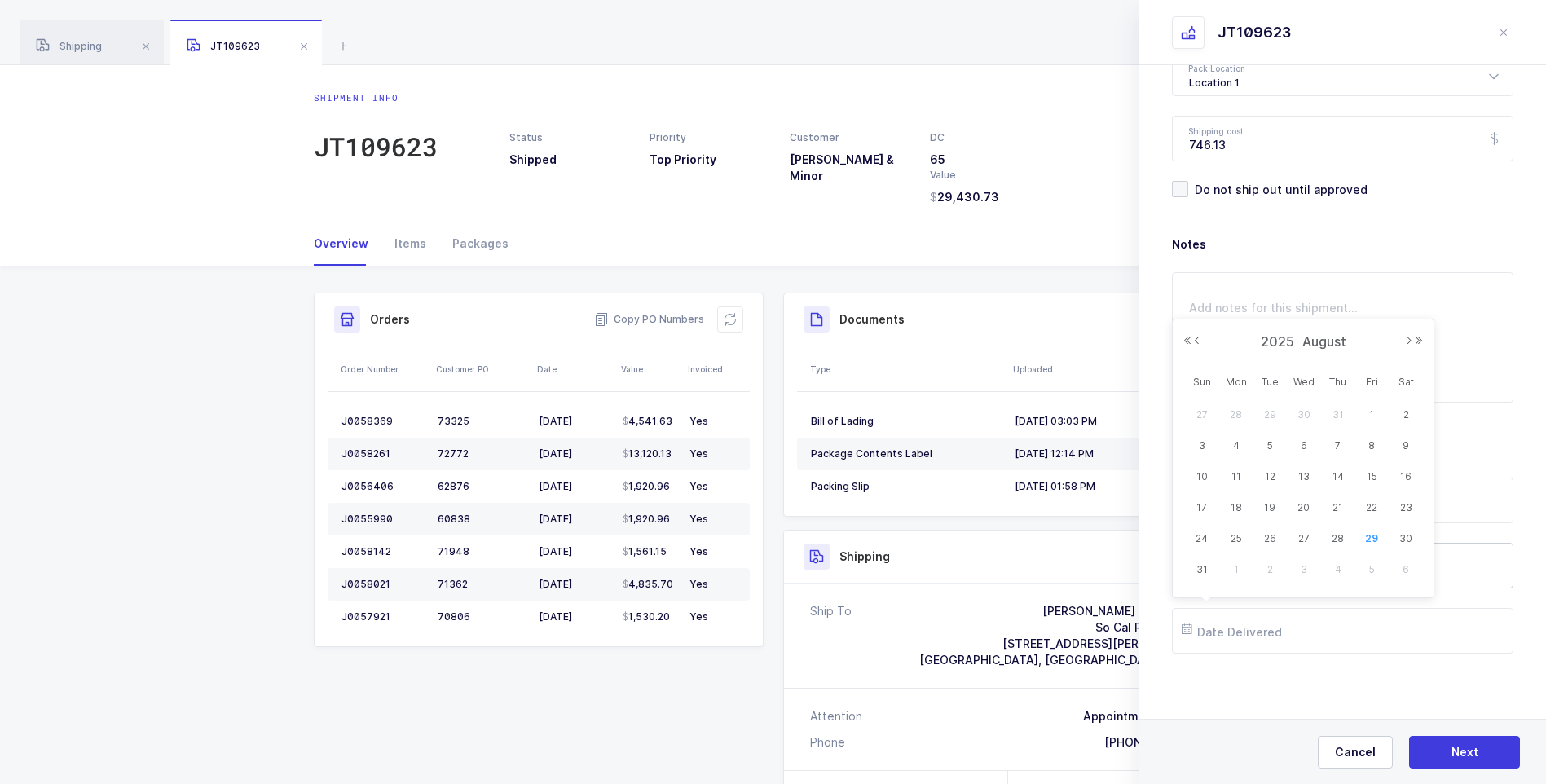
drag, startPoint x: 1301, startPoint y: 536, endPoint x: 1331, endPoint y: 564, distance: 41.0
click at [1304, 539] on span "27" at bounding box center [1304, 539] width 20 height 20
type input "[DATE]"
drag, startPoint x: 1448, startPoint y: 756, endPoint x: 1404, endPoint y: 687, distance: 81.8
click at [1446, 754] on button "Next" at bounding box center [1464, 752] width 111 height 33
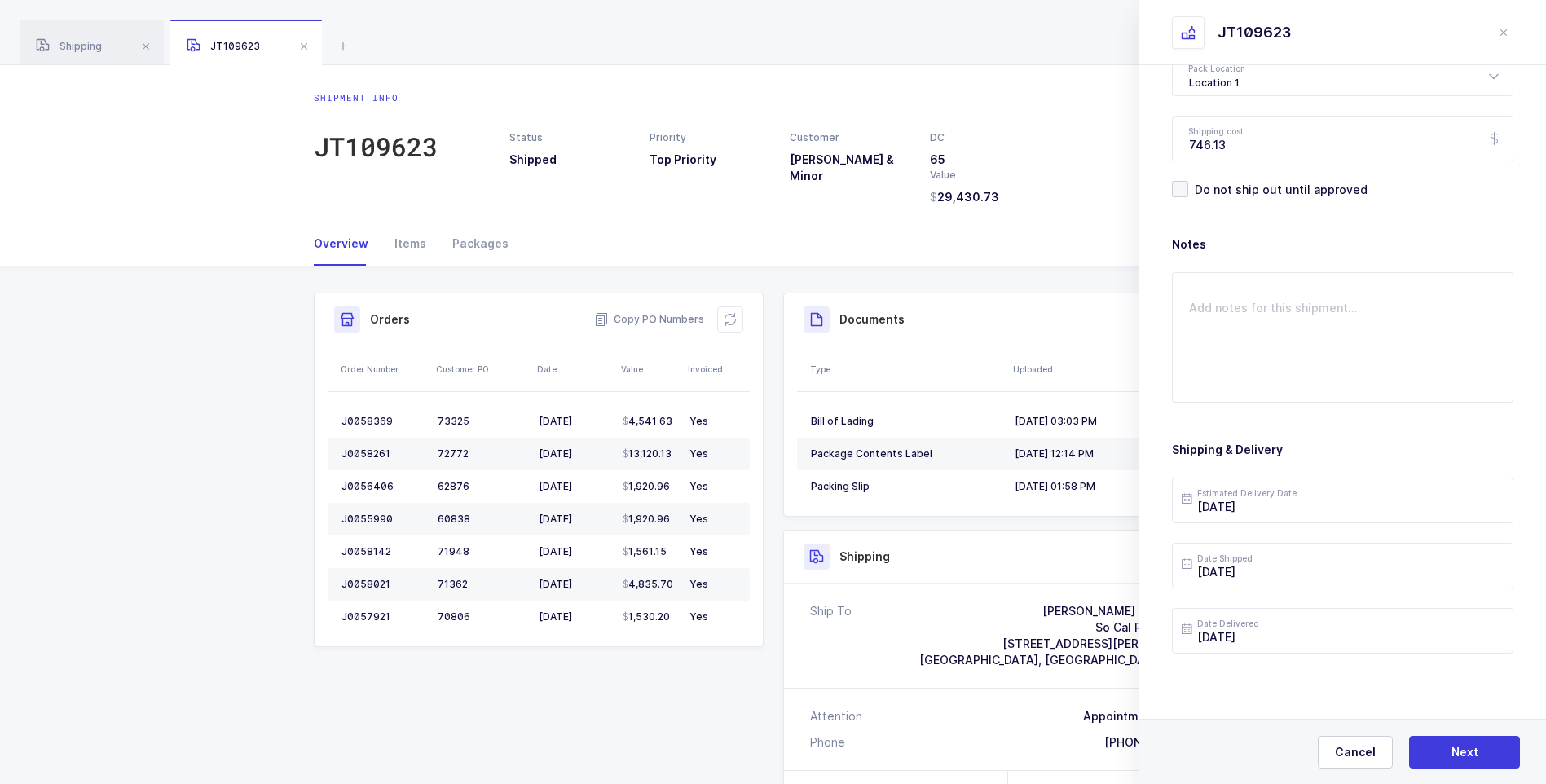
scroll to position [0, 0]
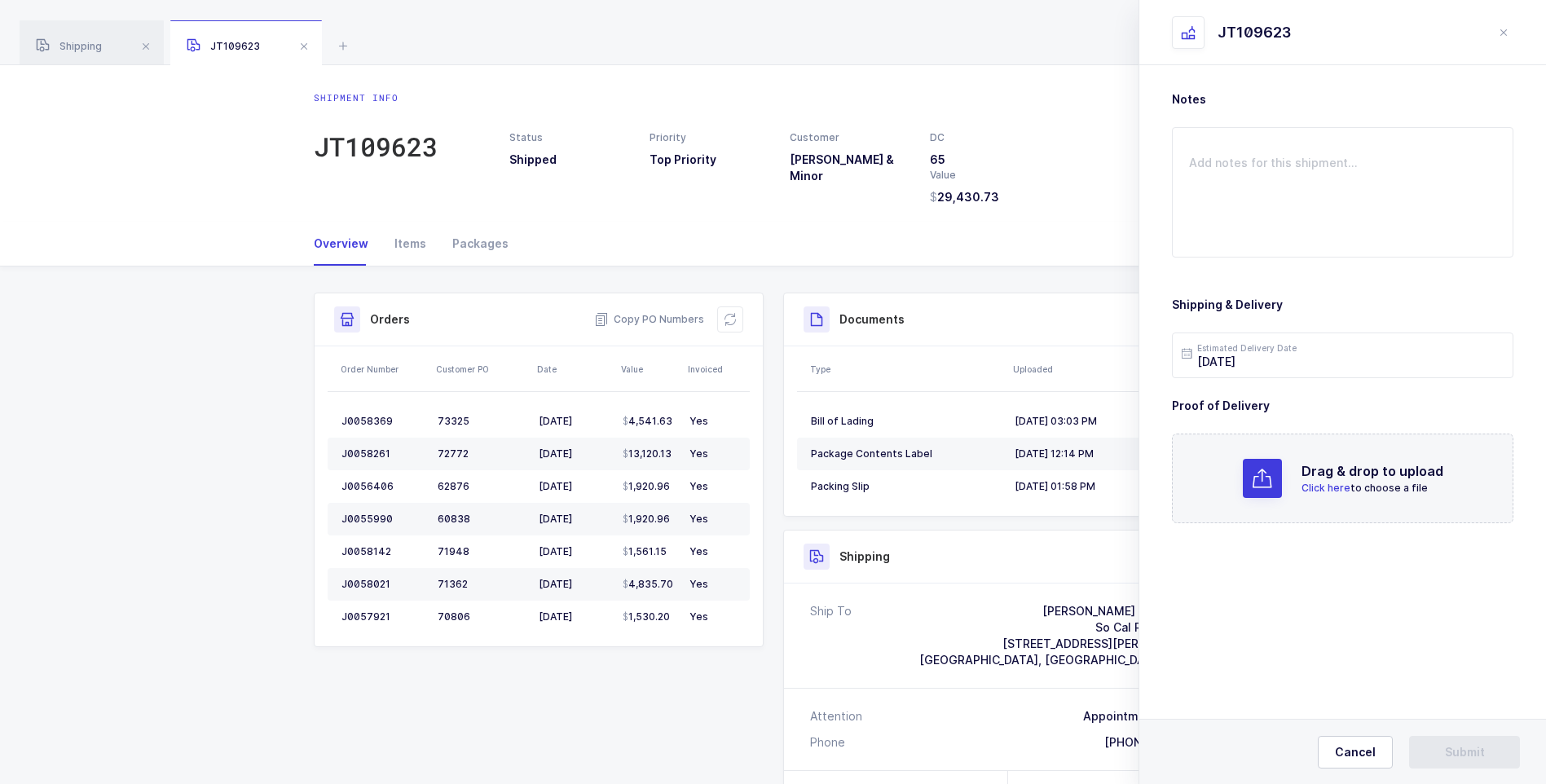
click at [1334, 487] on span "Click here" at bounding box center [1326, 487] width 49 height 12
click at [1455, 747] on span "Submit" at bounding box center [1465, 752] width 40 height 16
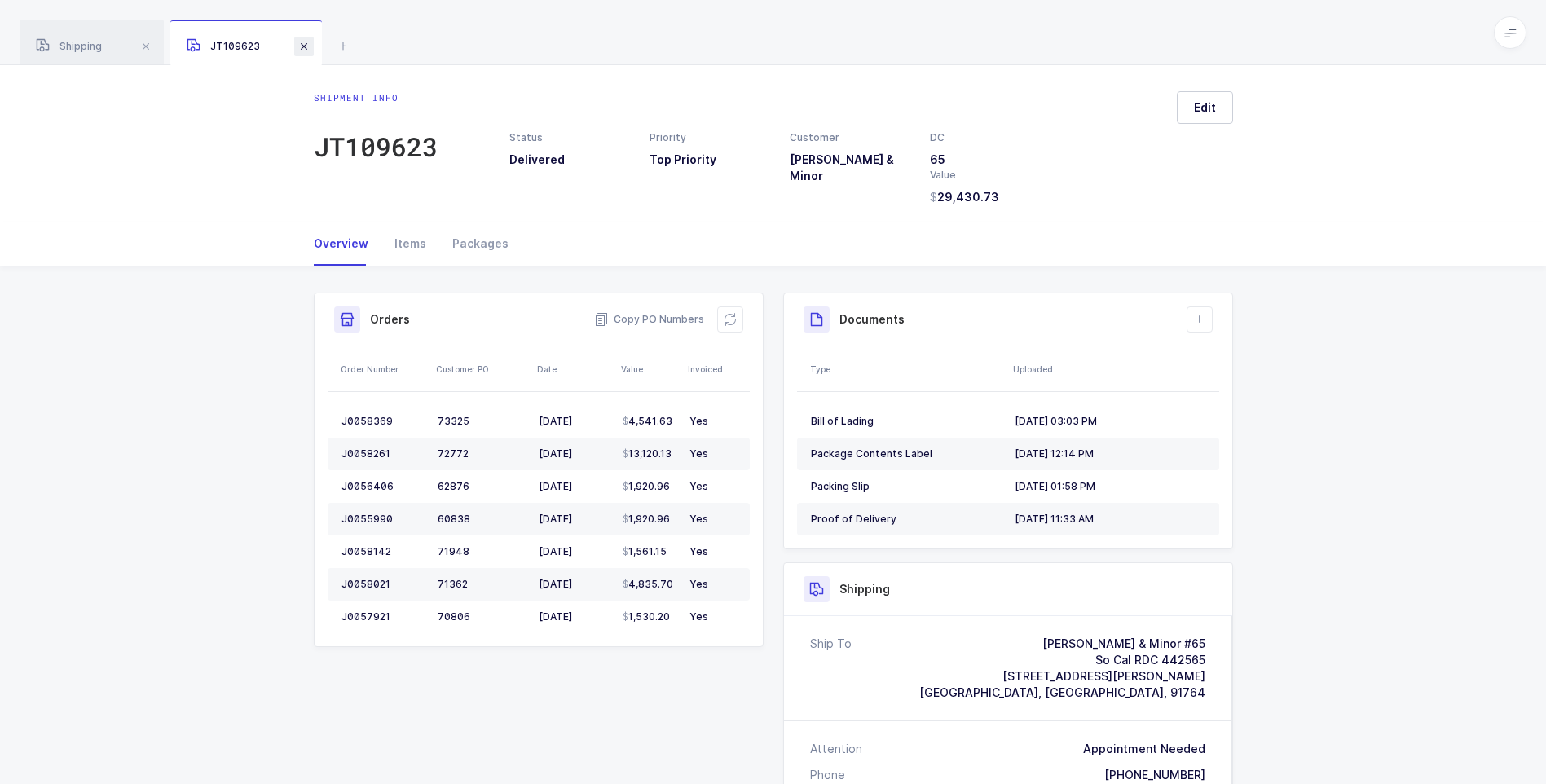
click at [306, 48] on span at bounding box center [304, 47] width 20 height 20
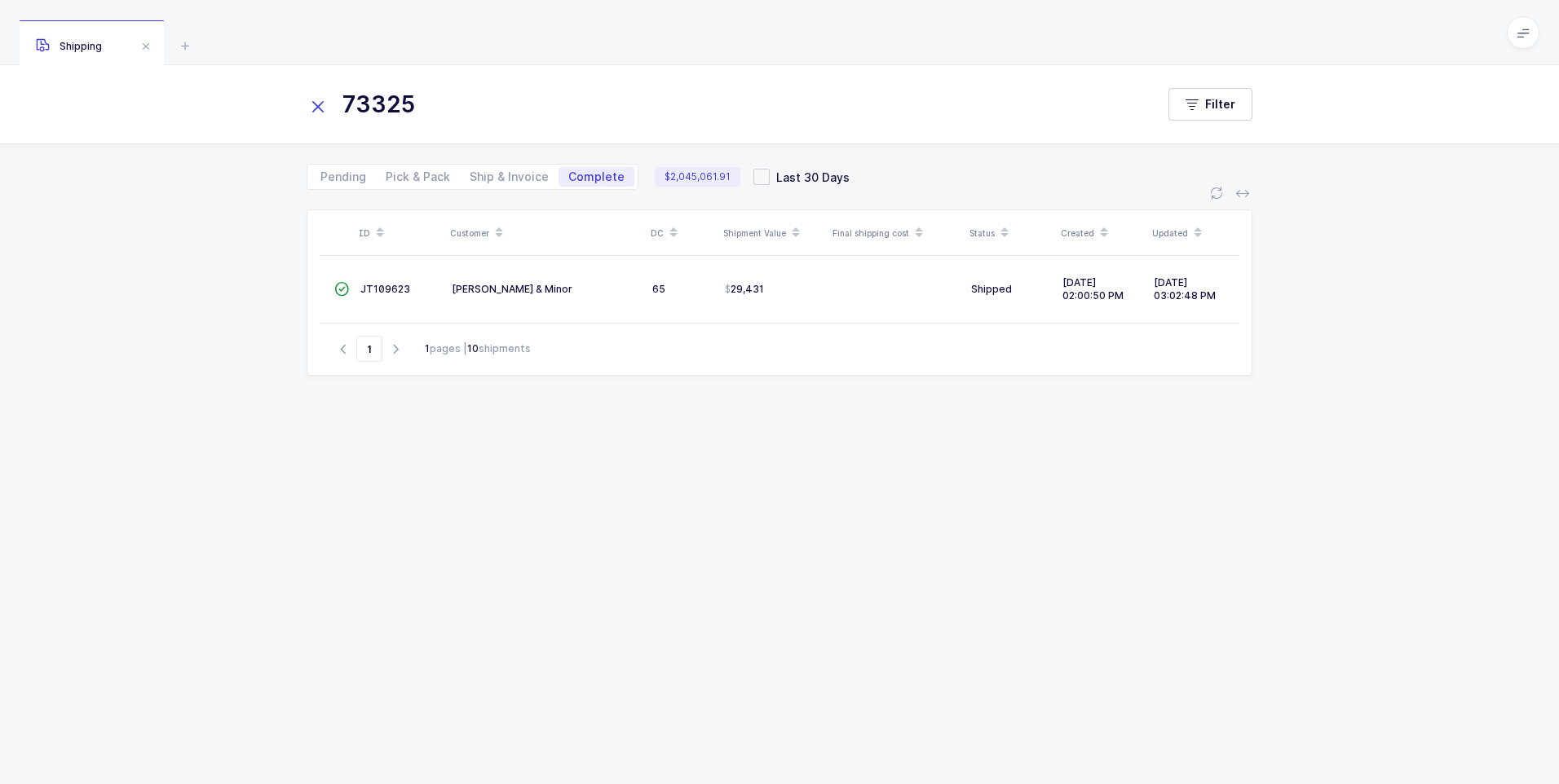
click at [315, 105] on icon at bounding box center [318, 106] width 23 height 23
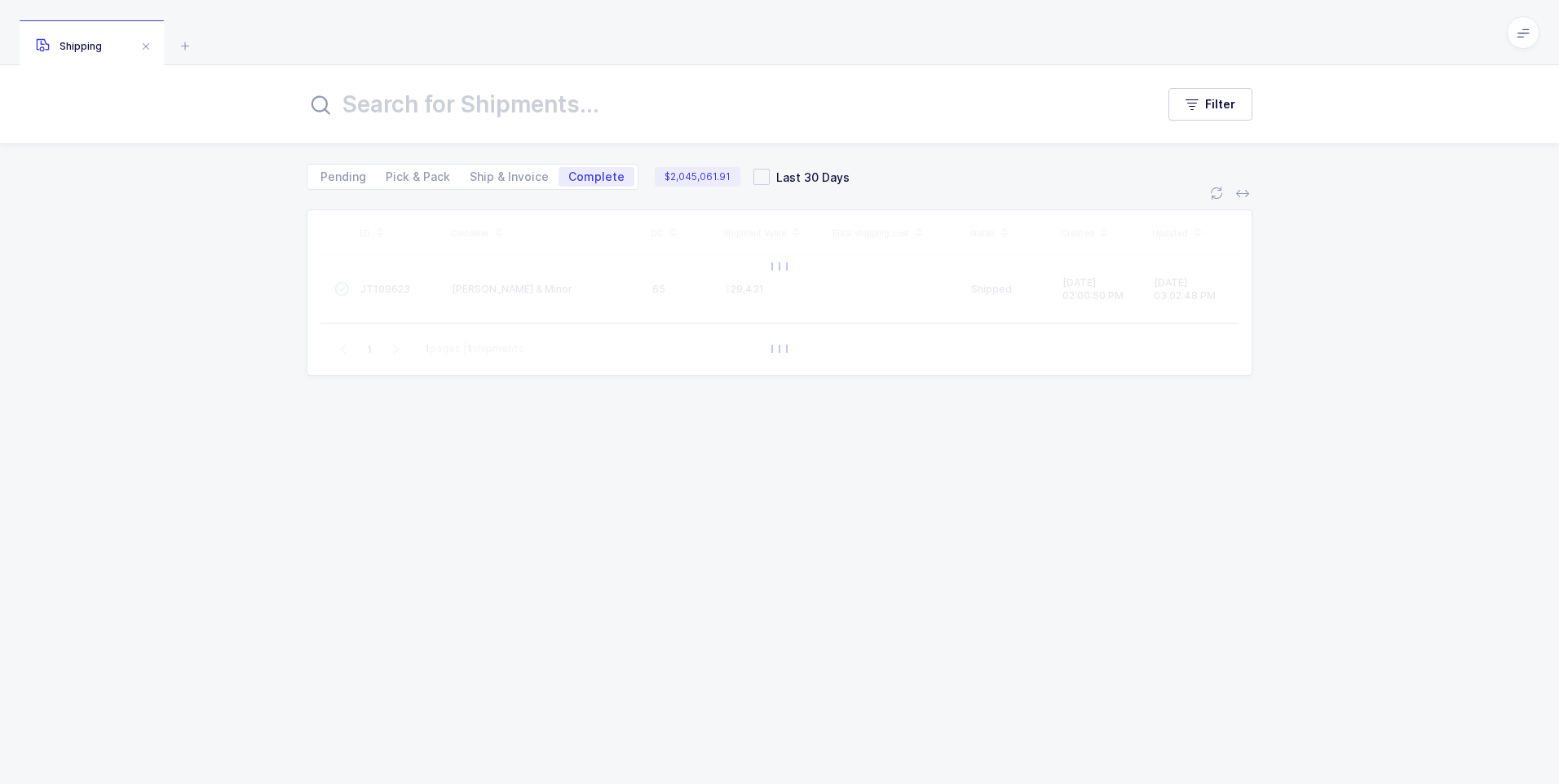
click at [345, 108] on input "text" at bounding box center [721, 104] width 829 height 39
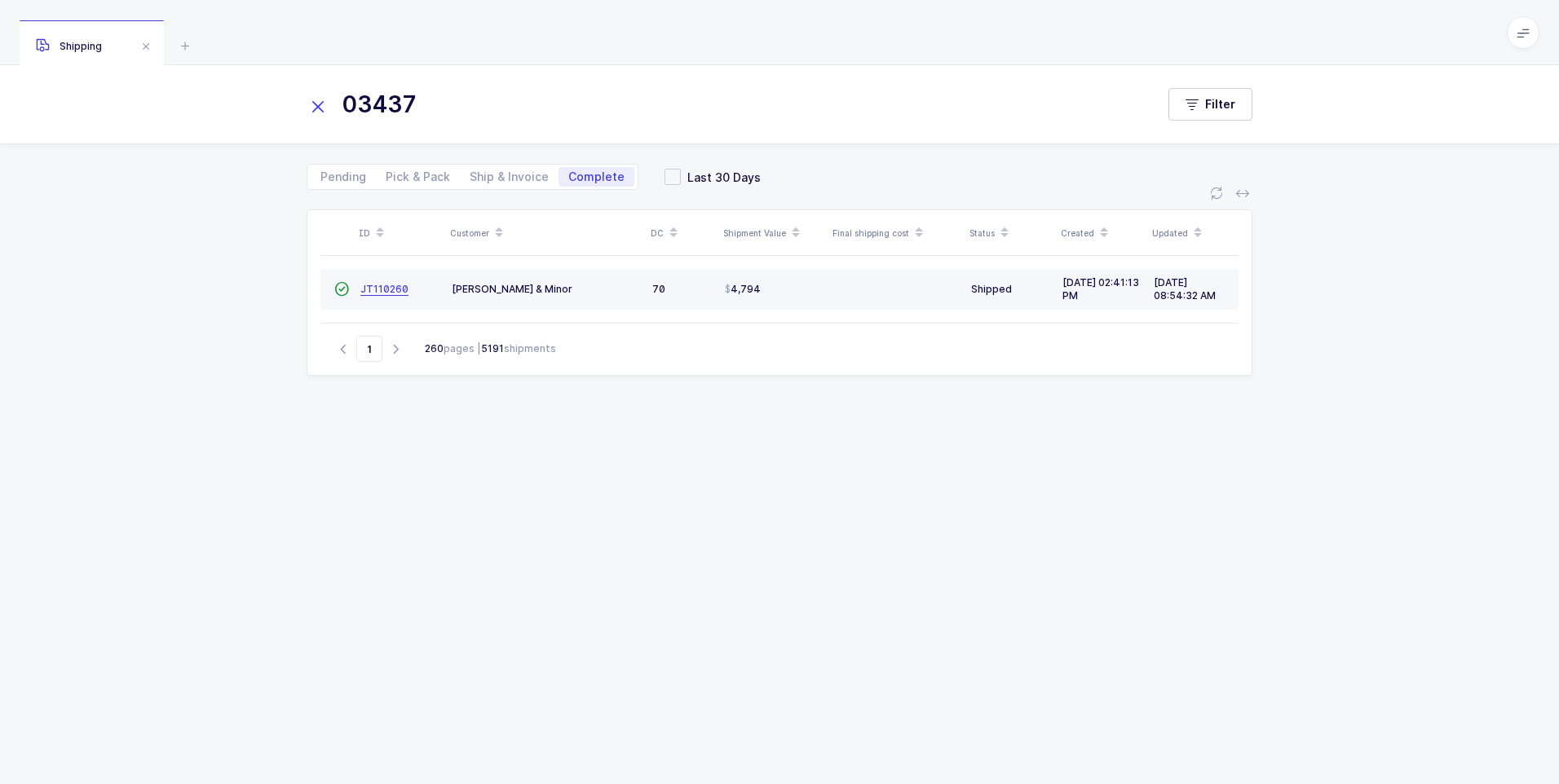
type input "03437"
click at [380, 287] on span "JT110260" at bounding box center [384, 288] width 48 height 12
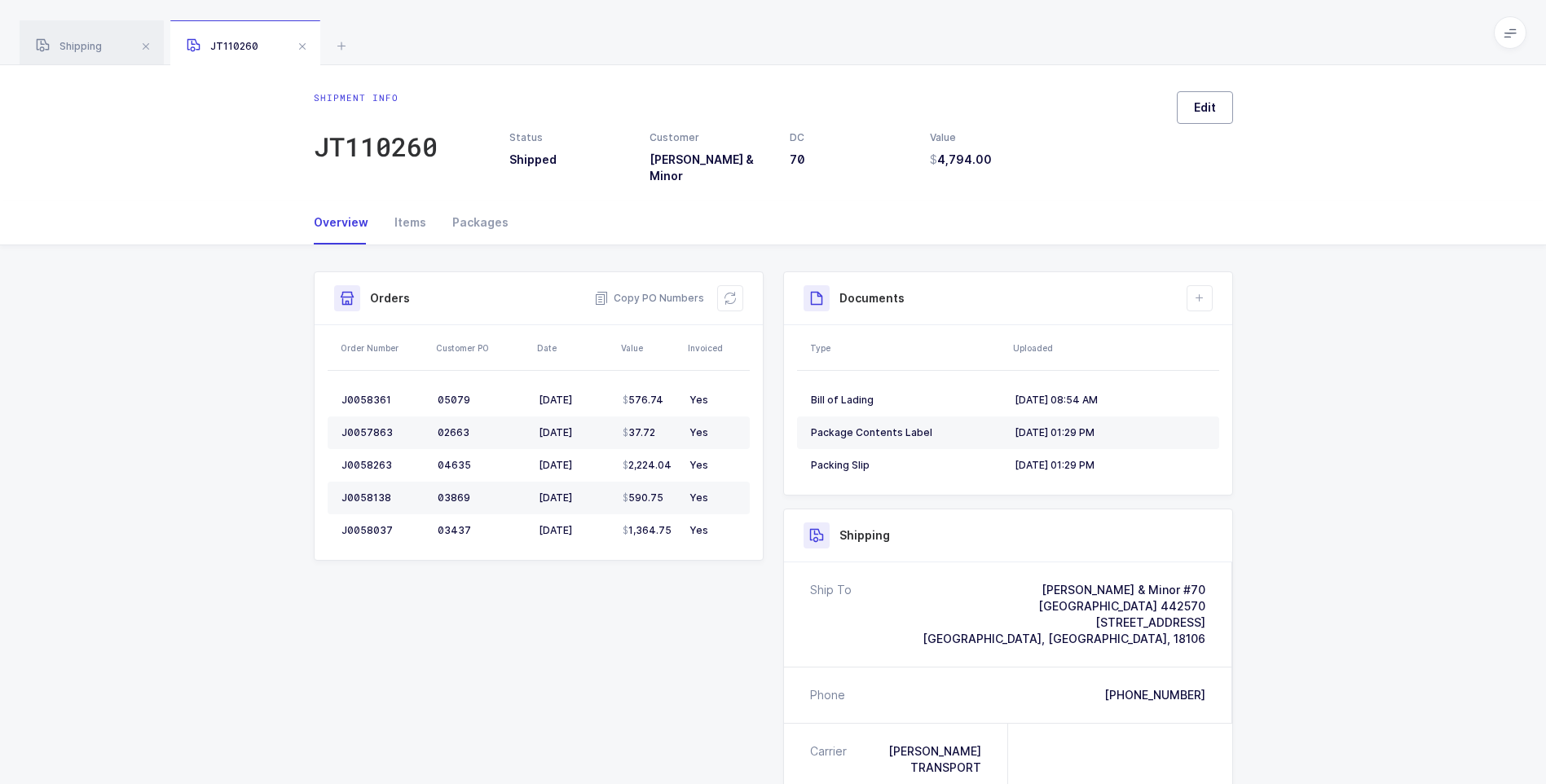
click at [1203, 111] on span "Edit" at bounding box center [1205, 107] width 22 height 16
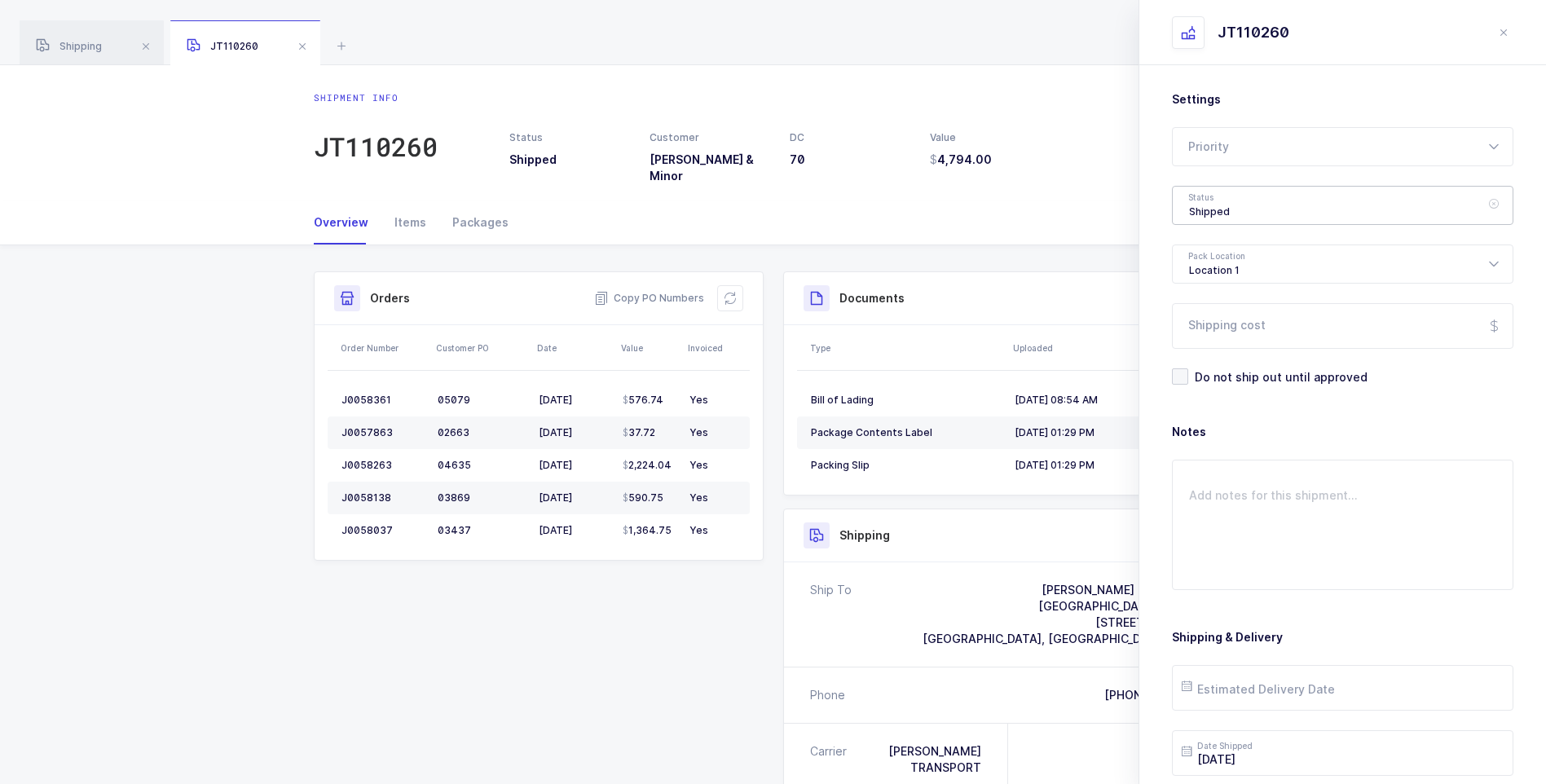
click at [1205, 206] on div "Shipped" at bounding box center [1343, 206] width 342 height 39
click at [1225, 353] on span "Delivered" at bounding box center [1217, 356] width 55 height 14
type input "Delivered"
click at [1233, 330] on input "Shipping cost" at bounding box center [1343, 326] width 342 height 46
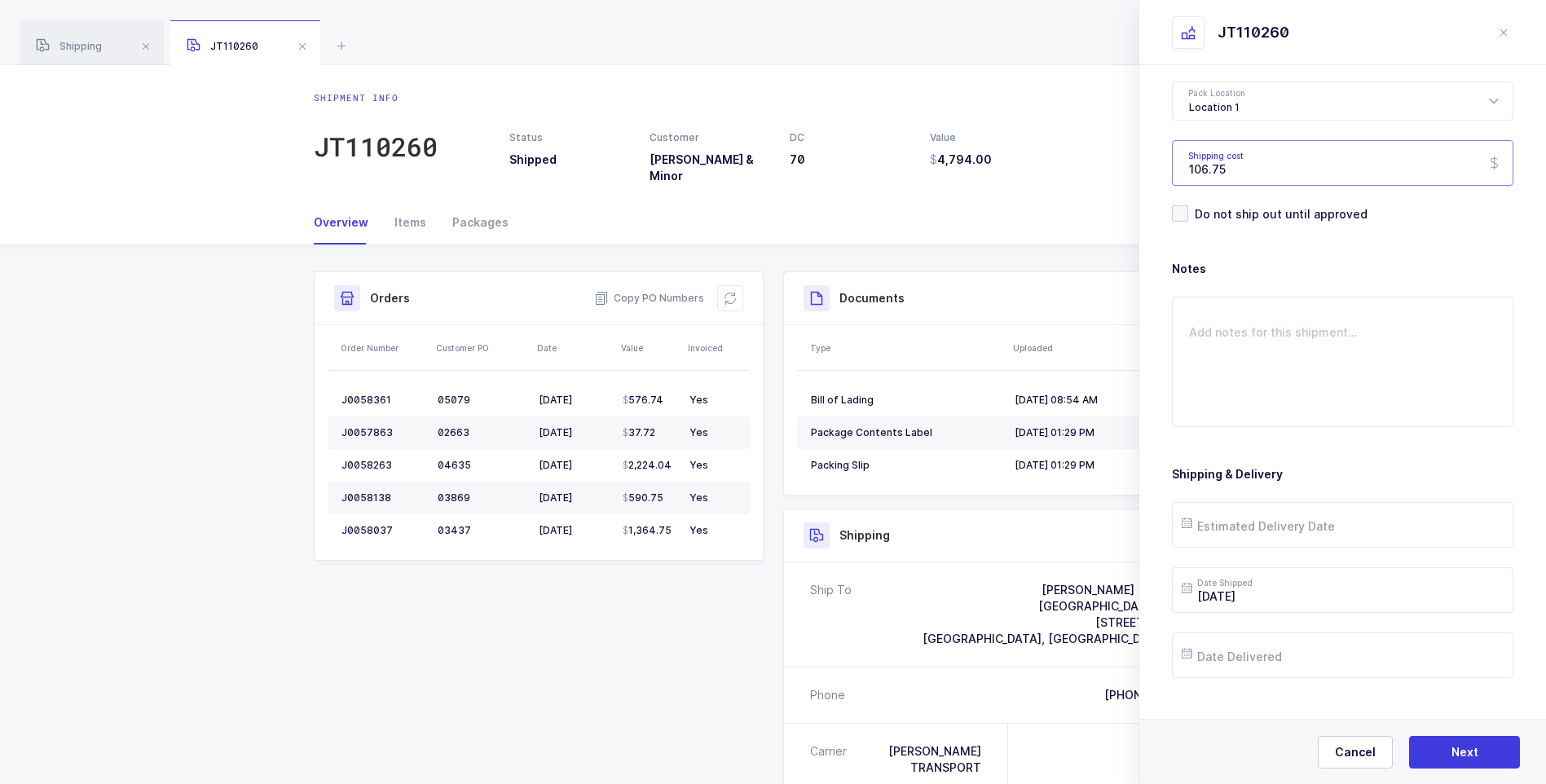
scroll to position [188, 0]
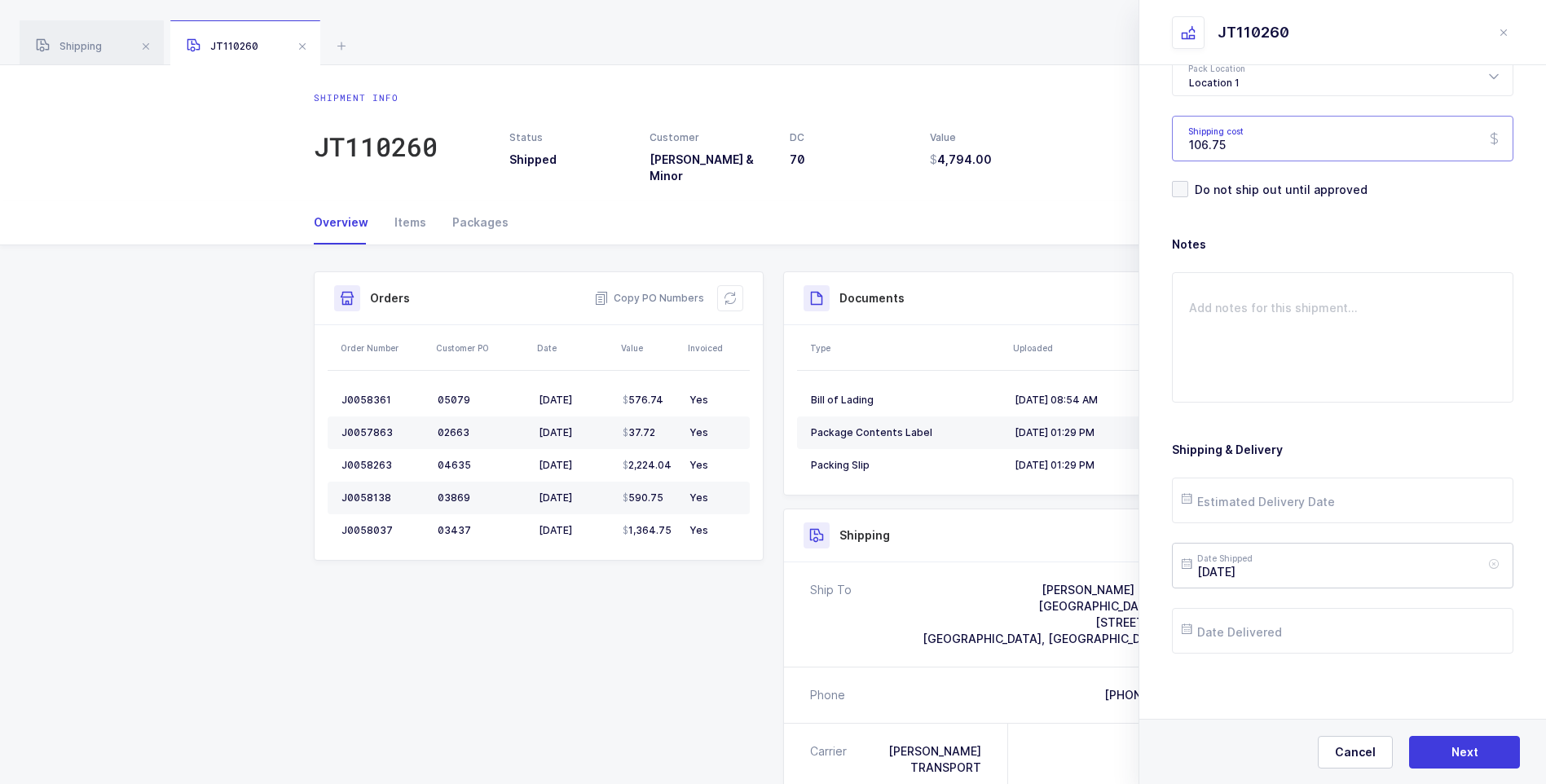
type input "106.75"
click at [1286, 574] on input "[DATE]" at bounding box center [1343, 566] width 342 height 46
click at [1309, 441] on span "20" at bounding box center [1304, 442] width 20 height 20
type input "[DATE]"
click at [1250, 505] on input "text" at bounding box center [1343, 501] width 342 height 46
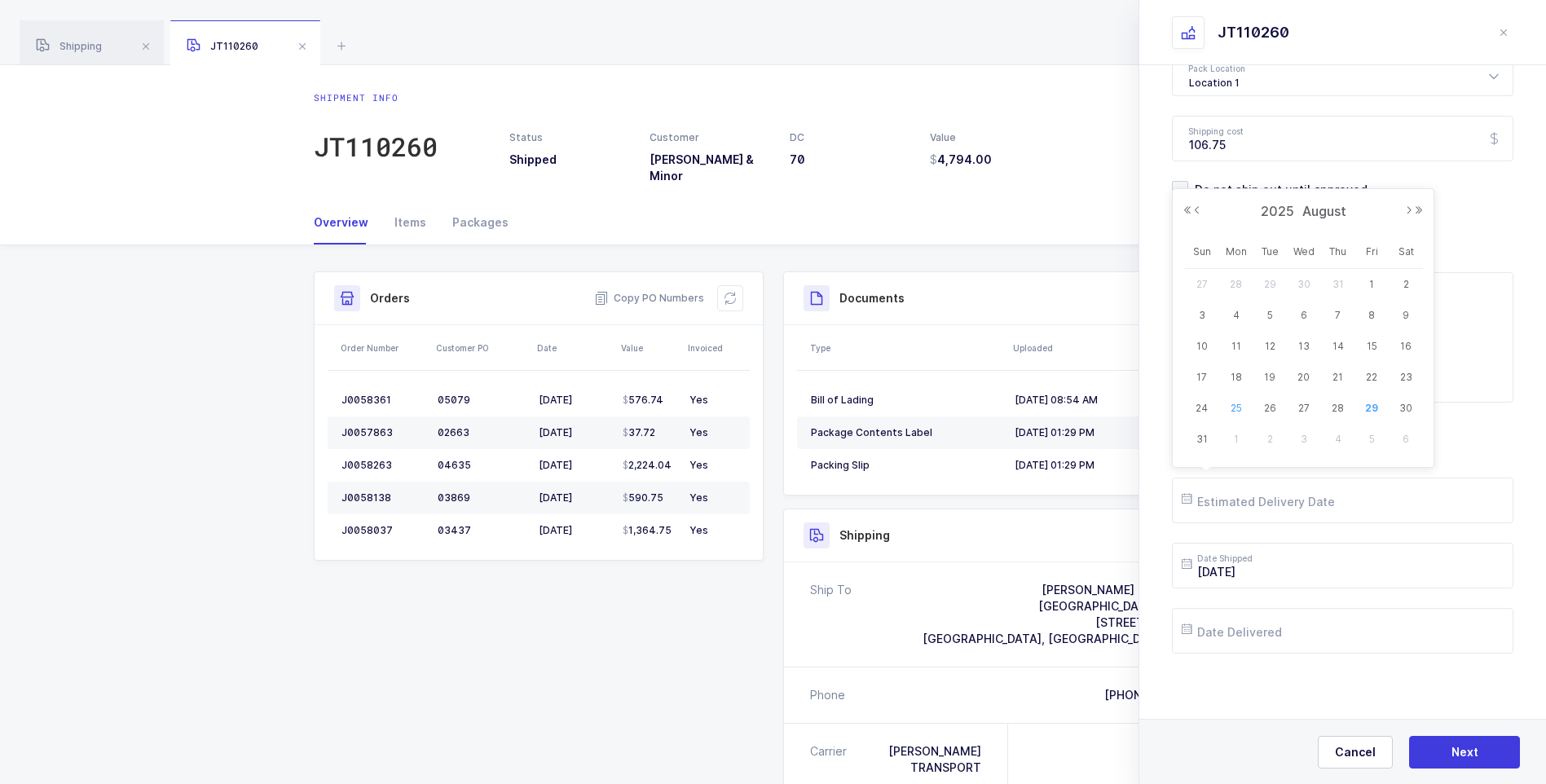
click at [1231, 411] on span "25" at bounding box center [1236, 409] width 20 height 20
type input "[DATE]"
click at [1248, 641] on input "text" at bounding box center [1343, 631] width 342 height 46
click at [1234, 537] on span "25" at bounding box center [1236, 539] width 20 height 20
type input "[DATE]"
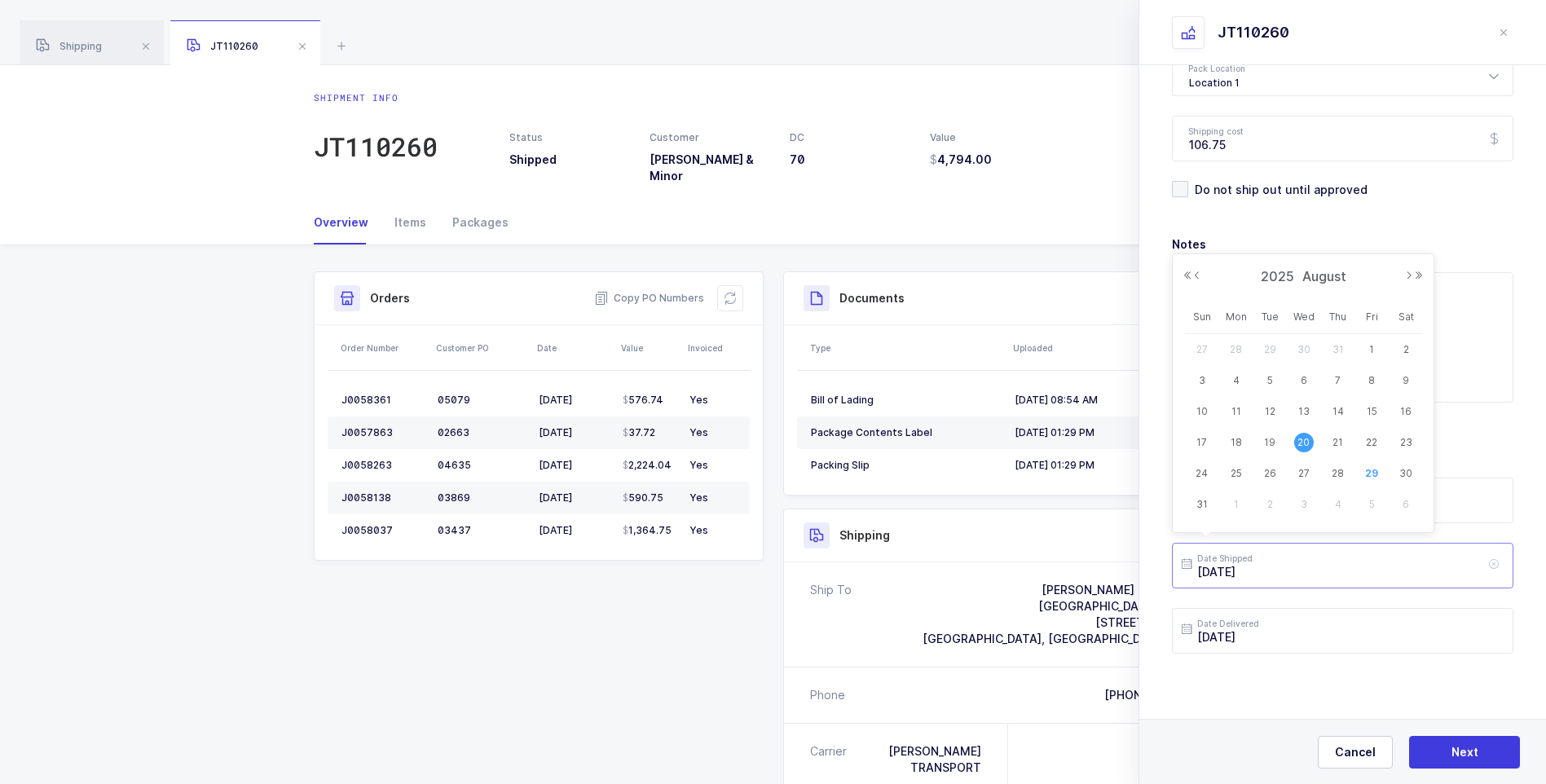
click at [1301, 573] on input "[DATE]" at bounding box center [1343, 566] width 342 height 46
click at [1370, 443] on span "22" at bounding box center [1371, 442] width 20 height 20
type input "[DATE]"
click at [1465, 740] on button "Next" at bounding box center [1464, 752] width 111 height 33
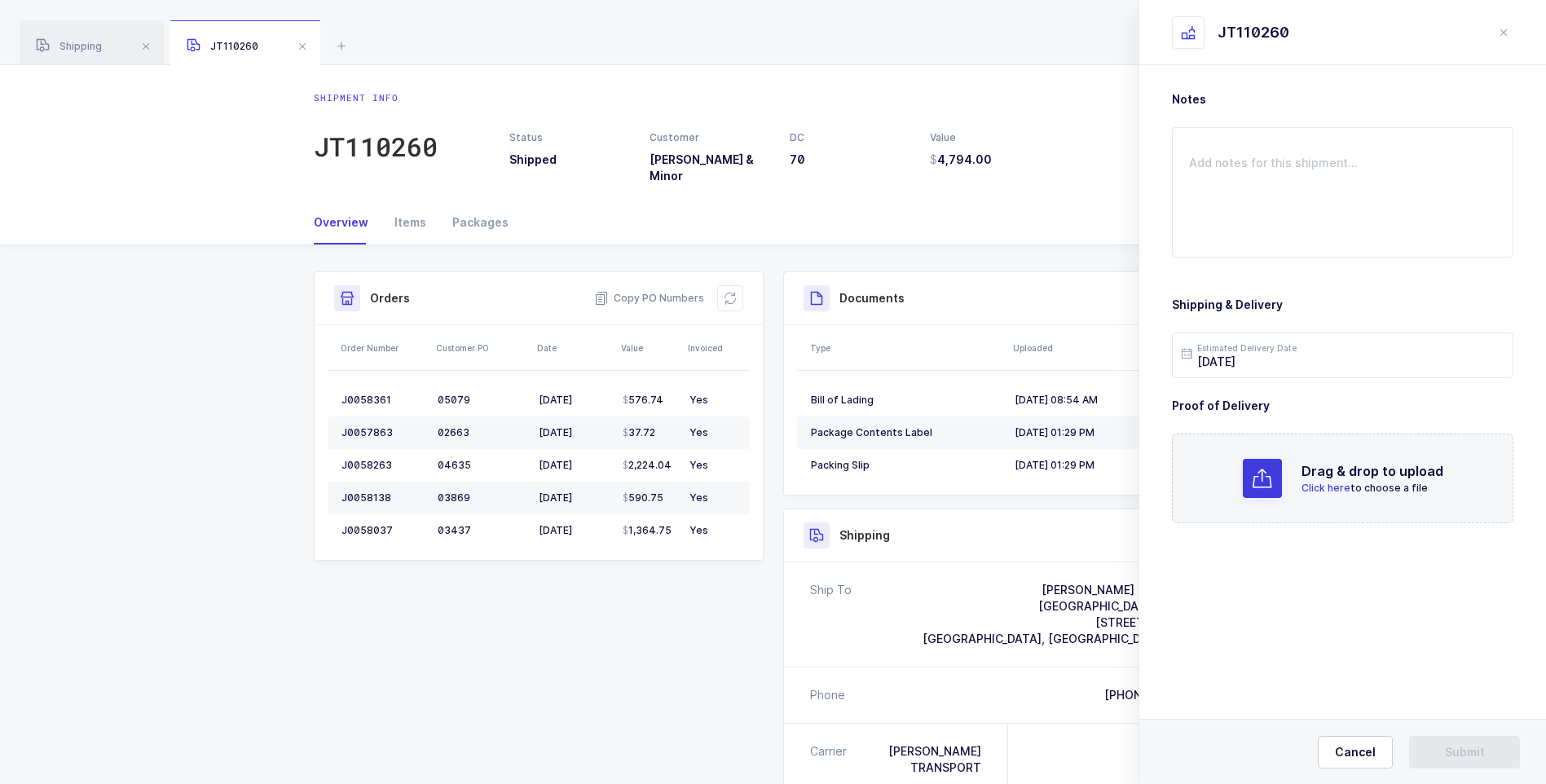
click at [1326, 487] on span "Click here" at bounding box center [1326, 487] width 49 height 12
click at [1462, 741] on button "Submit" at bounding box center [1464, 752] width 111 height 33
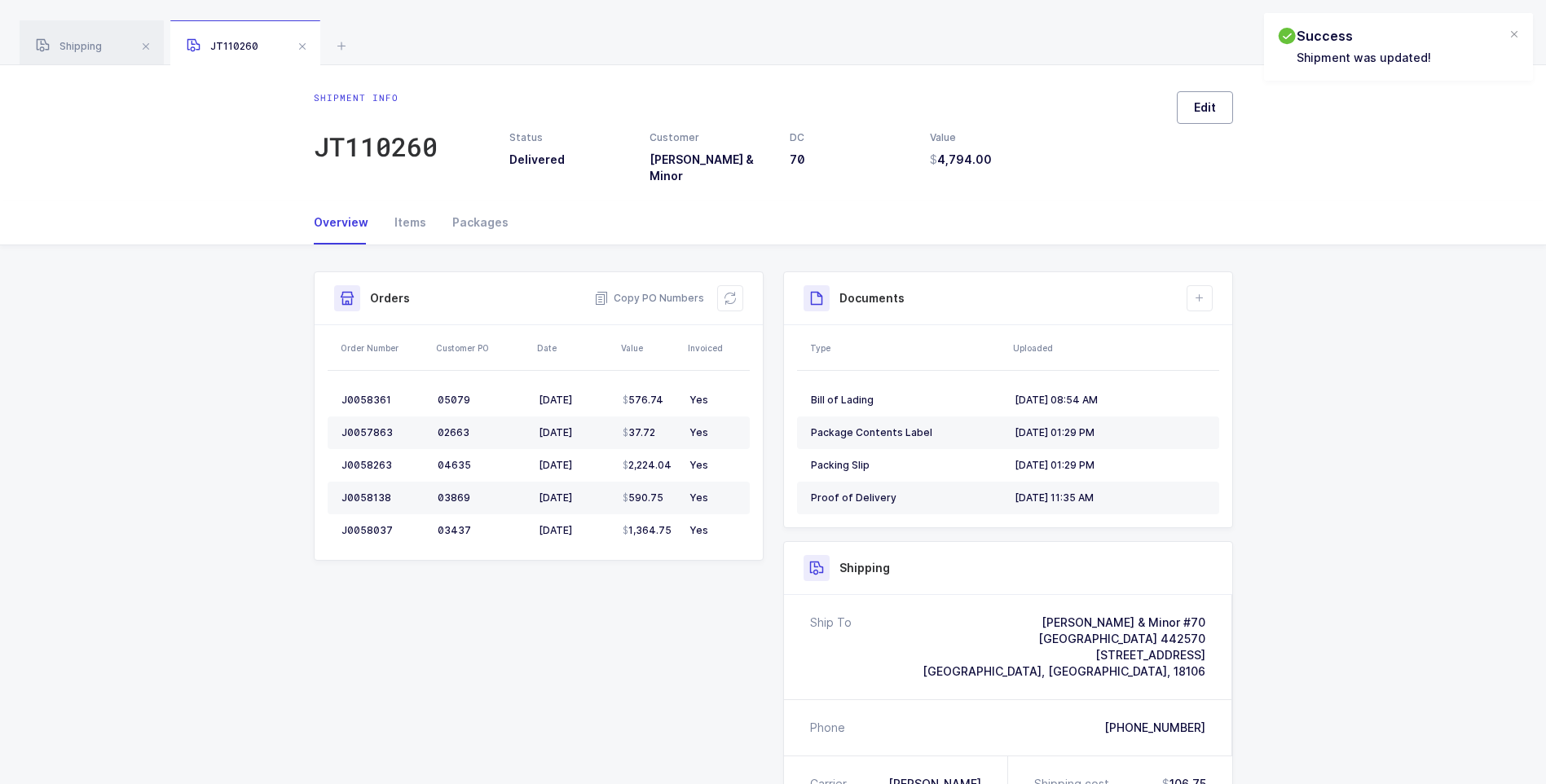
click at [1199, 111] on span "Edit" at bounding box center [1205, 107] width 22 height 16
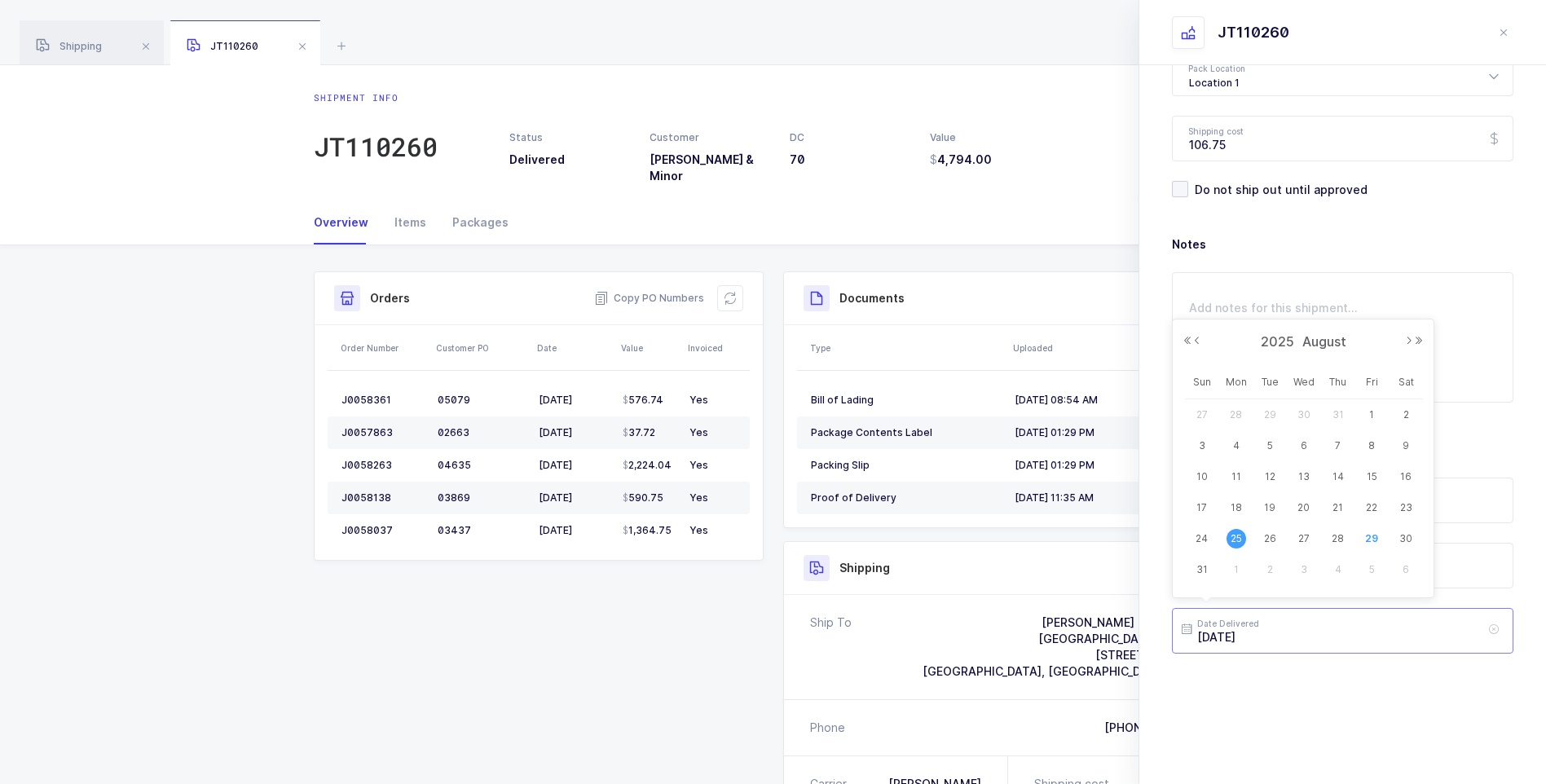
click at [1288, 635] on input "[DATE]" at bounding box center [1343, 631] width 342 height 46
click at [1270, 540] on span "26" at bounding box center [1270, 539] width 20 height 20
type input "[DATE]"
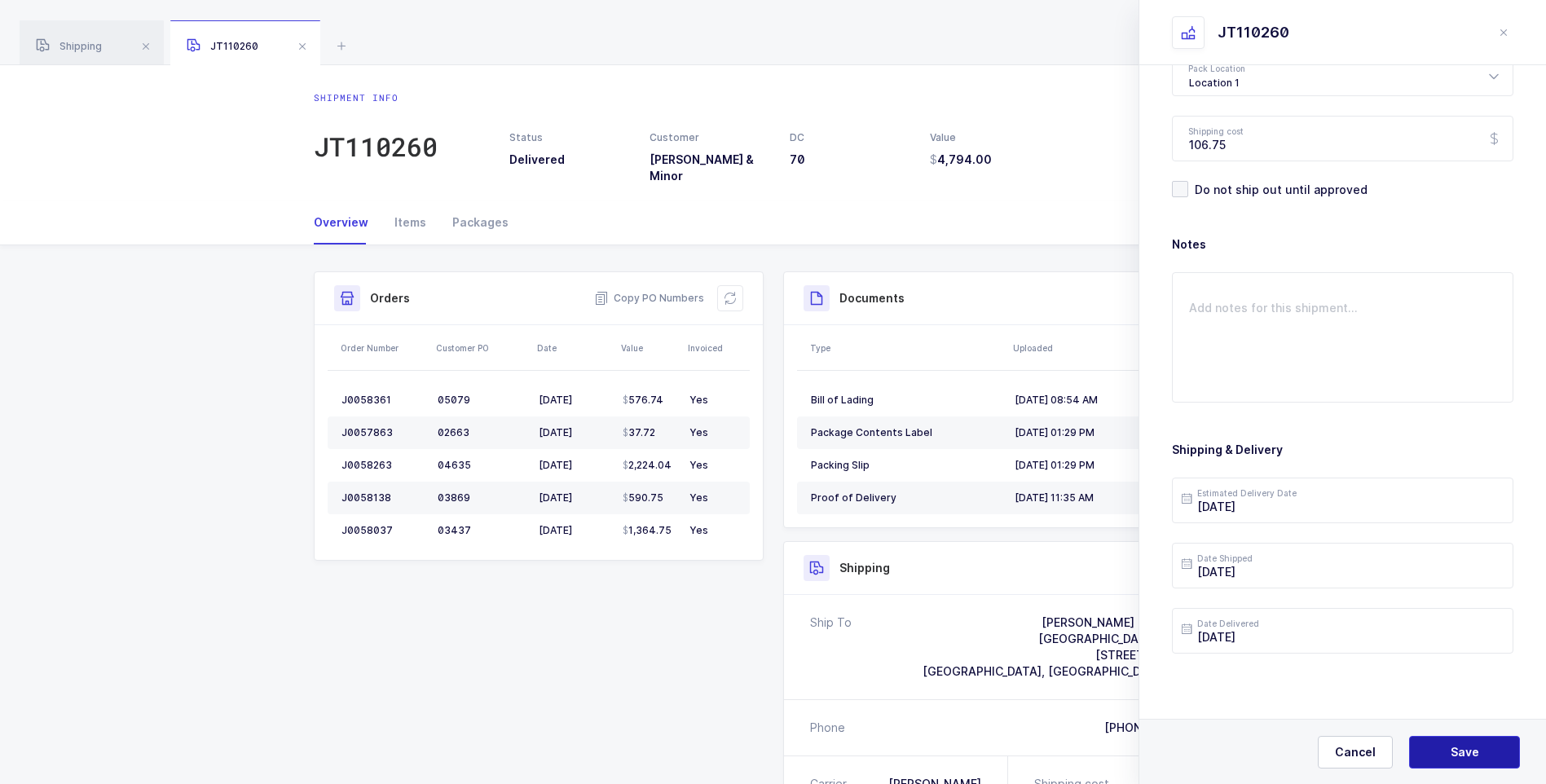
click at [1461, 745] on span "Save" at bounding box center [1465, 752] width 29 height 16
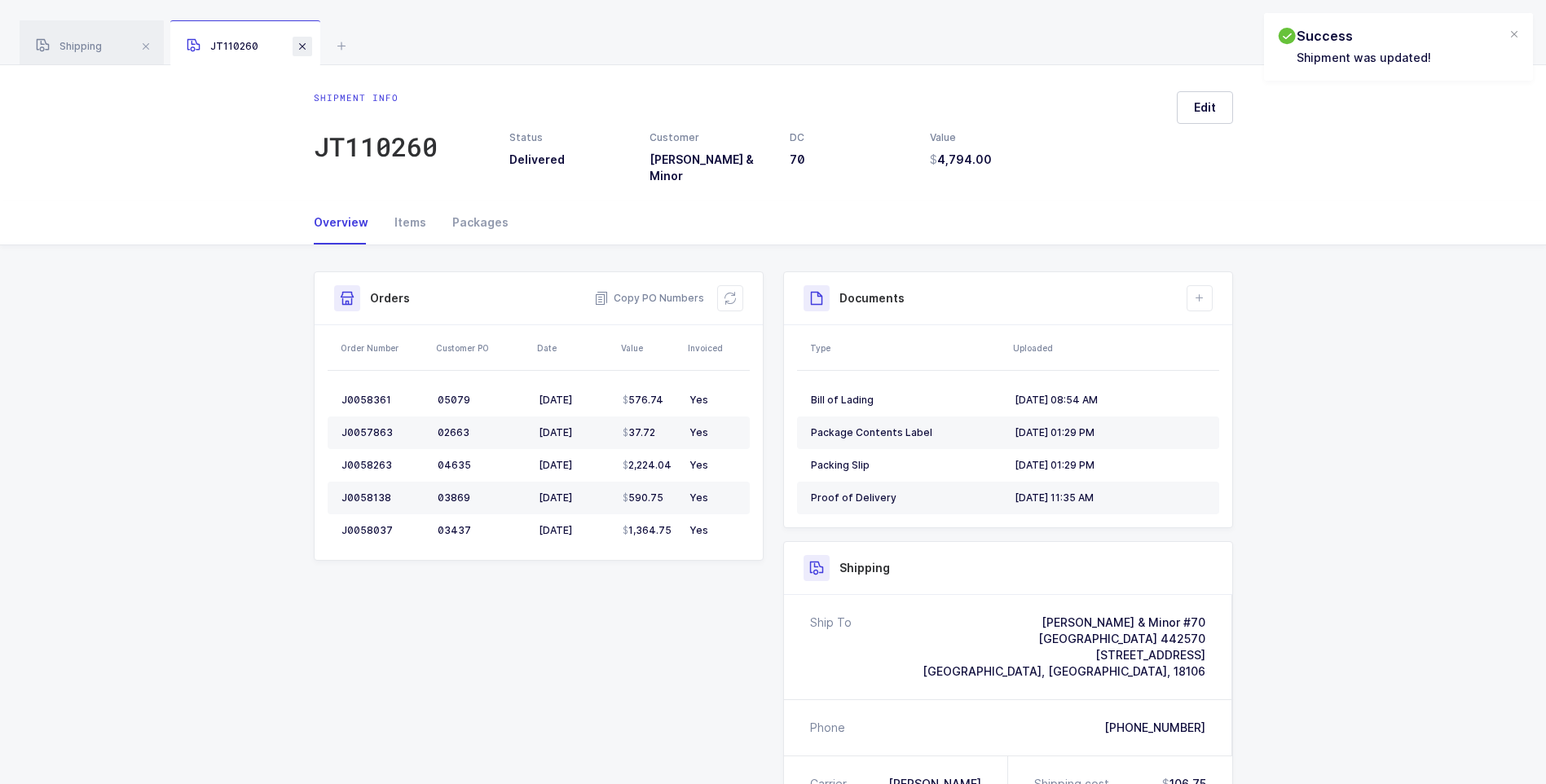
click at [306, 50] on span at bounding box center [302, 47] width 20 height 20
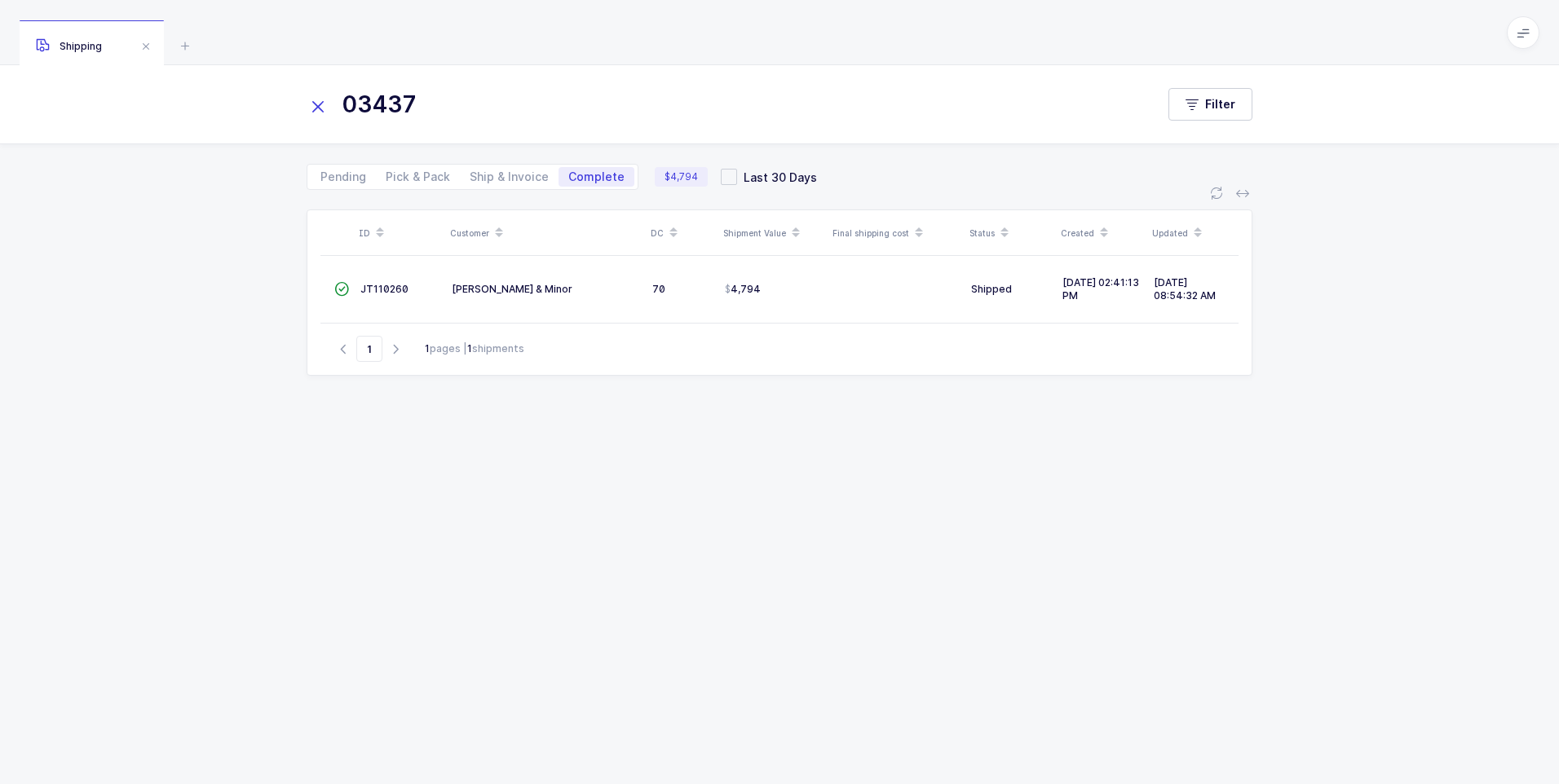
click at [314, 99] on icon at bounding box center [318, 106] width 23 height 23
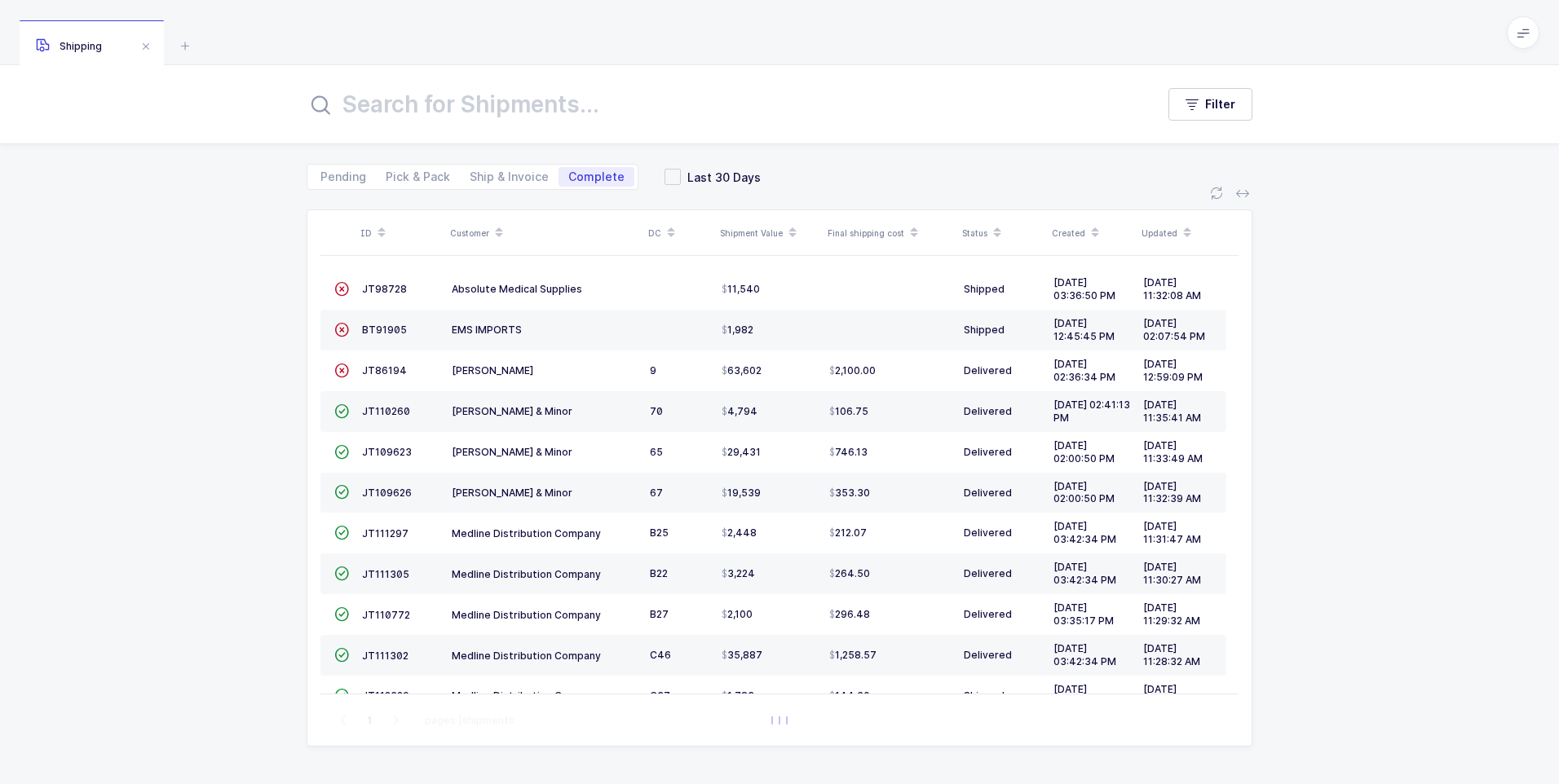
click at [365, 103] on input "text" at bounding box center [721, 104] width 829 height 39
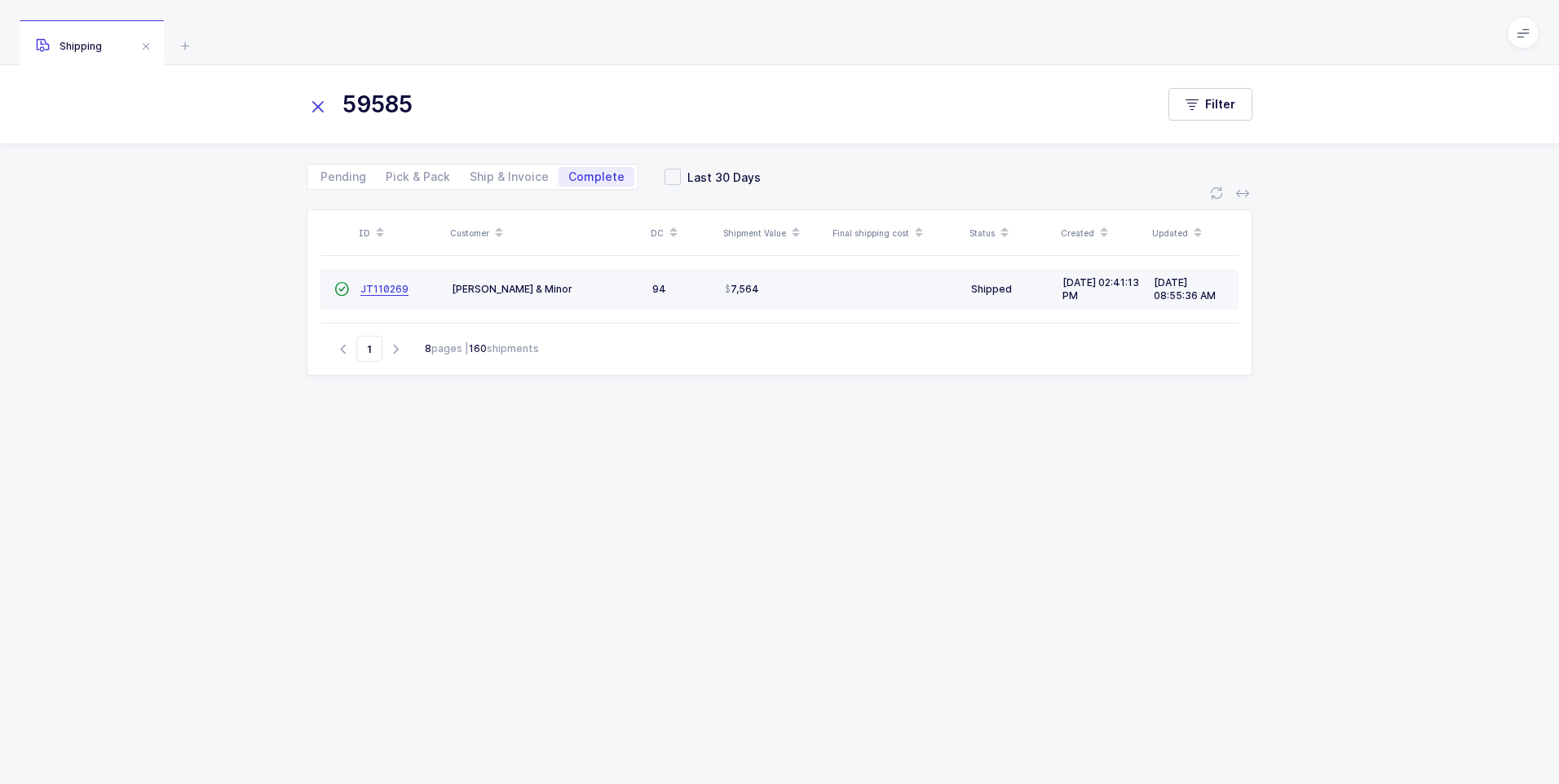
type input "59585"
click at [396, 291] on span "JT110269" at bounding box center [384, 288] width 48 height 12
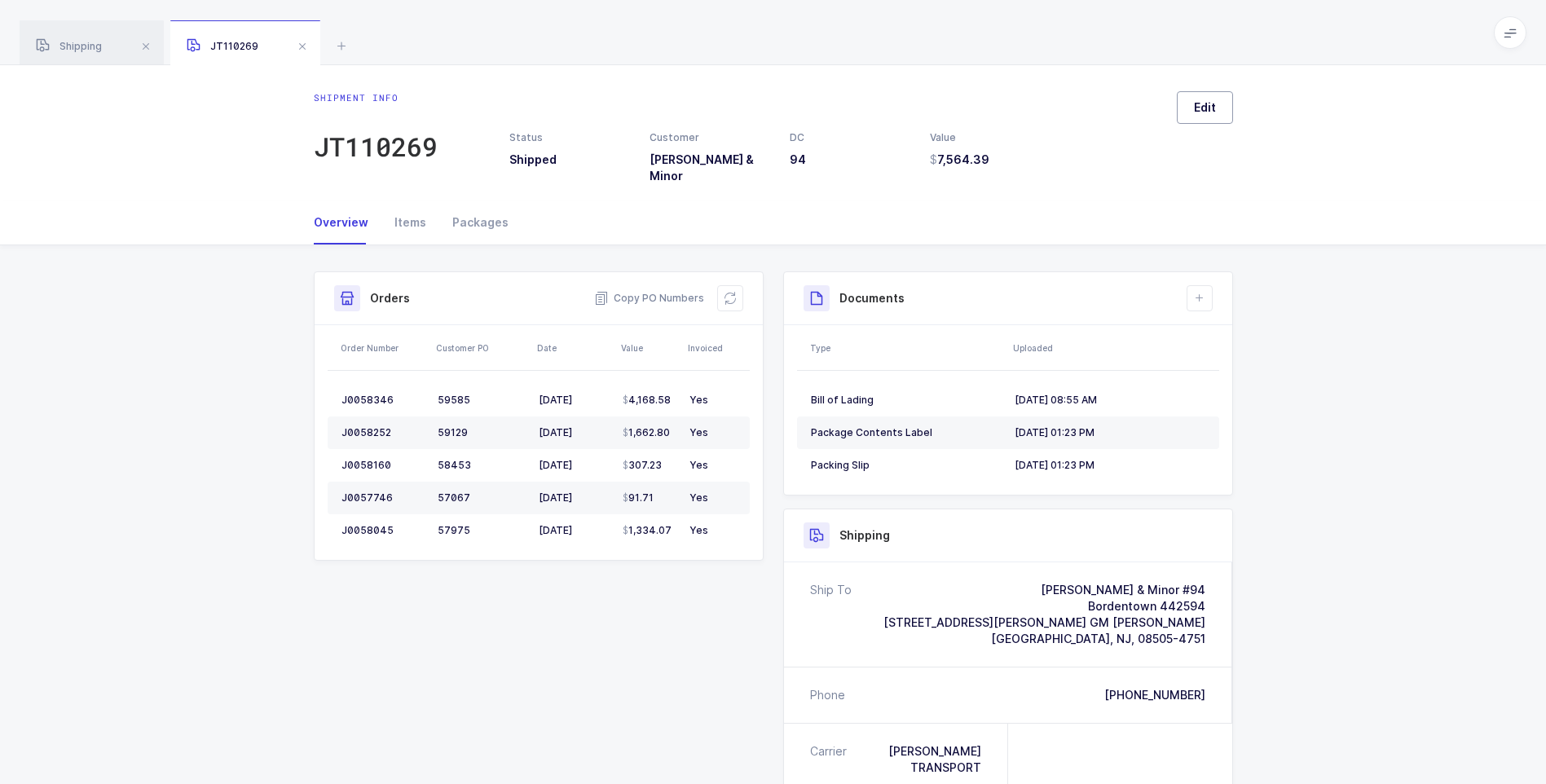
click at [1203, 110] on span "Edit" at bounding box center [1205, 107] width 22 height 16
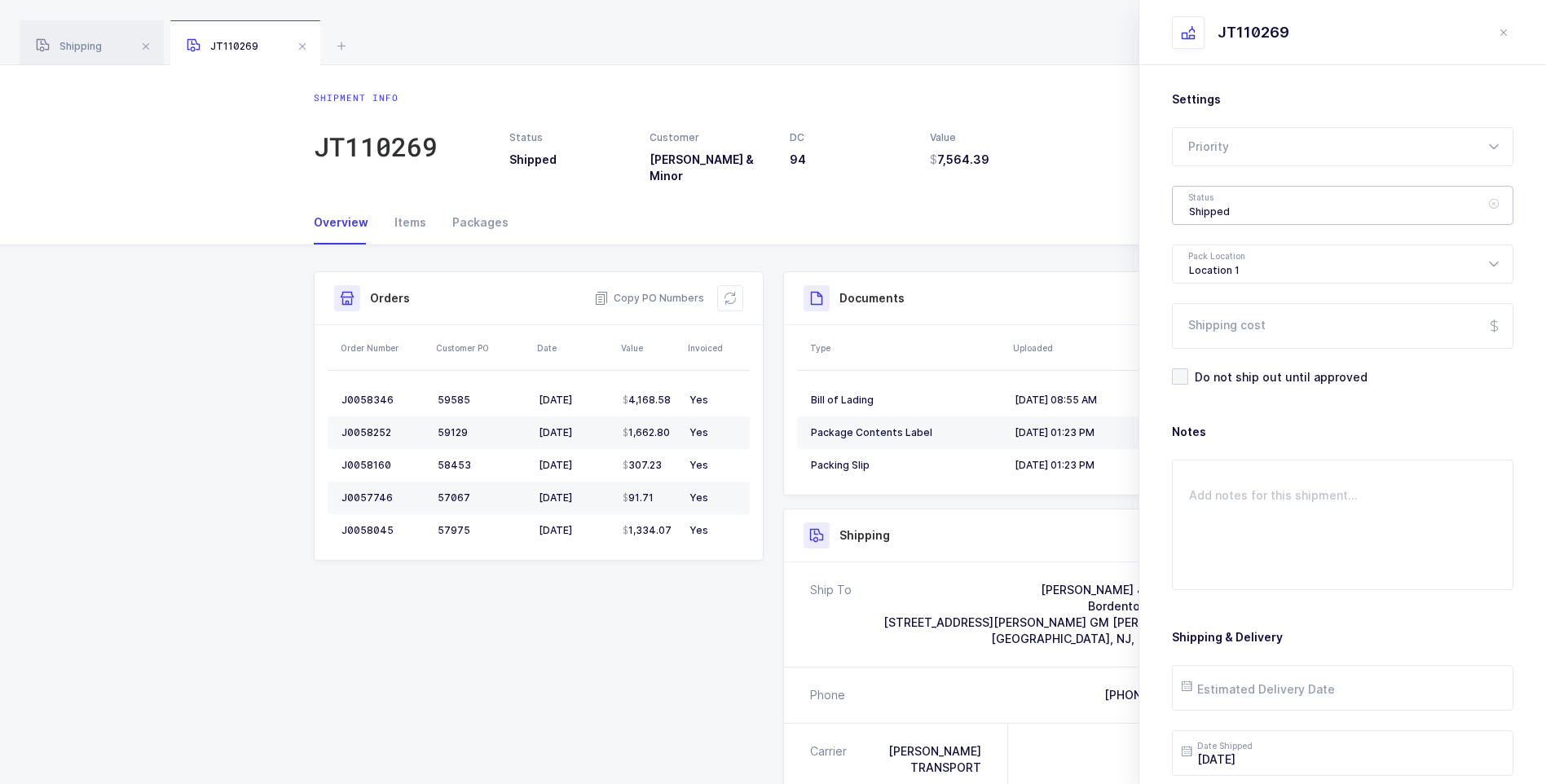
click at [1236, 215] on div "Shipped" at bounding box center [1343, 206] width 342 height 39
click at [1227, 347] on li "Delivered" at bounding box center [1349, 356] width 339 height 26
type input "Delivered"
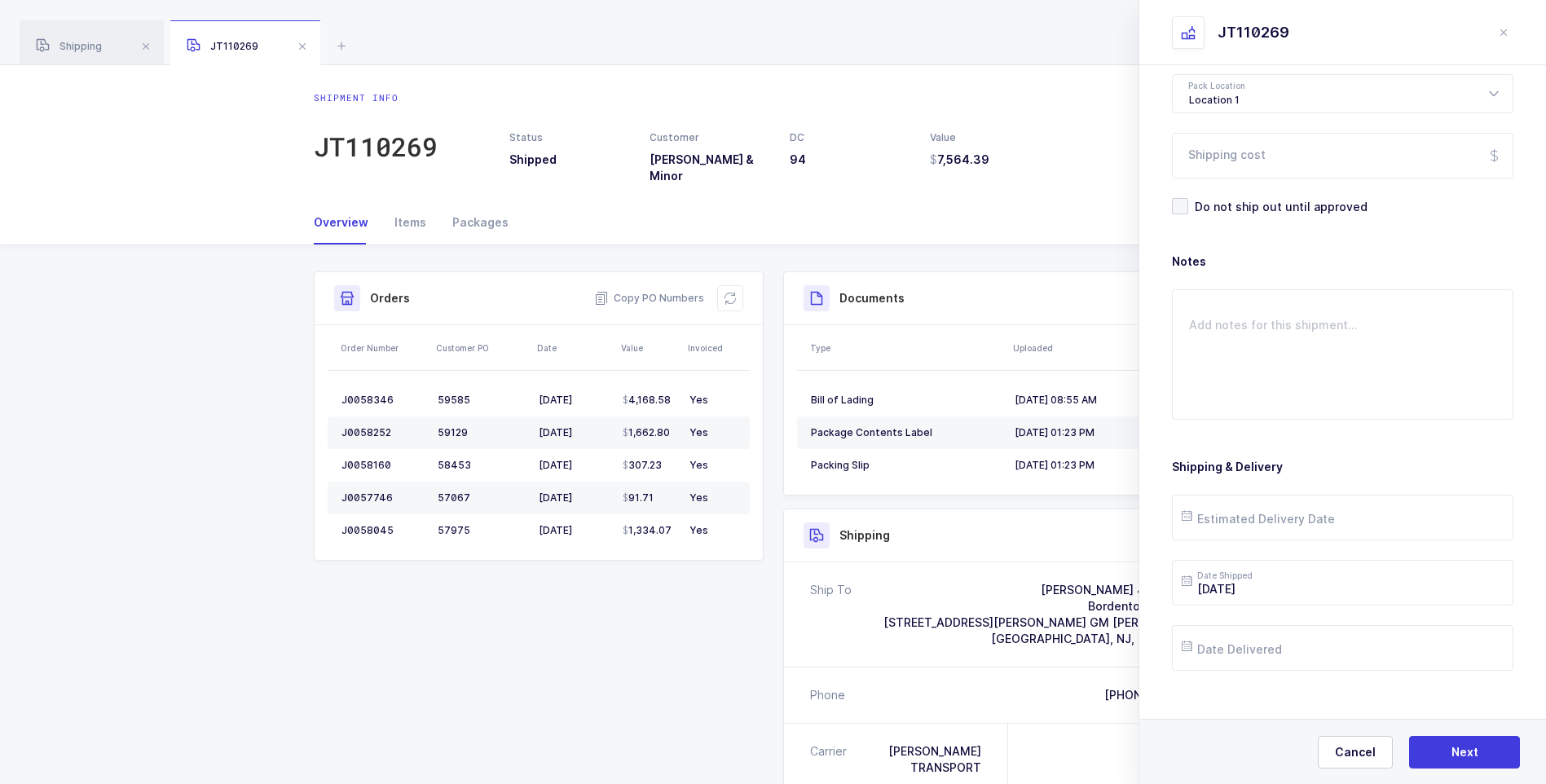
scroll to position [188, 0]
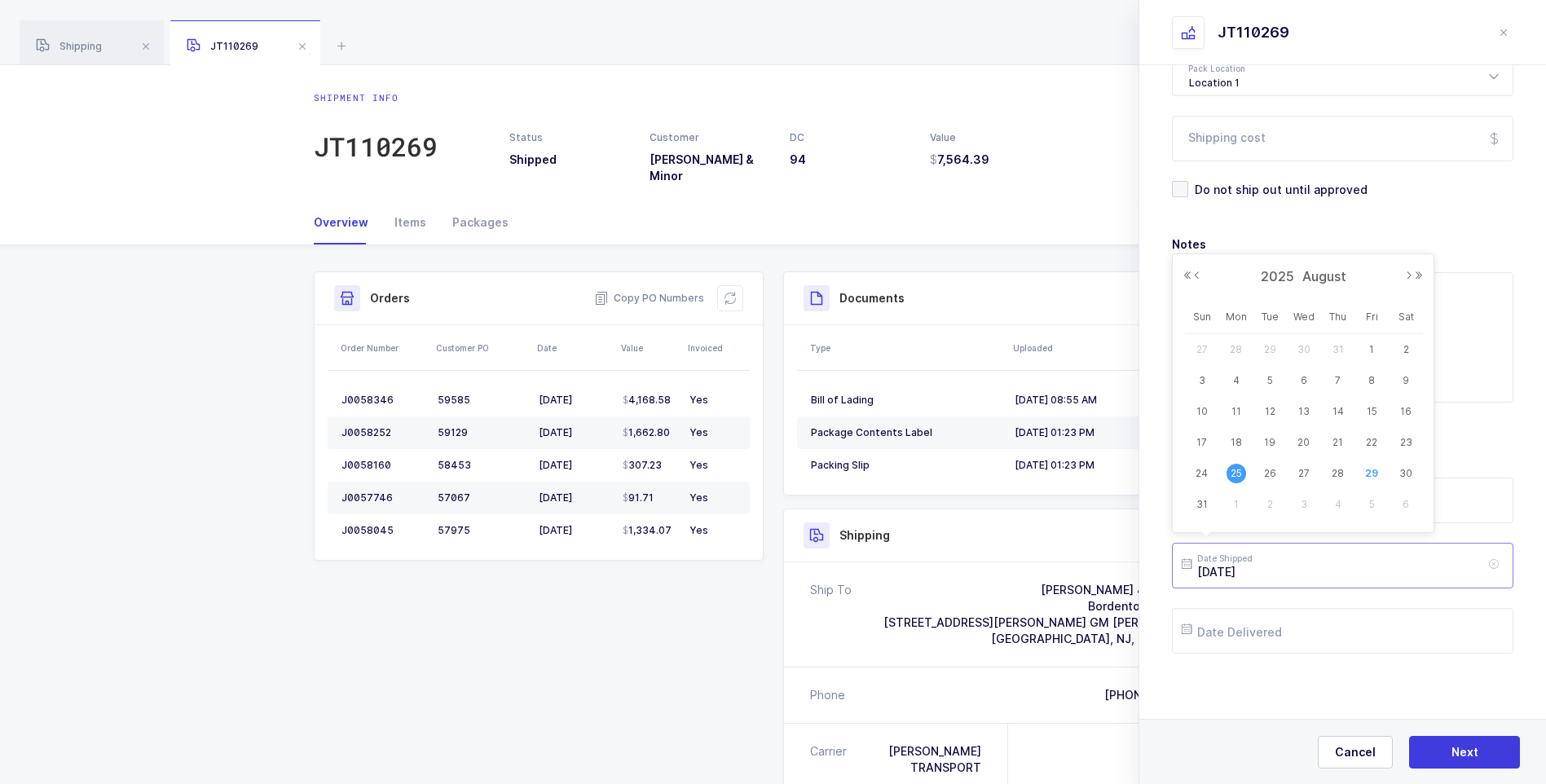
click at [1267, 569] on input "[DATE]" at bounding box center [1343, 566] width 342 height 46
click at [1367, 441] on span "22" at bounding box center [1371, 442] width 20 height 20
type input "[DATE]"
click at [1272, 498] on input "text" at bounding box center [1343, 501] width 342 height 46
click at [1265, 403] on span "26" at bounding box center [1270, 409] width 20 height 20
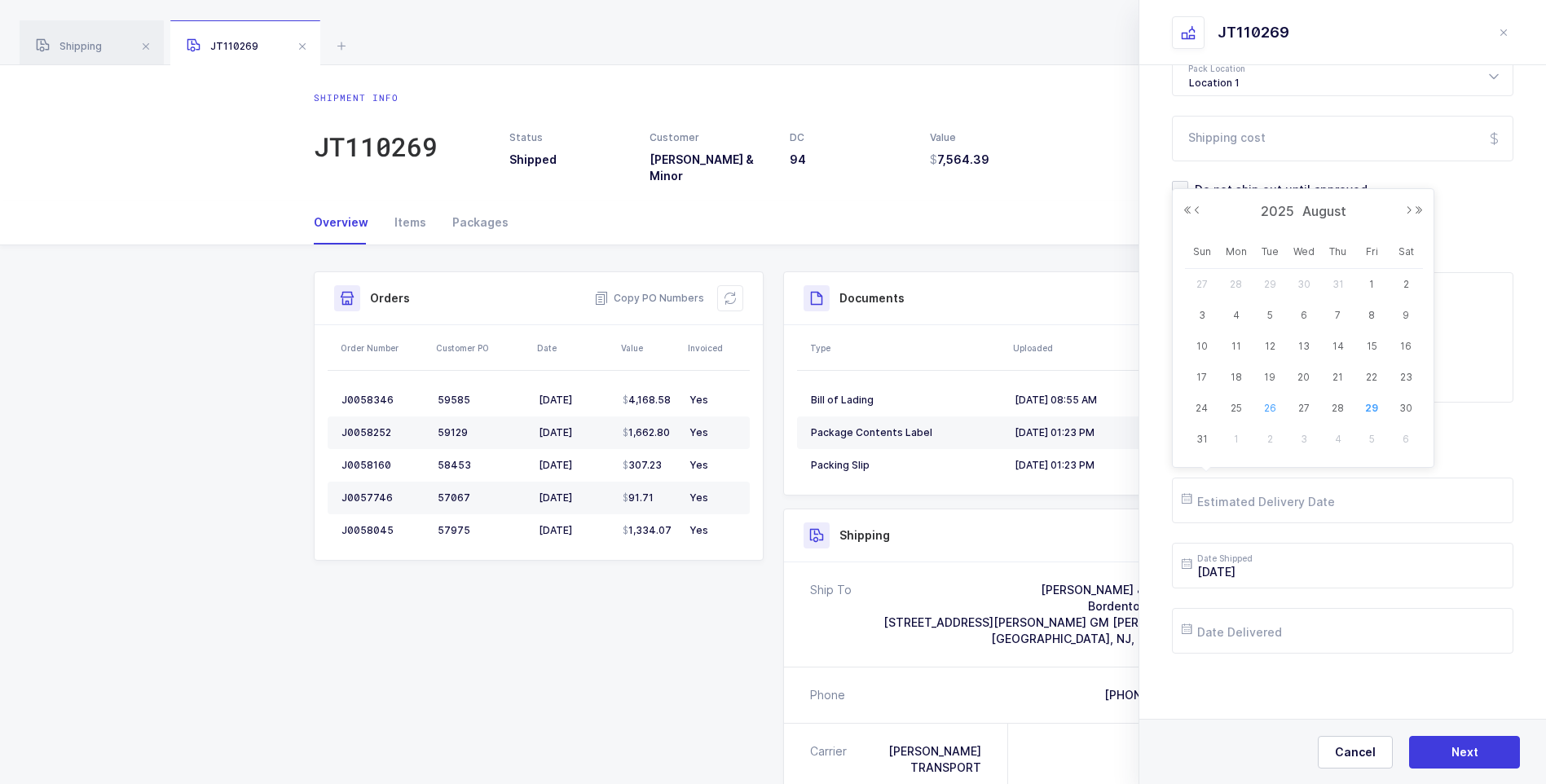
type input "[DATE]"
click at [1260, 617] on input "text" at bounding box center [1343, 631] width 342 height 46
click at [1271, 536] on span "26" at bounding box center [1270, 539] width 20 height 20
type input "[DATE]"
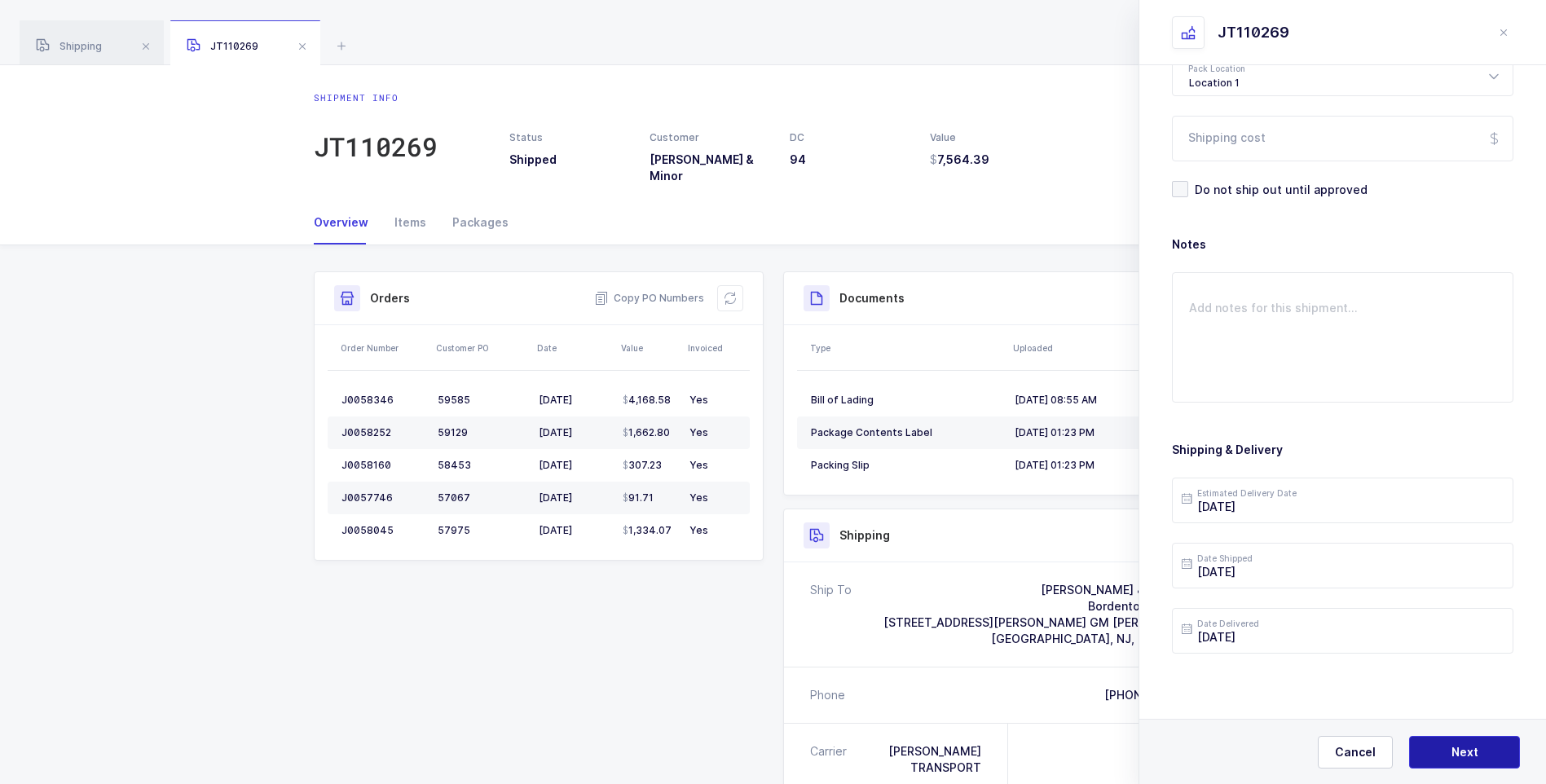
drag, startPoint x: 1441, startPoint y: 750, endPoint x: 1403, endPoint y: 679, distance: 80.5
click at [1435, 741] on button "Next" at bounding box center [1464, 752] width 111 height 33
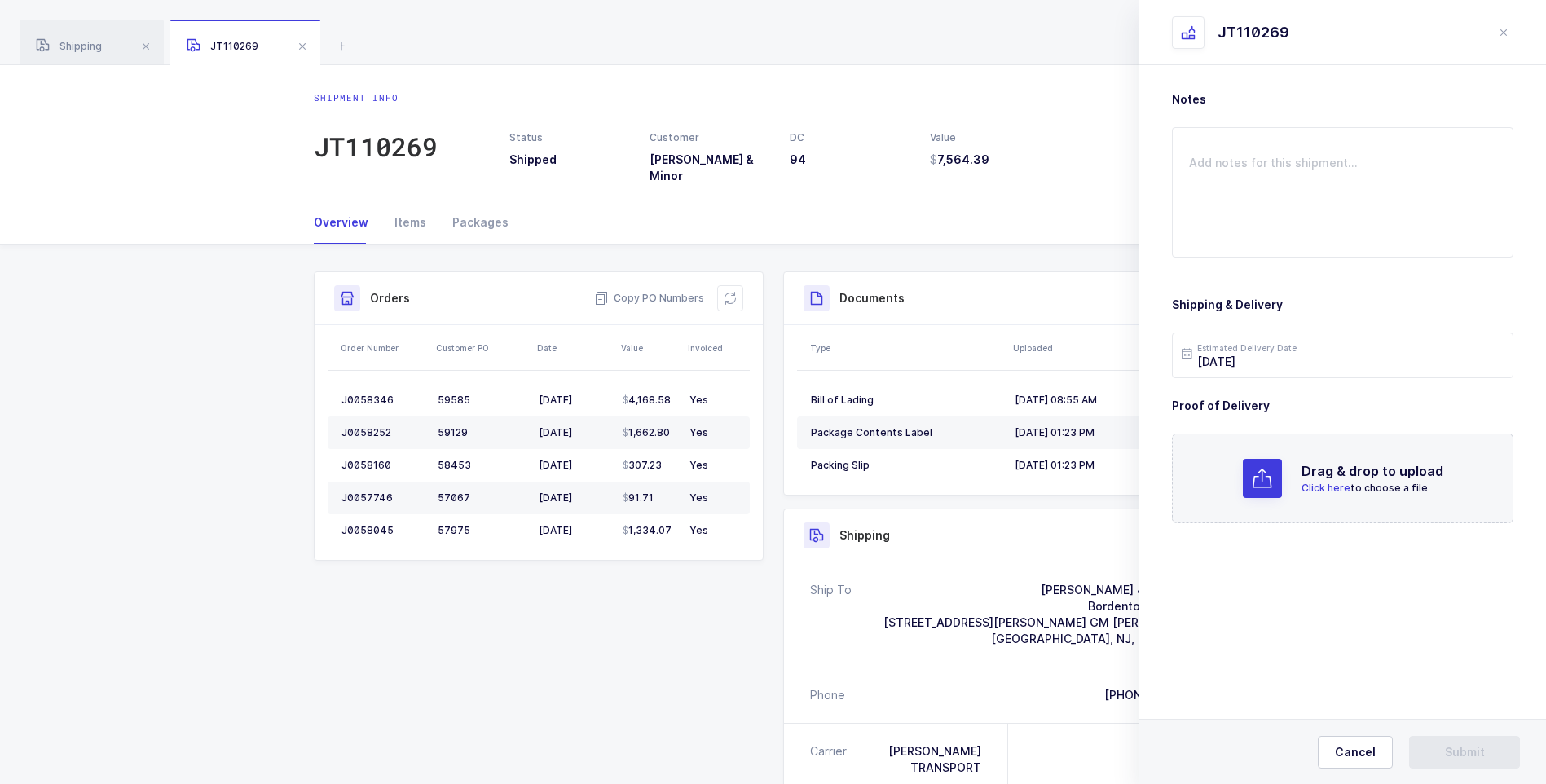
click at [1320, 492] on span "Click here" at bounding box center [1326, 487] width 49 height 12
click at [1450, 751] on span "Submit" at bounding box center [1465, 752] width 40 height 16
